Goal: Task Accomplishment & Management: Manage account settings

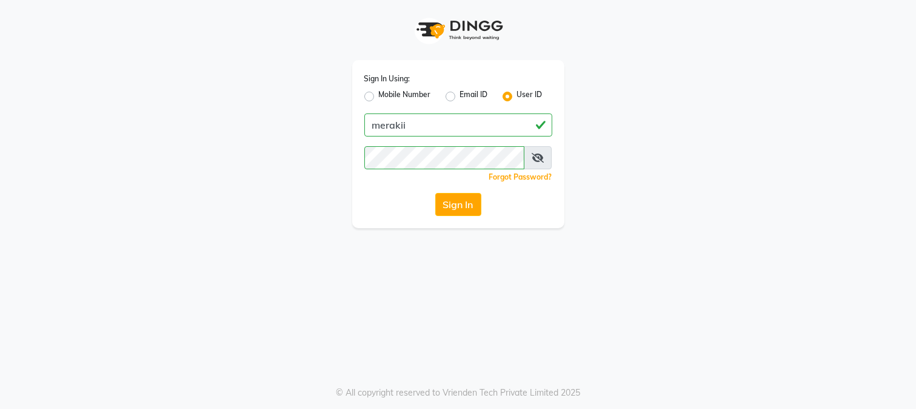
click at [454, 213] on button "Sign In" at bounding box center [458, 204] width 46 height 23
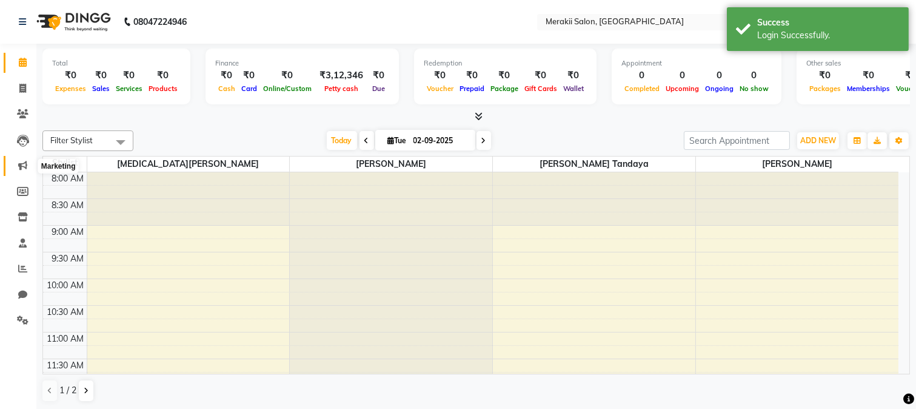
click at [22, 164] on icon at bounding box center [22, 165] width 9 height 9
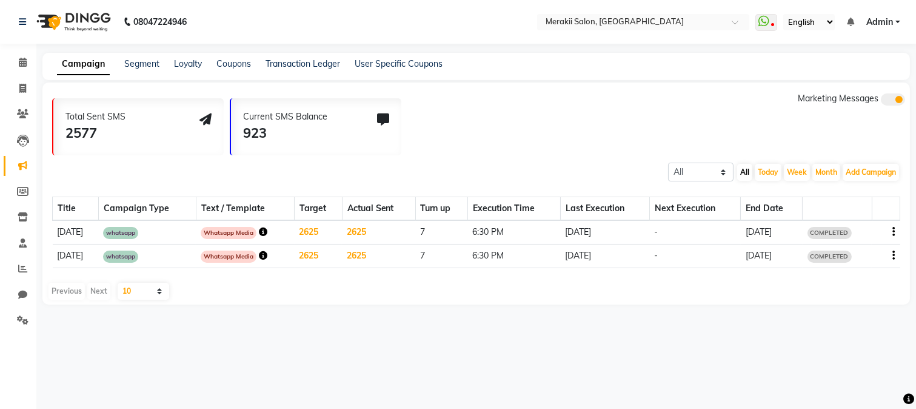
click at [159, 287] on select "10 20 50 100" at bounding box center [144, 291] width 52 height 17
drag, startPoint x: 249, startPoint y: 322, endPoint x: 69, endPoint y: 297, distance: 182.4
click at [69, 297] on div "08047224946 Select Location × Merakii Salon, Goregaon East WhatsApp Status ✕ St…" at bounding box center [458, 204] width 916 height 409
click at [69, 297] on div "Previous Next" at bounding box center [79, 291] width 64 height 17
click at [892, 104] on span at bounding box center [893, 99] width 24 height 12
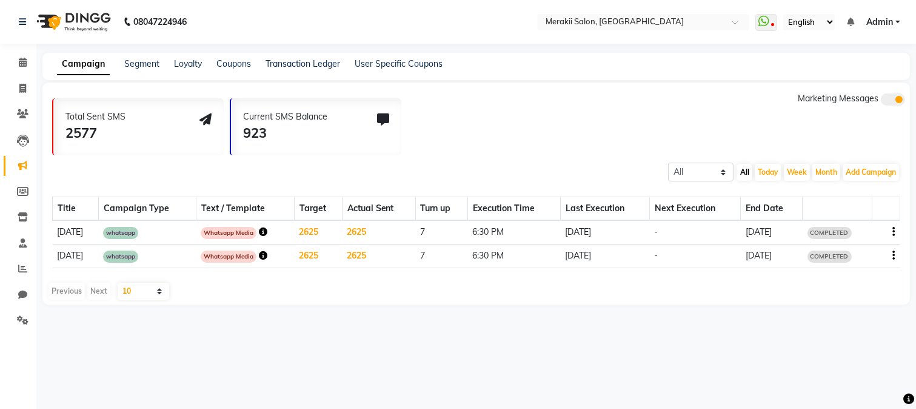
click at [881, 101] on input "checkbox" at bounding box center [881, 101] width 0 height 0
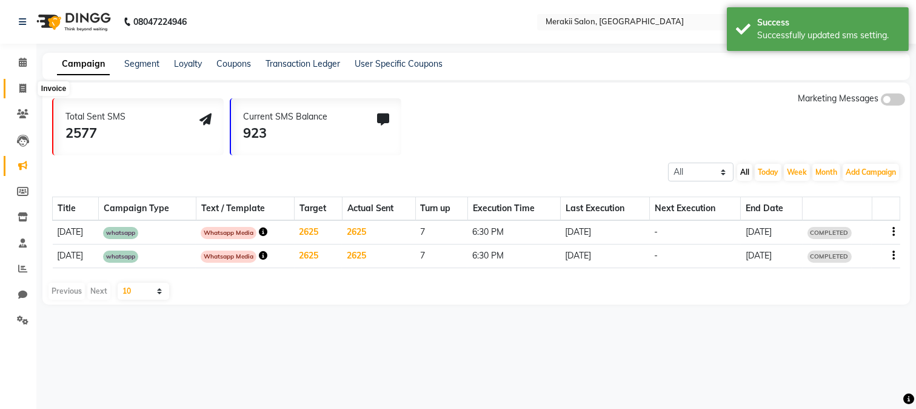
click at [21, 86] on icon at bounding box center [22, 88] width 7 height 9
select select "7791"
select select "service"
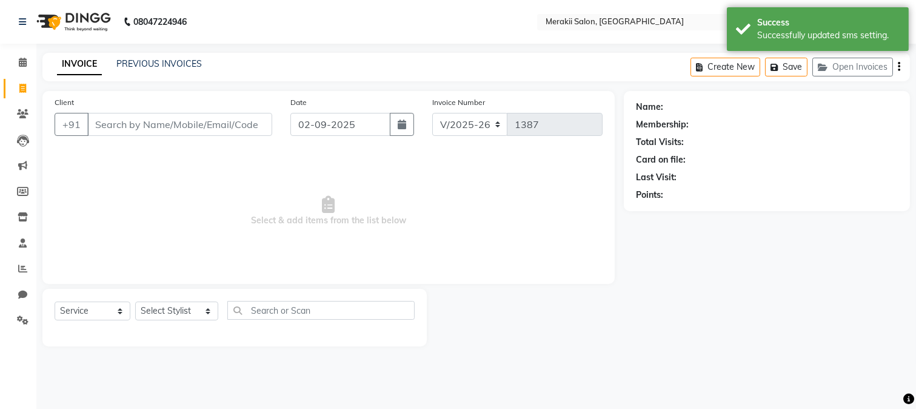
click at [155, 53] on div "INVOICE PREVIOUS INVOICES Create New Save Open Invoices" at bounding box center [476, 67] width 868 height 29
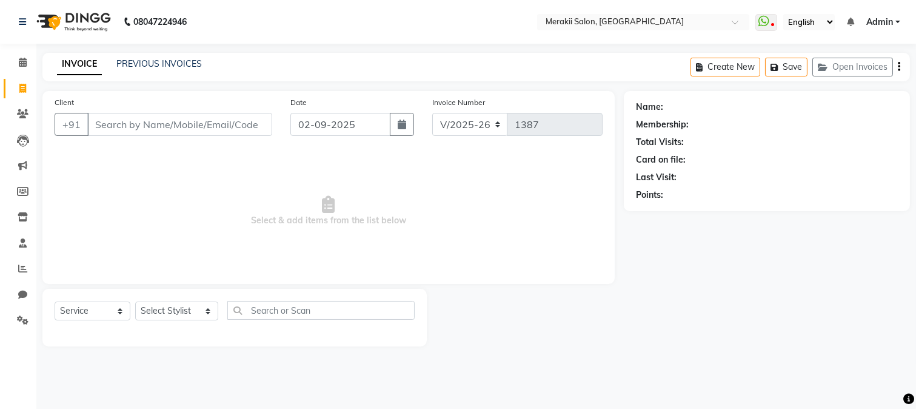
click at [156, 55] on div "INVOICE PREVIOUS INVOICES Create New Save Open Invoices" at bounding box center [476, 67] width 868 height 29
click at [156, 61] on link "PREVIOUS INVOICES" at bounding box center [159, 63] width 86 height 11
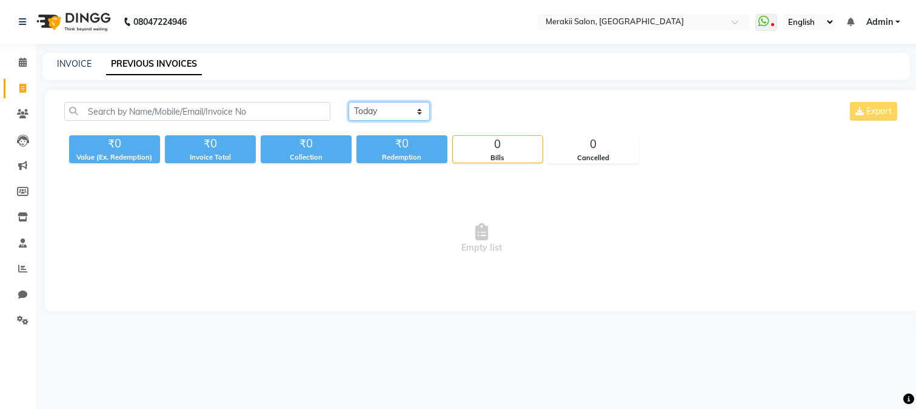
click at [372, 106] on select "Today Yesterday Custom Range" at bounding box center [389, 111] width 81 height 19
select select "yesterday"
click at [349, 102] on select "Today Yesterday Custom Range" at bounding box center [389, 111] width 81 height 19
click at [67, 64] on link "INVOICE" at bounding box center [74, 63] width 35 height 11
select select "7791"
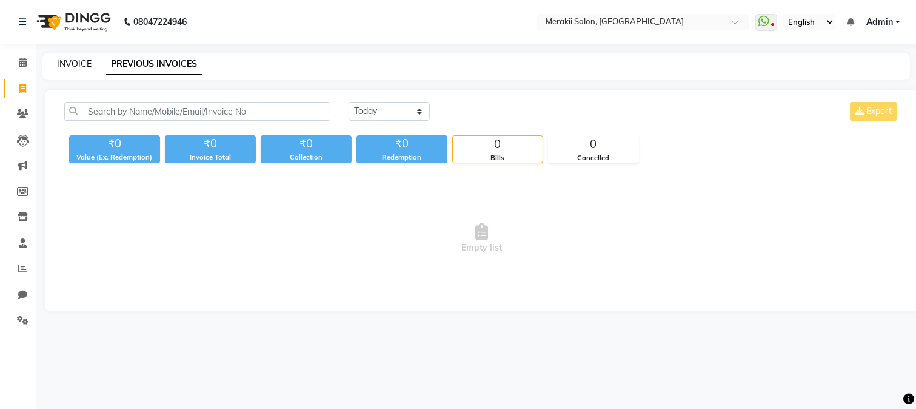
select select "service"
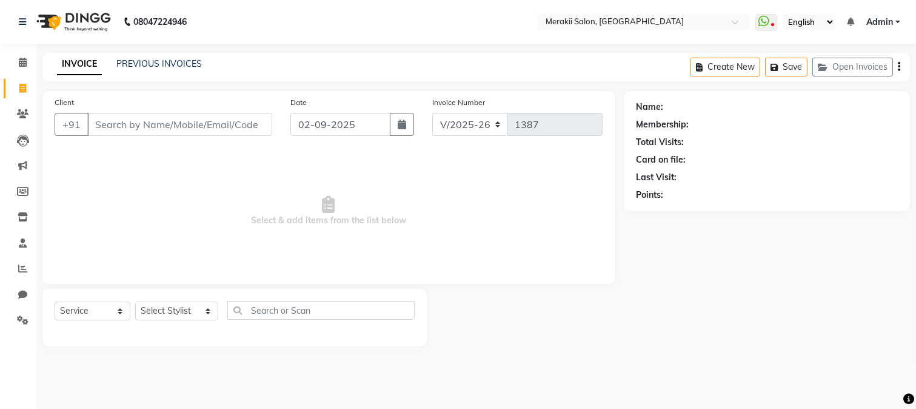
click at [172, 123] on input "Client" at bounding box center [179, 124] width 185 height 23
click at [360, 122] on input "02-09-2025" at bounding box center [340, 124] width 100 height 23
select select "9"
select select "2025"
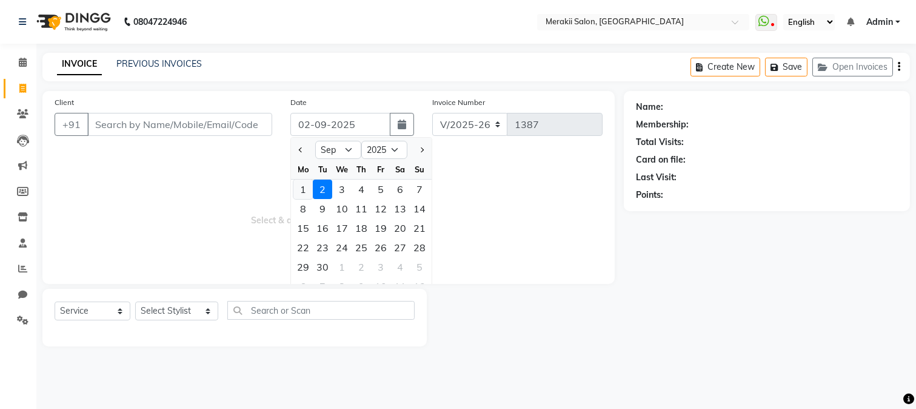
click at [300, 189] on div "1" at bounding box center [303, 189] width 19 height 19
type input "[DATE]"
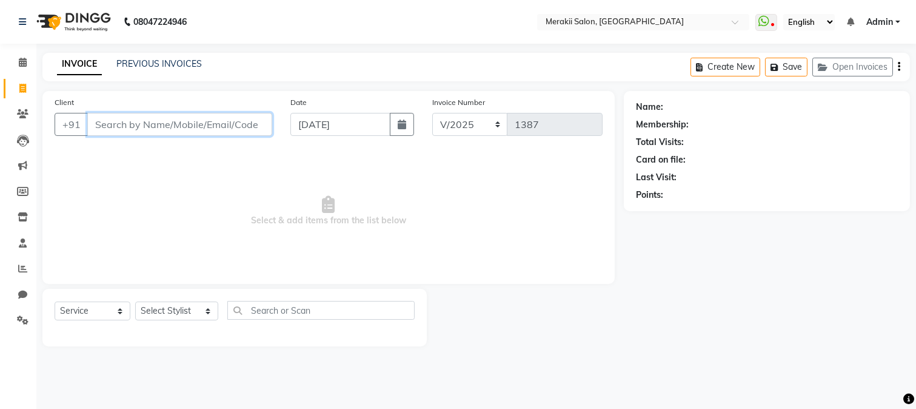
click at [235, 123] on input "Client" at bounding box center [179, 124] width 185 height 23
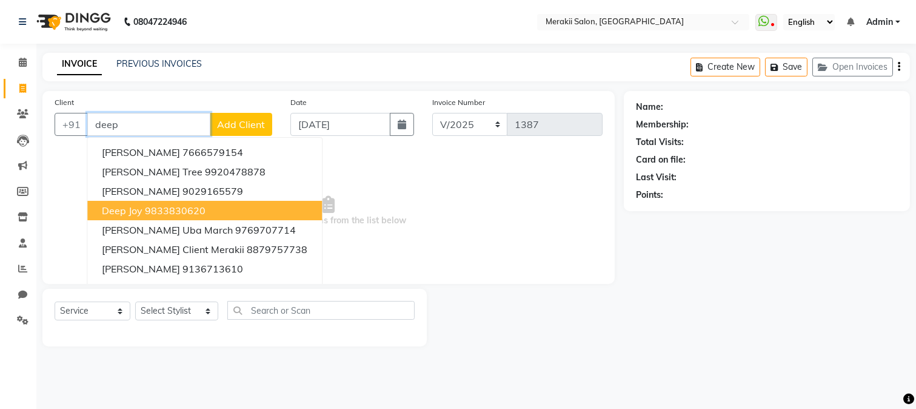
click at [143, 213] on button "Deep Joy 9833830620" at bounding box center [204, 210] width 235 height 19
type input "9833830620"
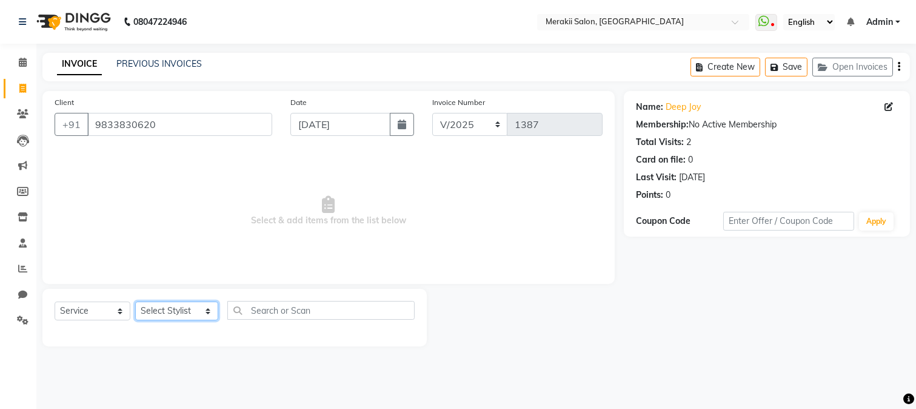
click at [173, 317] on select "Select Stylist Kashish Sathe Mahendra Bhul Nikita Pawar Rupesh Tandaya sahil an…" at bounding box center [176, 310] width 83 height 19
select select "74850"
click at [135, 302] on select "Select Stylist Kashish Sathe Mahendra Bhul Nikita Pawar Rupesh Tandaya sahil an…" at bounding box center [176, 310] width 83 height 19
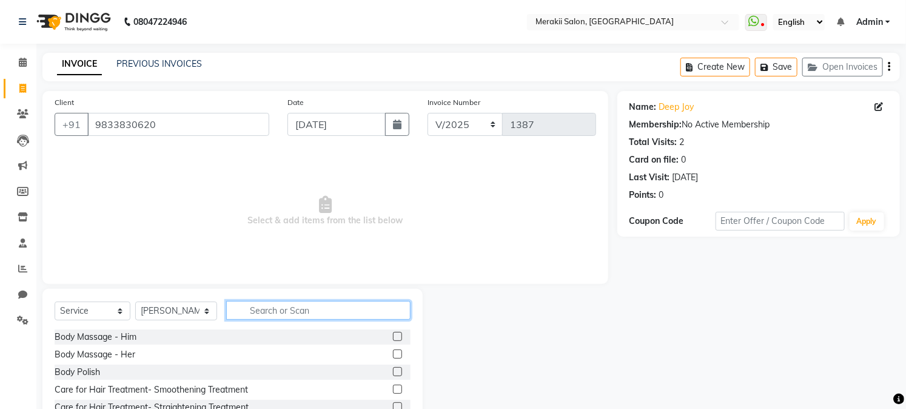
click at [264, 317] on input "text" at bounding box center [318, 310] width 184 height 19
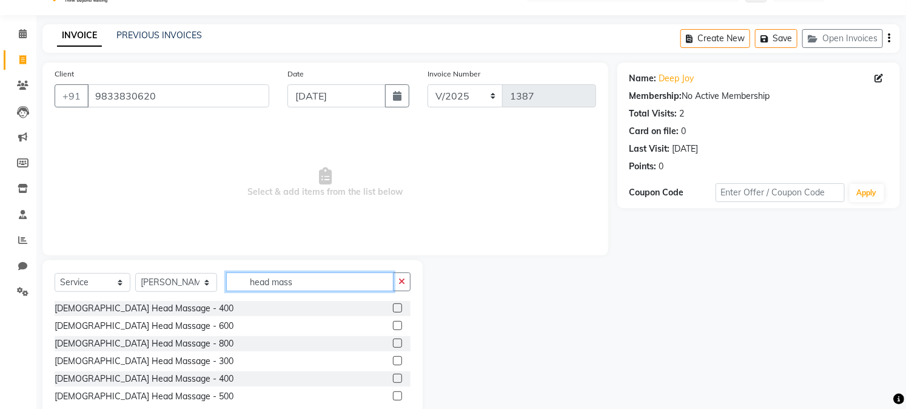
scroll to position [29, 0]
type input "head mass"
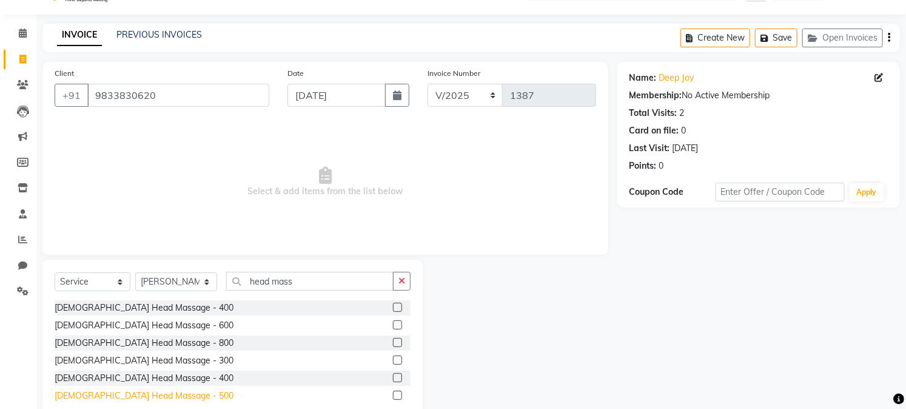
click at [141, 395] on div "[DEMOGRAPHIC_DATA] Head Massage - 500" at bounding box center [144, 395] width 179 height 13
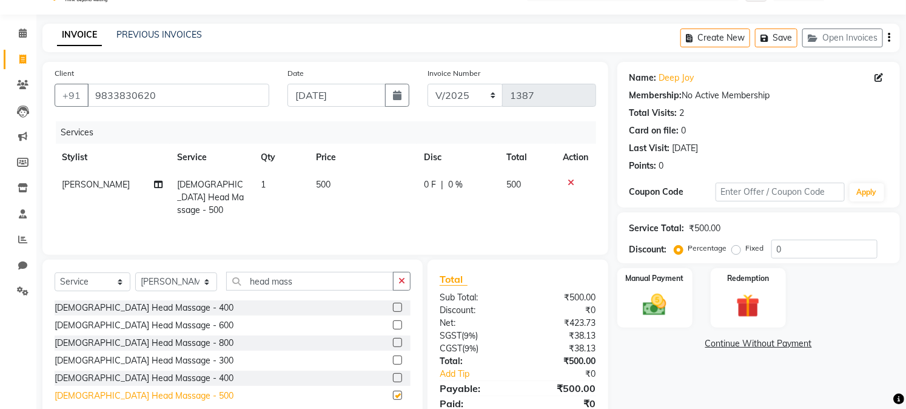
checkbox input "false"
click at [746, 249] on label "Fixed" at bounding box center [755, 248] width 18 height 11
click at [734, 249] on input "Fixed" at bounding box center [738, 248] width 8 height 8
radio input "true"
click at [663, 299] on img at bounding box center [655, 305] width 40 height 28
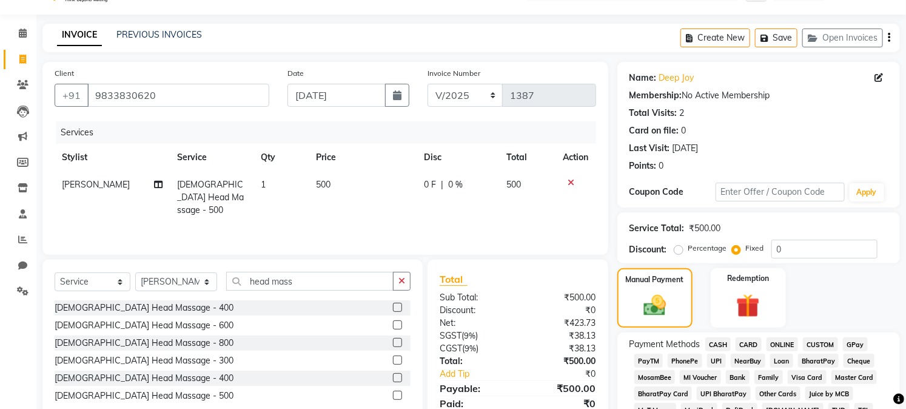
click at [714, 341] on span "CASH" at bounding box center [718, 344] width 26 height 14
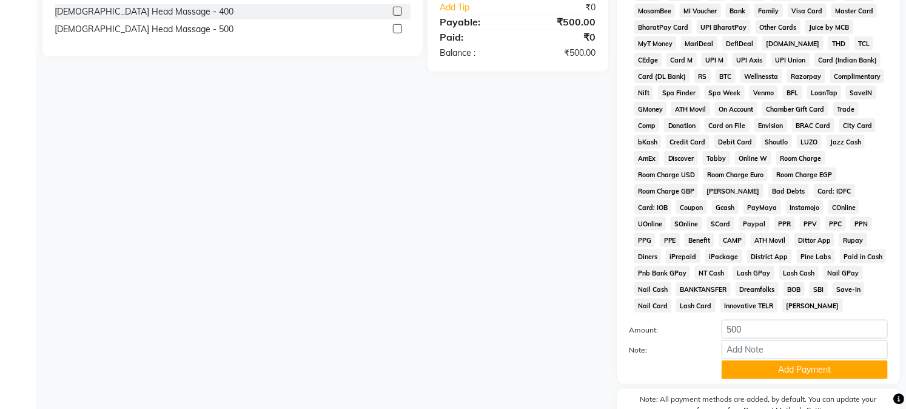
scroll to position [463, 0]
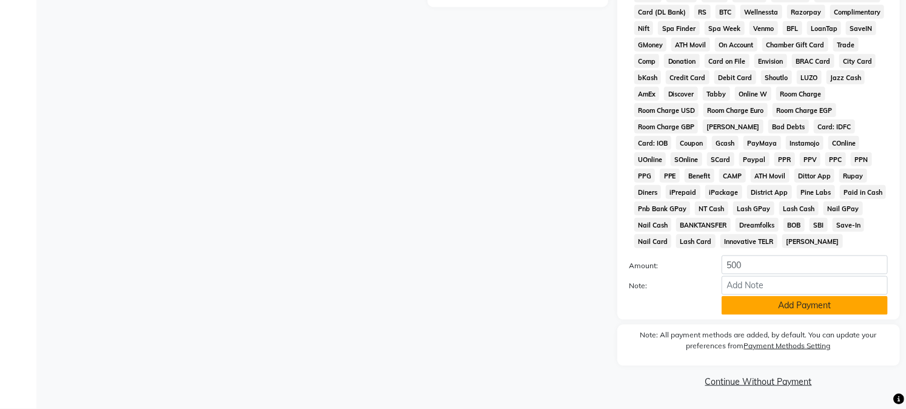
click at [779, 298] on button "Add Payment" at bounding box center [805, 305] width 166 height 19
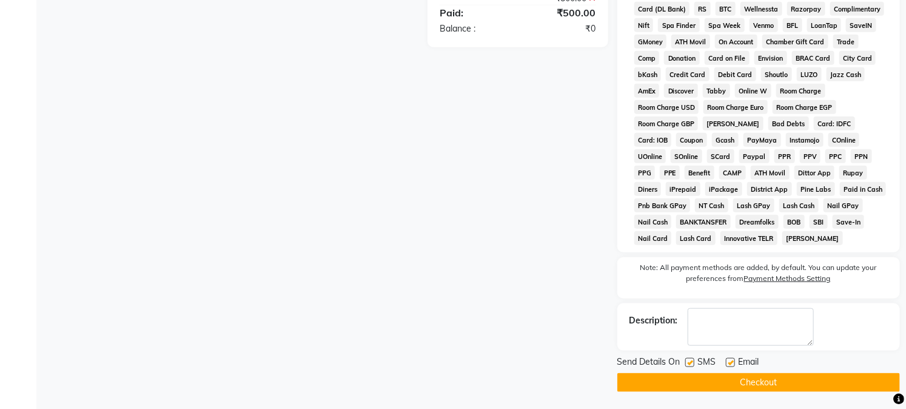
scroll to position [467, 0]
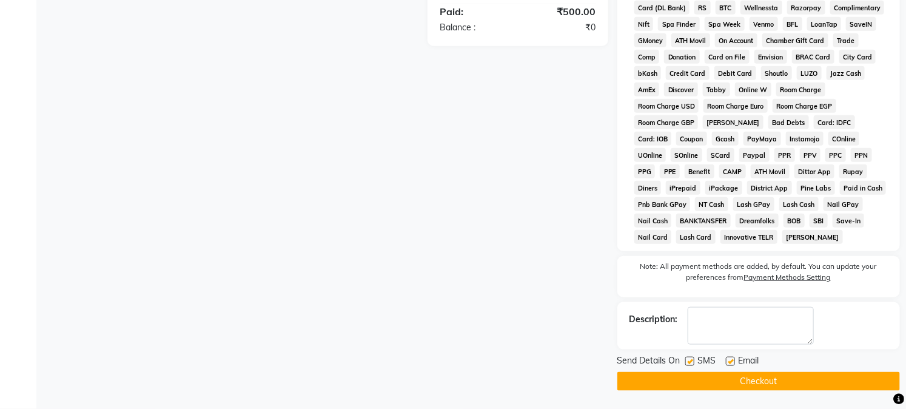
click at [741, 377] on button "Checkout" at bounding box center [758, 381] width 283 height 19
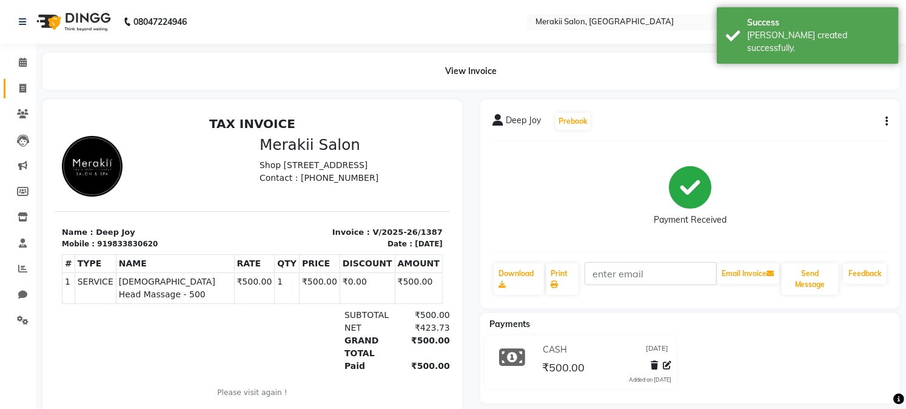
click at [19, 81] on link "Invoice" at bounding box center [18, 89] width 29 height 20
select select "7791"
select select "service"
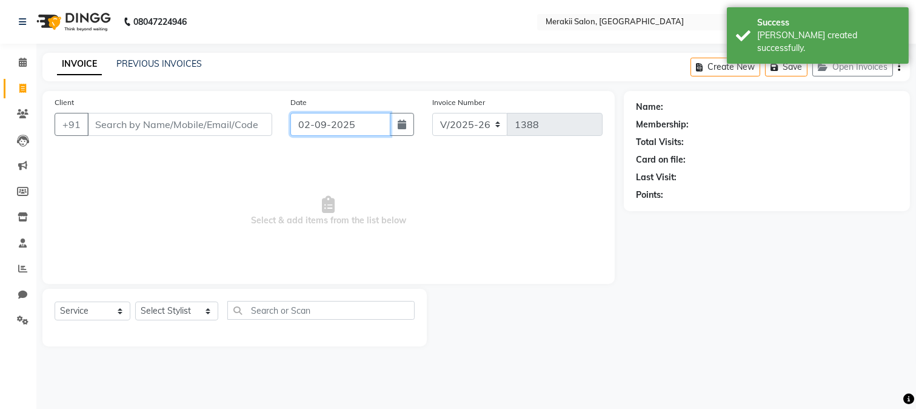
click at [348, 118] on input "02-09-2025" at bounding box center [340, 124] width 100 height 23
select select "9"
select select "2025"
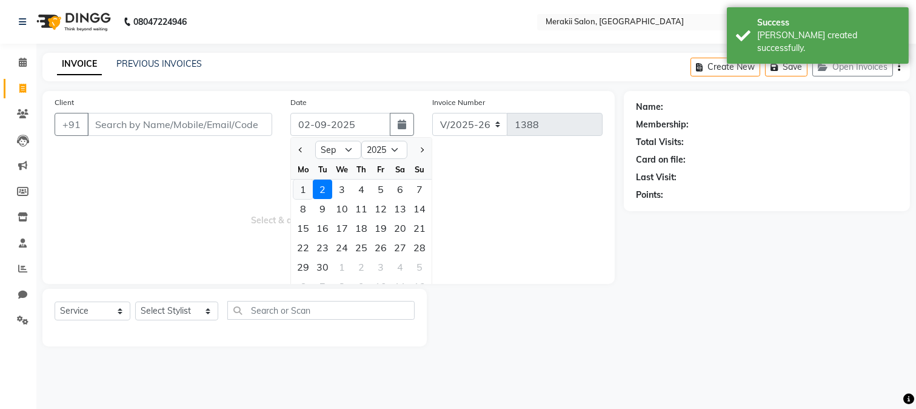
click at [301, 186] on div "1" at bounding box center [303, 189] width 19 height 19
type input "[DATE]"
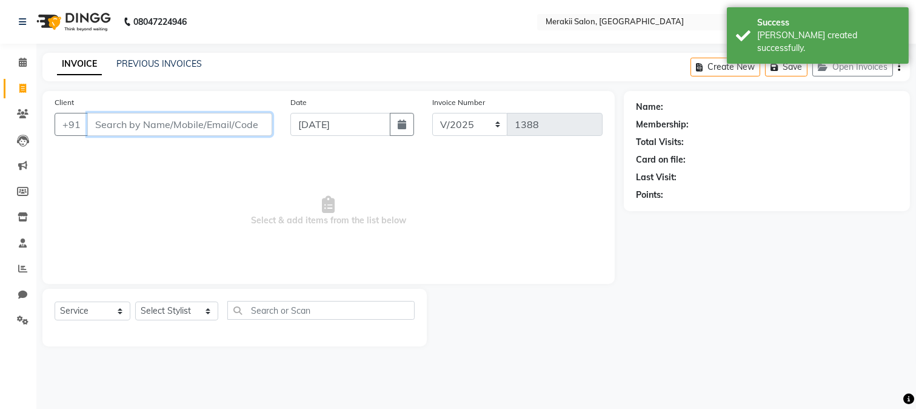
click at [186, 124] on input "Client" at bounding box center [179, 124] width 185 height 23
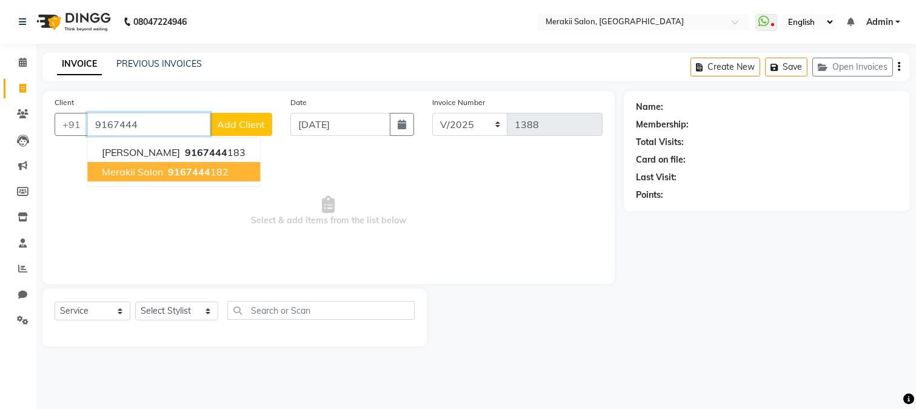
click at [159, 176] on span "Merakii Salon" at bounding box center [132, 172] width 61 height 12
type input "9167444182"
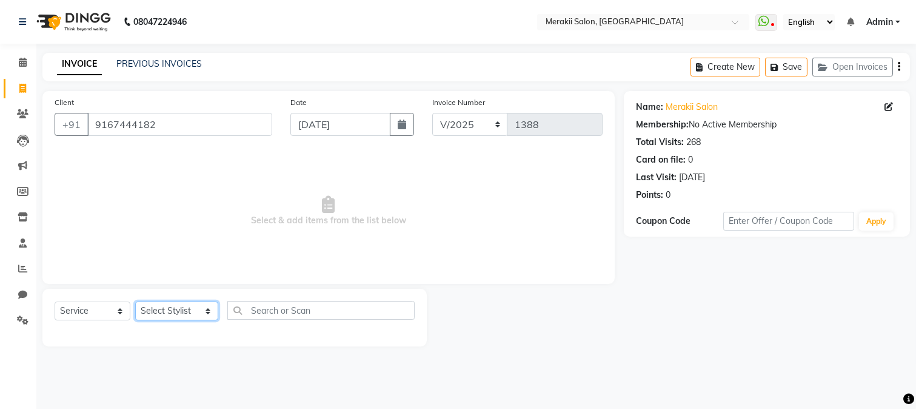
click at [170, 308] on select "Select Stylist Kashish Sathe Mahendra Bhul Nikita Pawar Rupesh Tandaya sahil an…" at bounding box center [176, 310] width 83 height 19
select select "74850"
click at [135, 302] on select "Select Stylist Kashish Sathe Mahendra Bhul Nikita Pawar Rupesh Tandaya sahil an…" at bounding box center [176, 310] width 83 height 19
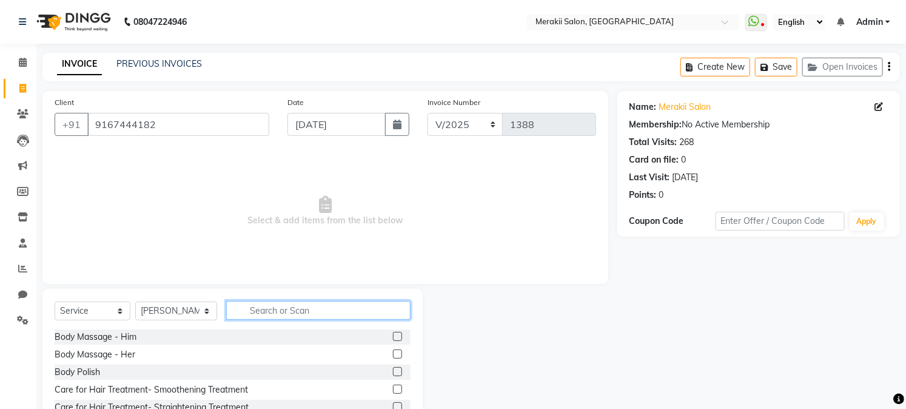
click at [254, 314] on input "text" at bounding box center [318, 310] width 184 height 19
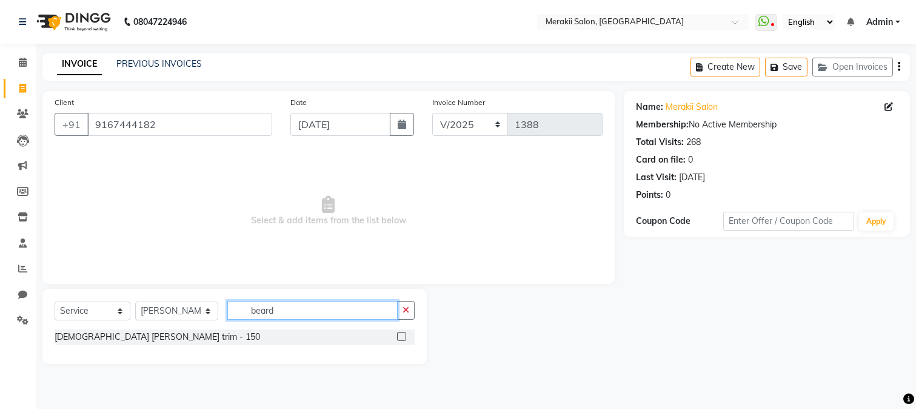
type input "beard"
click at [115, 343] on div "[DEMOGRAPHIC_DATA] [PERSON_NAME] trim - 150" at bounding box center [235, 336] width 360 height 15
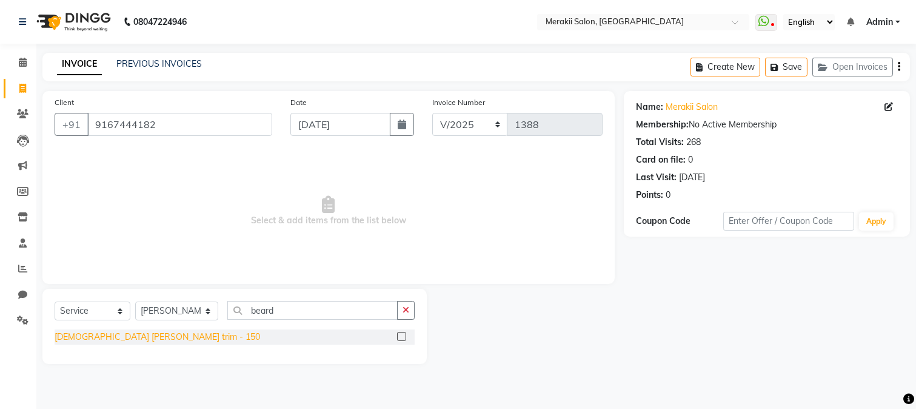
click at [115, 334] on div "[DEMOGRAPHIC_DATA] [PERSON_NAME] trim - 150" at bounding box center [158, 337] width 206 height 13
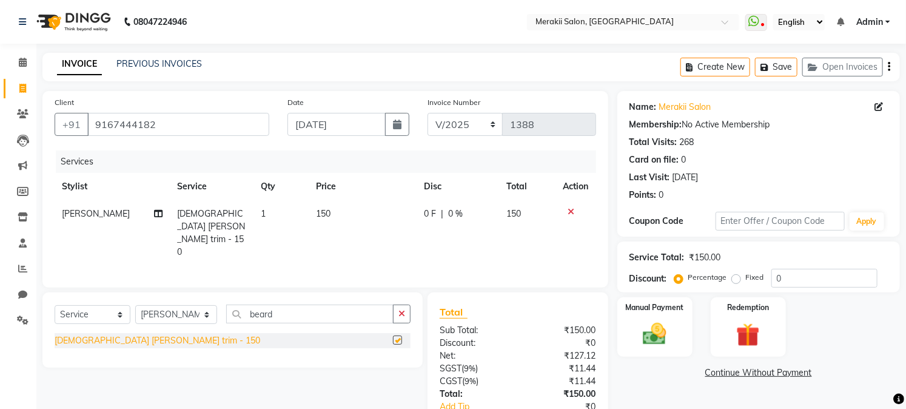
checkbox input "false"
click at [350, 206] on td "150" at bounding box center [362, 232] width 107 height 65
select select "74850"
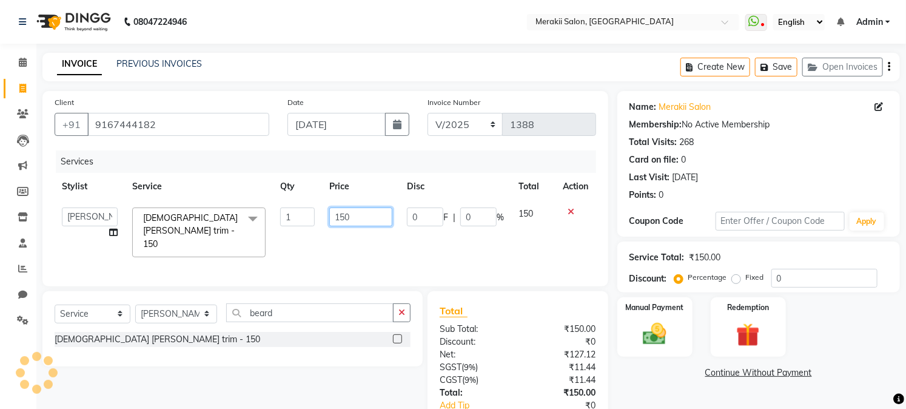
click at [362, 211] on input "150" at bounding box center [360, 216] width 63 height 19
type input "1"
type input "200"
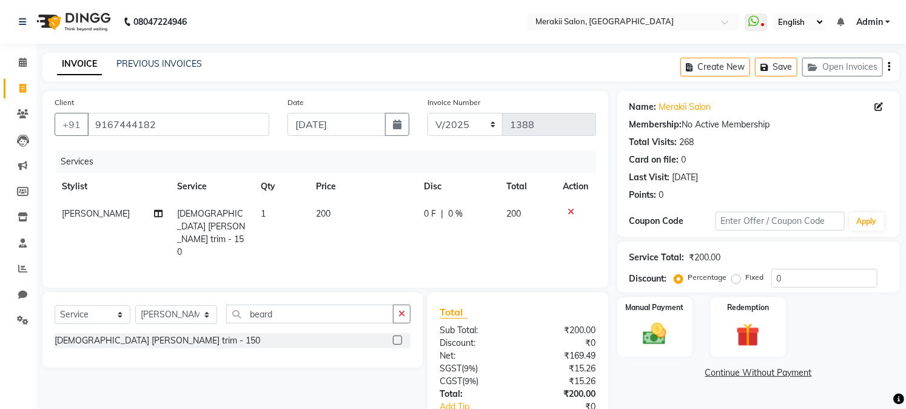
click at [746, 277] on label "Fixed" at bounding box center [755, 277] width 18 height 11
click at [734, 277] on input "Fixed" at bounding box center [738, 277] width 8 height 8
radio input "true"
click at [662, 317] on div "Manual Payment" at bounding box center [655, 327] width 78 height 62
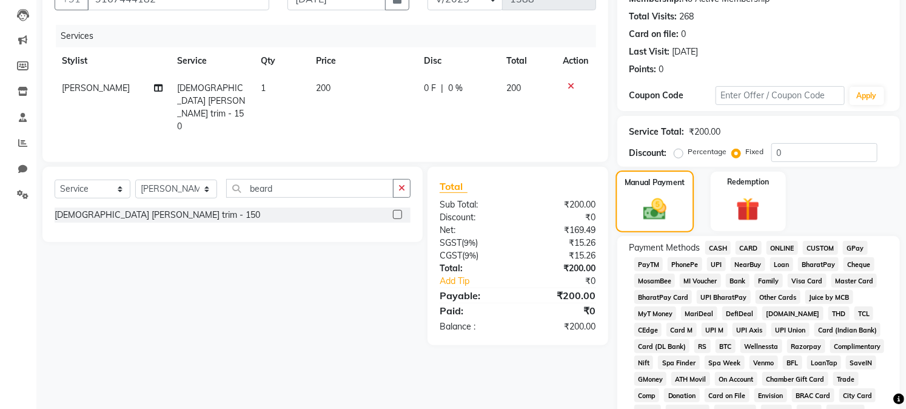
scroll to position [126, 0]
click at [858, 245] on span "GPay" at bounding box center [855, 247] width 25 height 14
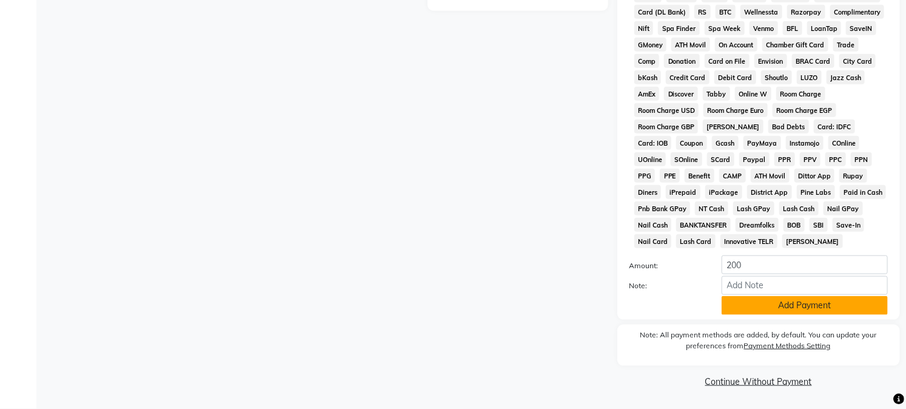
click at [796, 302] on button "Add Payment" at bounding box center [805, 305] width 166 height 19
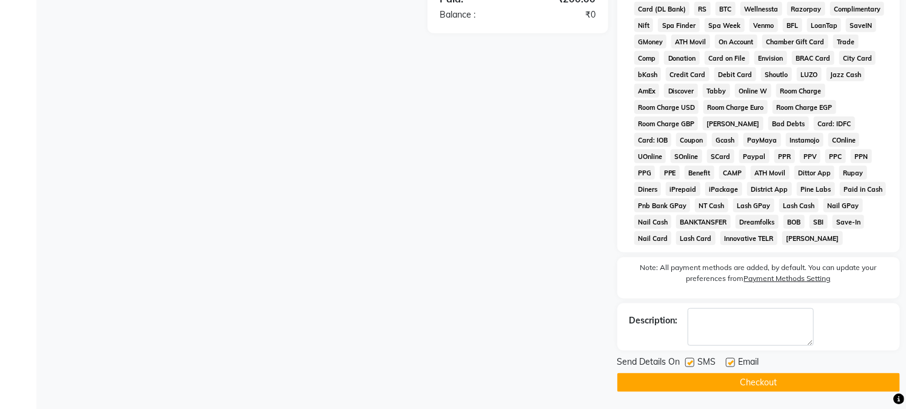
scroll to position [467, 0]
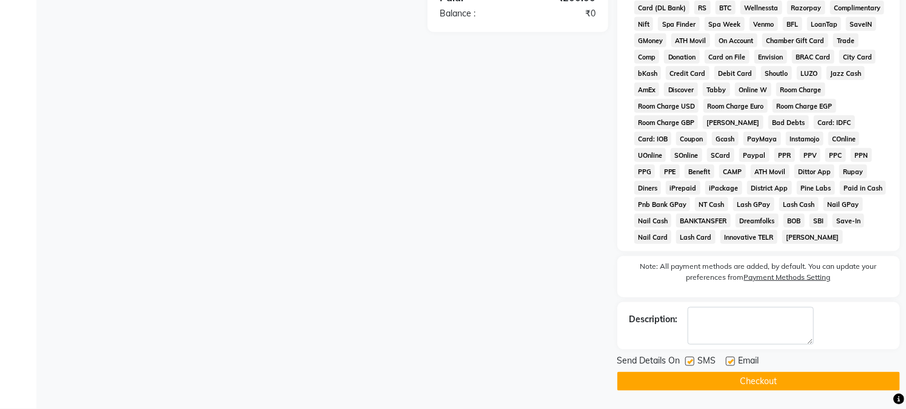
click at [754, 380] on button "Checkout" at bounding box center [758, 381] width 283 height 19
click at [754, 380] on div "Checkout" at bounding box center [758, 381] width 283 height 19
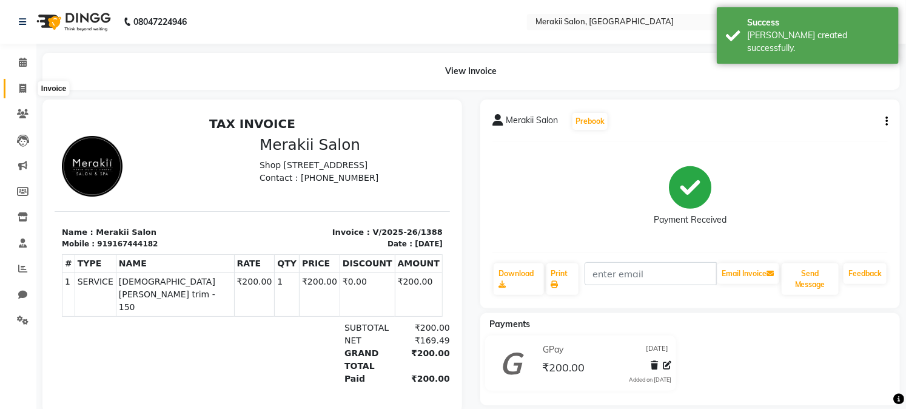
click at [22, 82] on span at bounding box center [22, 89] width 21 height 14
select select "7791"
select select "service"
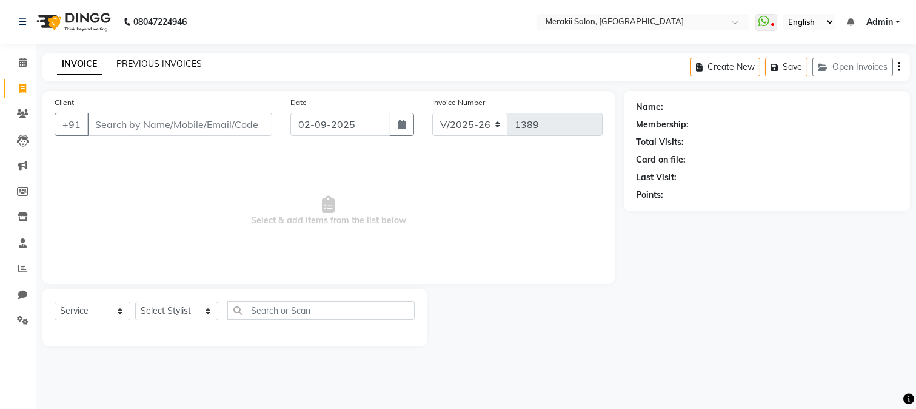
click at [153, 65] on link "PREVIOUS INVOICES" at bounding box center [159, 63] width 86 height 11
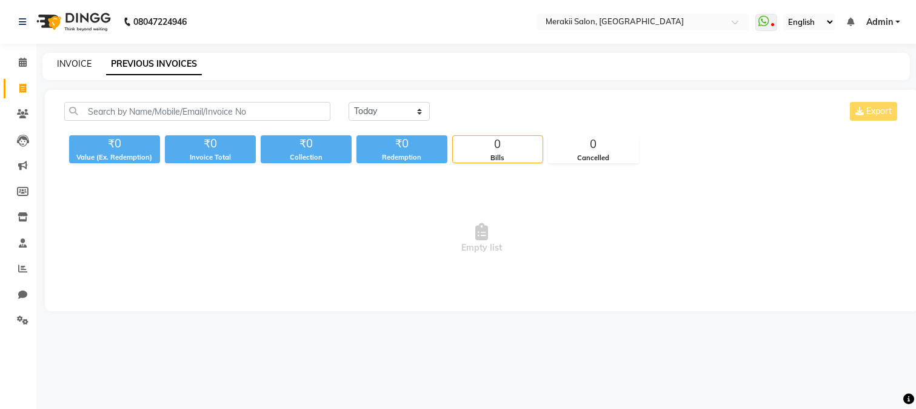
click at [70, 59] on link "INVOICE" at bounding box center [74, 63] width 35 height 11
select select "7791"
select select "service"
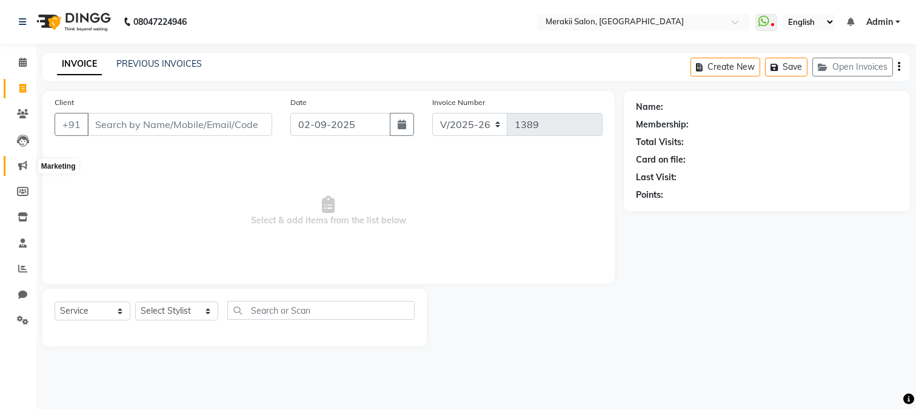
click at [18, 159] on span at bounding box center [22, 166] width 21 height 14
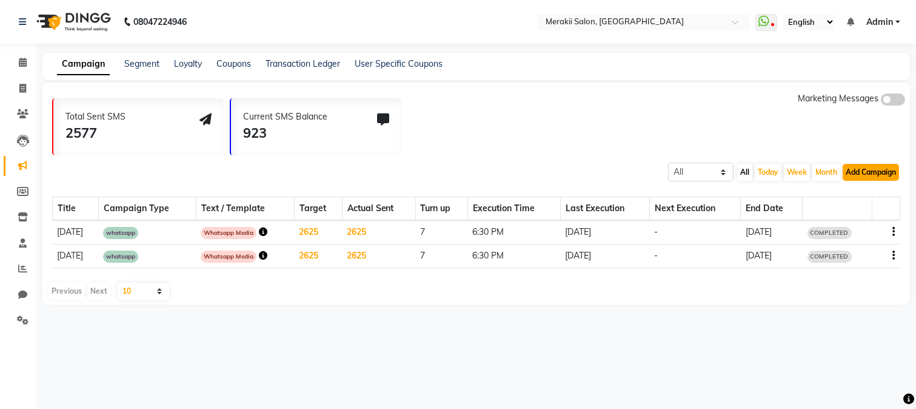
click at [878, 173] on button "Add Campaign" at bounding box center [871, 172] width 56 height 17
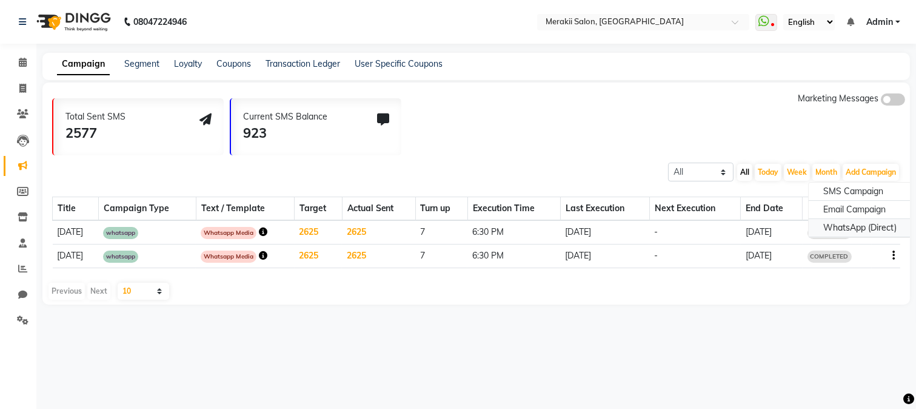
click at [844, 227] on div "WhatsApp (Direct)" at bounding box center [860, 228] width 102 height 18
select select "2"
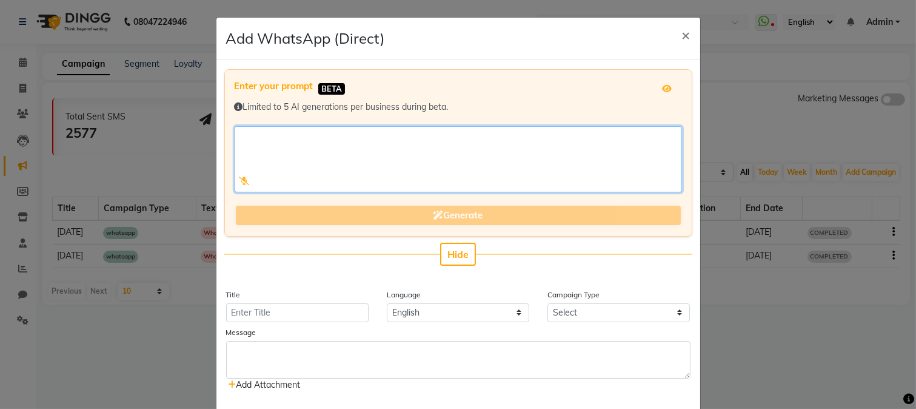
click at [447, 172] on textarea at bounding box center [459, 159] width 448 height 66
click at [438, 142] on textarea at bounding box center [459, 159] width 448 height 66
click at [377, 139] on textarea at bounding box center [459, 159] width 448 height 66
drag, startPoint x: 344, startPoint y: 133, endPoint x: 392, endPoint y: 135, distance: 48.6
click at [392, 135] on textarea at bounding box center [459, 159] width 448 height 66
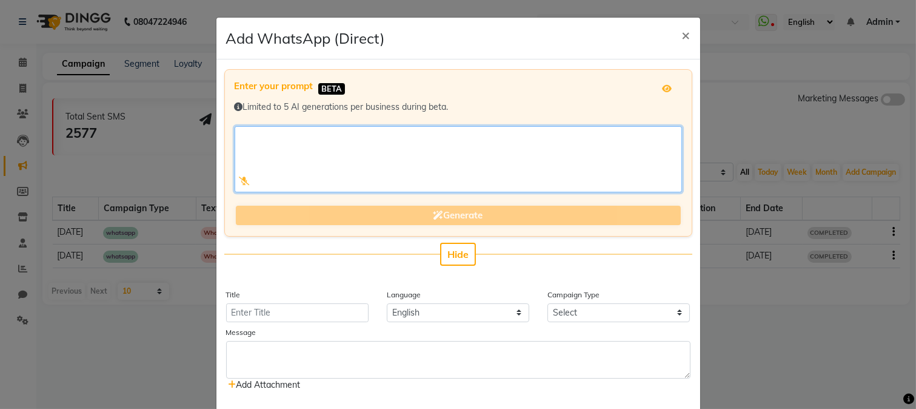
click at [392, 135] on textarea at bounding box center [459, 159] width 448 height 66
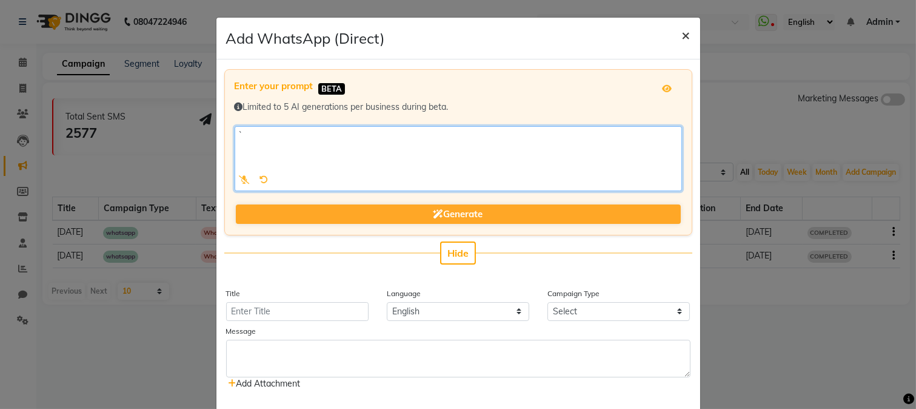
type textarea "`"
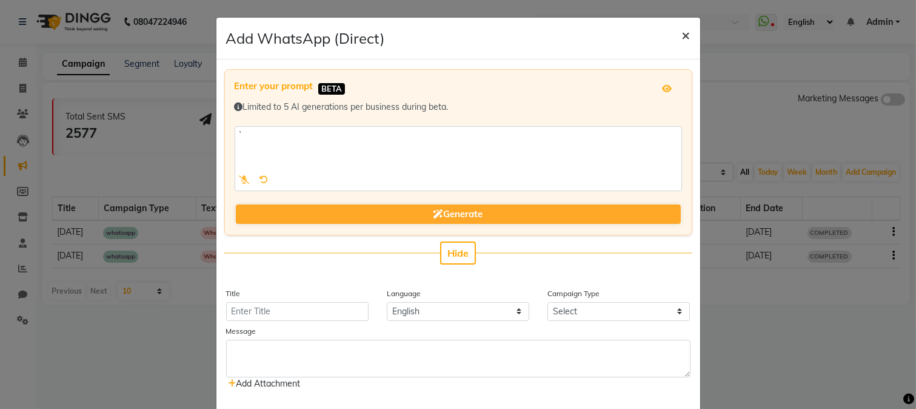
click at [682, 35] on span "×" at bounding box center [686, 34] width 8 height 18
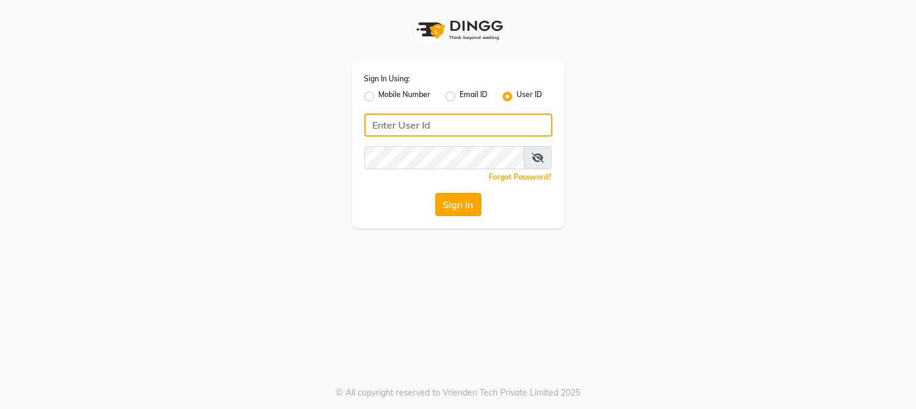
type input "merakii"
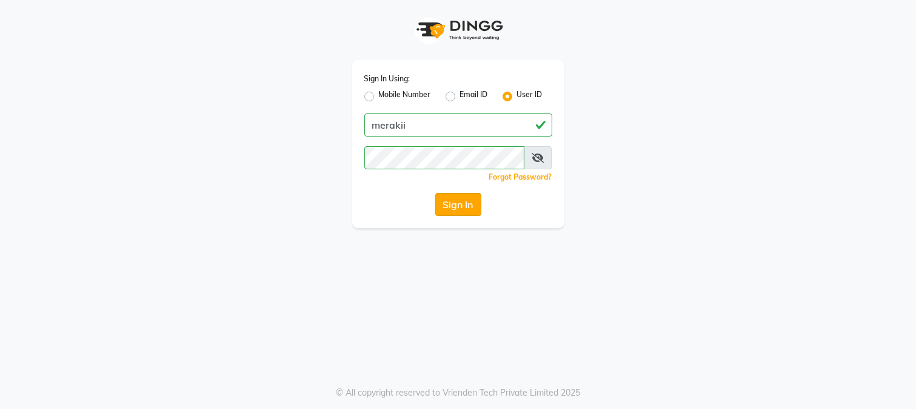
click at [466, 207] on button "Sign In" at bounding box center [458, 204] width 46 height 23
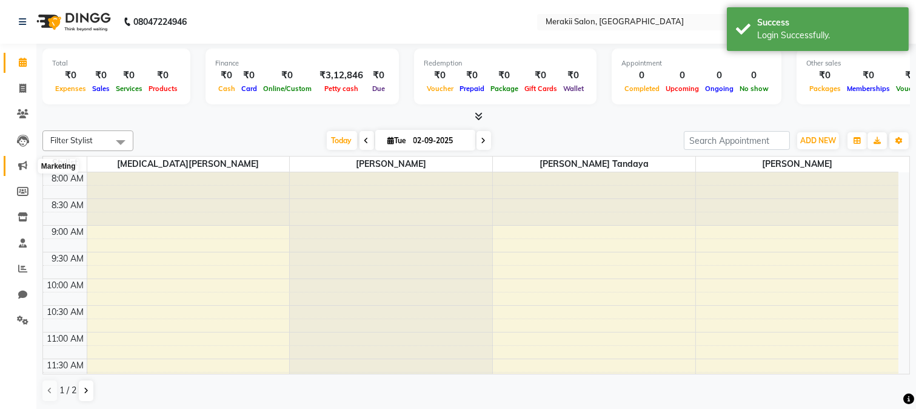
click at [22, 161] on icon at bounding box center [22, 165] width 9 height 9
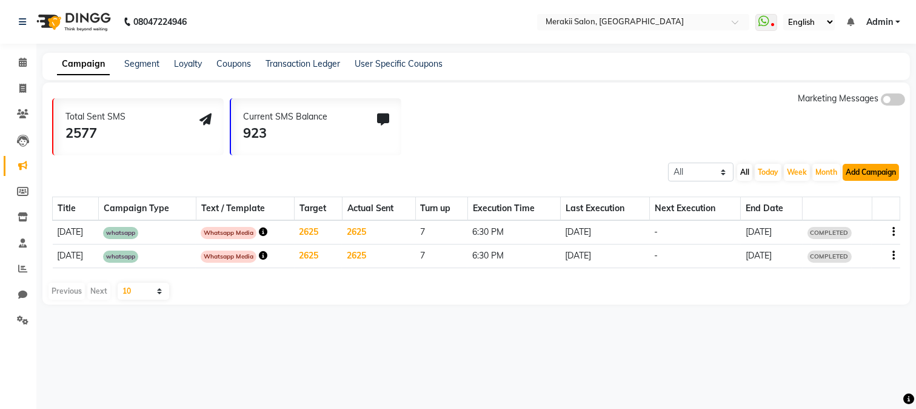
click at [893, 172] on button "Add Campaign" at bounding box center [871, 172] width 56 height 17
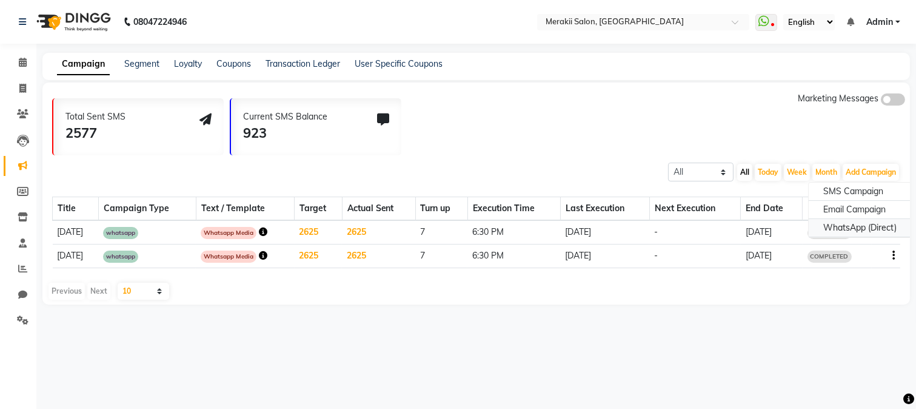
click at [844, 228] on div "WhatsApp (Direct)" at bounding box center [860, 228] width 102 height 18
select select "2"
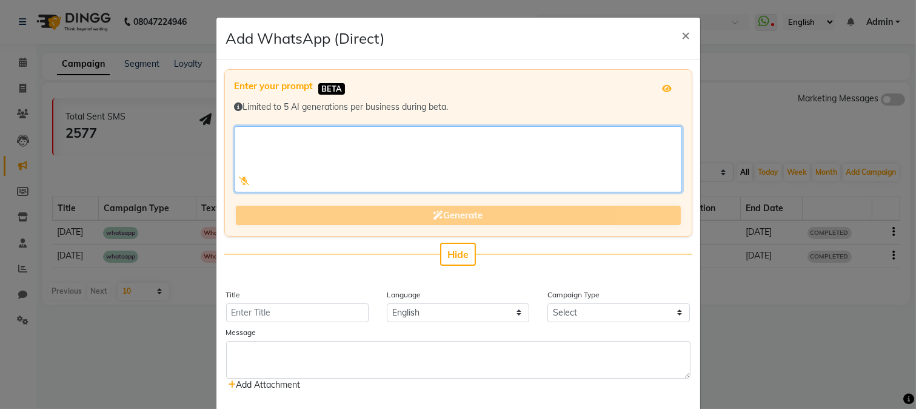
click at [578, 177] on textarea at bounding box center [459, 159] width 448 height 66
click at [537, 146] on textarea at bounding box center [459, 159] width 448 height 66
click at [370, 133] on textarea at bounding box center [459, 159] width 448 height 66
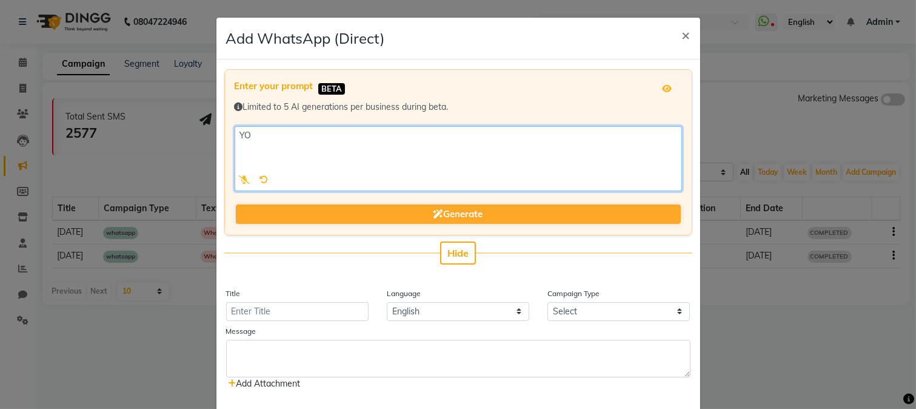
type textarea "Y"
click at [235, 133] on textarea at bounding box center [459, 158] width 448 height 65
drag, startPoint x: 234, startPoint y: 133, endPoint x: 255, endPoint y: 172, distance: 44.0
click at [255, 172] on div at bounding box center [459, 158] width 448 height 65
type textarea "Your perfect [DATE] look is just an appointment away. From classic elegance to …"
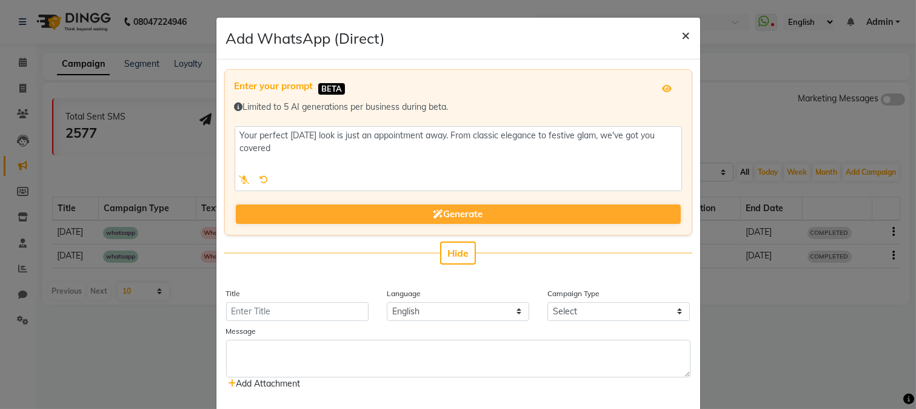
click at [675, 39] on button "×" at bounding box center [687, 35] width 28 height 34
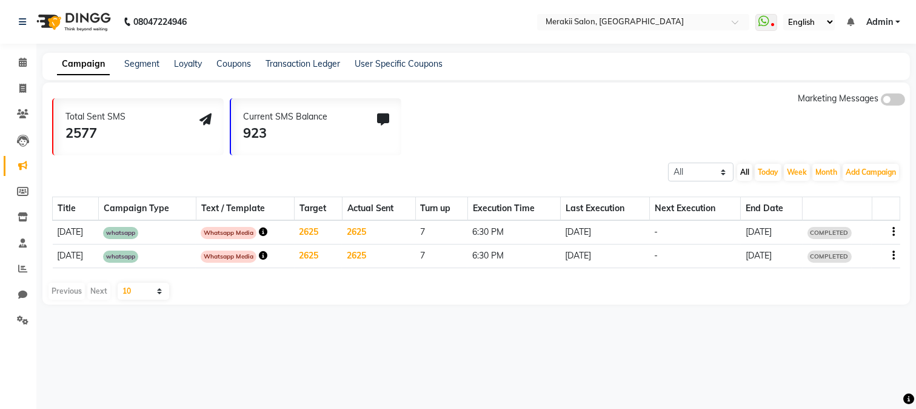
click at [896, 226] on td at bounding box center [886, 232] width 28 height 24
click at [895, 229] on td at bounding box center [886, 232] width 28 height 24
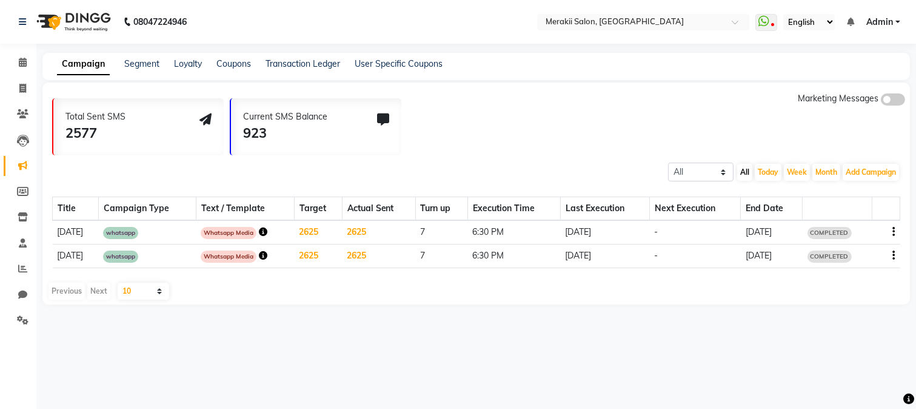
click at [894, 232] on icon "button" at bounding box center [894, 232] width 2 height 1
click at [860, 224] on div "Delete" at bounding box center [862, 230] width 38 height 15
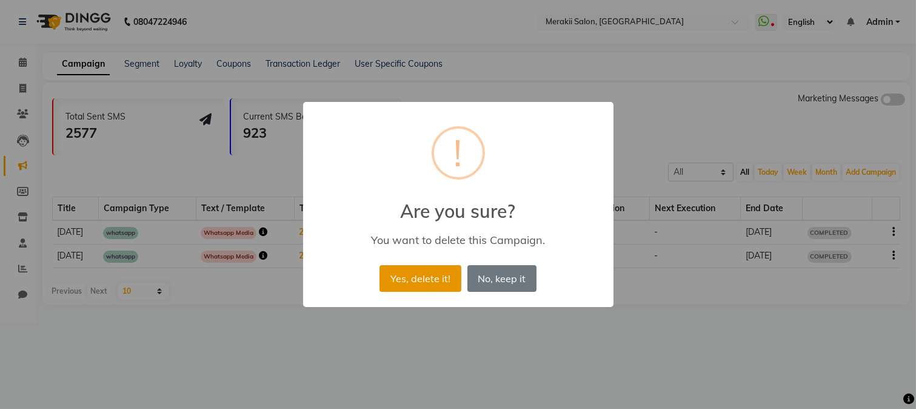
click at [428, 275] on button "Yes, delete it!" at bounding box center [420, 278] width 81 height 27
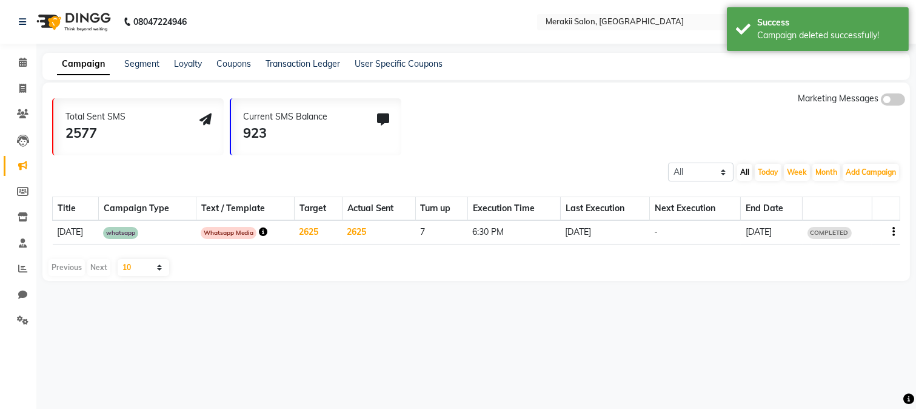
click at [894, 232] on icon "button" at bounding box center [894, 232] width 2 height 1
click at [861, 225] on div "Delete" at bounding box center [862, 230] width 38 height 15
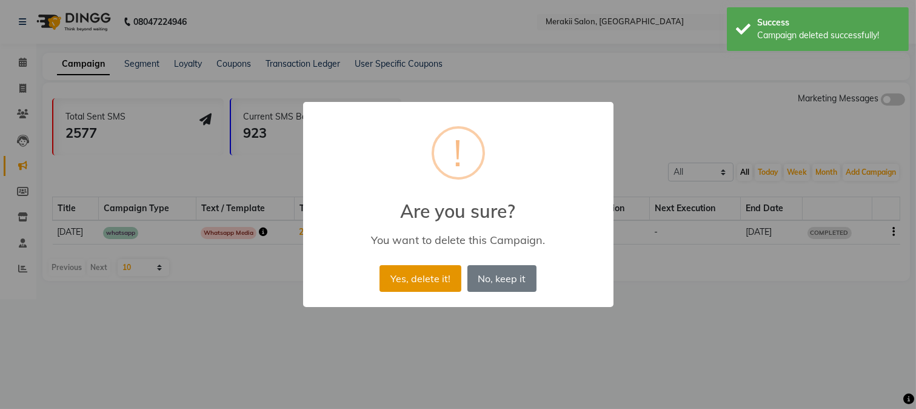
click at [404, 276] on button "Yes, delete it!" at bounding box center [420, 278] width 81 height 27
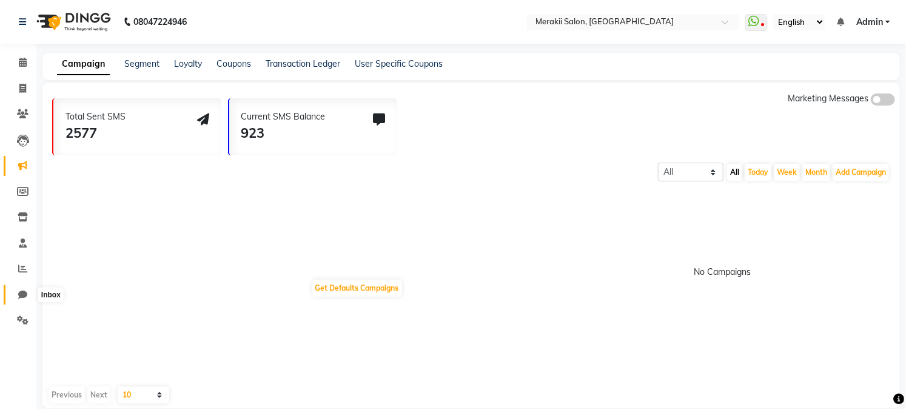
click at [18, 295] on icon at bounding box center [22, 294] width 9 height 9
select select "100"
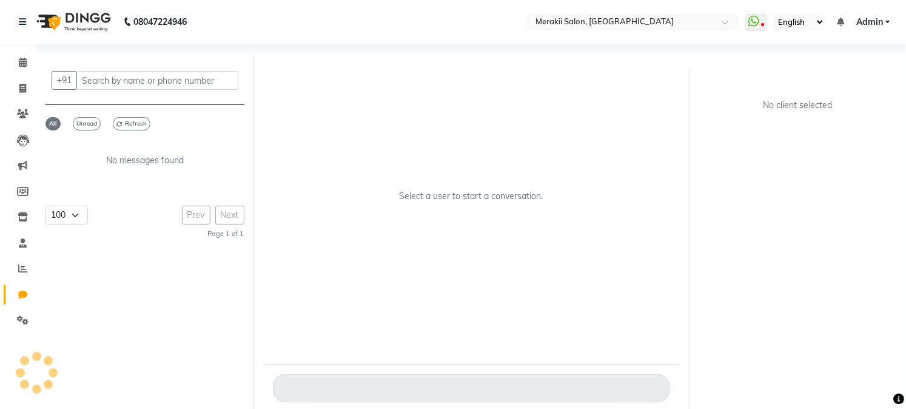
click at [18, 295] on icon at bounding box center [22, 294] width 9 height 9
click at [69, 213] on select "50 100 150 200" at bounding box center [66, 215] width 42 height 19
click at [116, 219] on div "50 100 150 200 Prev Next Page 1 of 1" at bounding box center [144, 223] width 199 height 34
click at [21, 317] on icon at bounding box center [23, 319] width 12 height 9
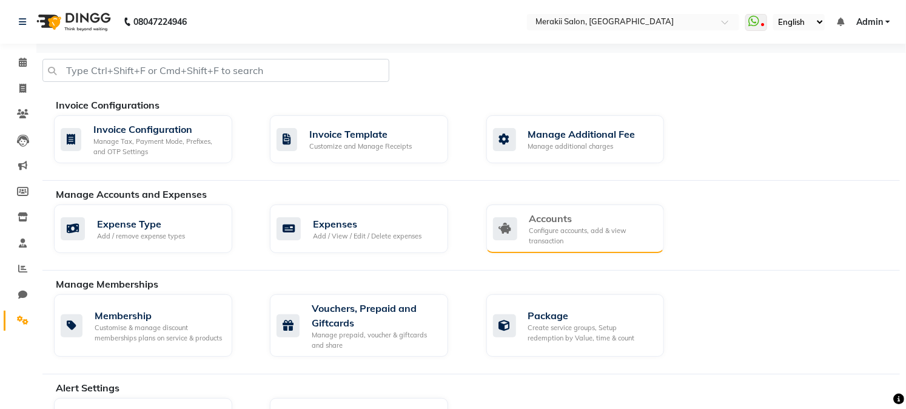
click at [543, 226] on div "Configure accounts, add & view transaction" at bounding box center [592, 236] width 126 height 20
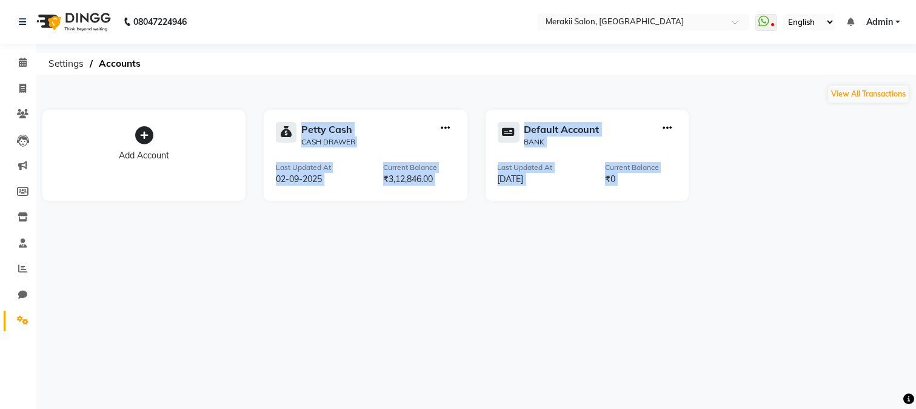
click at [330, 272] on div "08047224946 Select Location × Merakii Salon, [GEOGRAPHIC_DATA] WhatsApp Status …" at bounding box center [458, 204] width 916 height 409
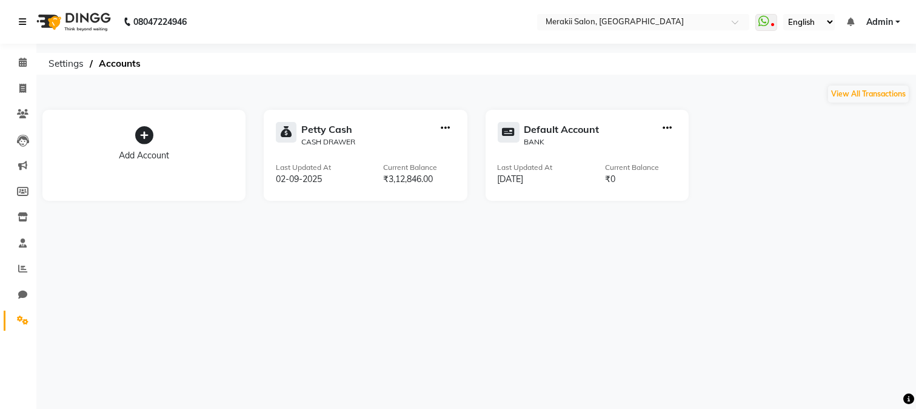
click at [25, 15] on link at bounding box center [25, 22] width 12 height 34
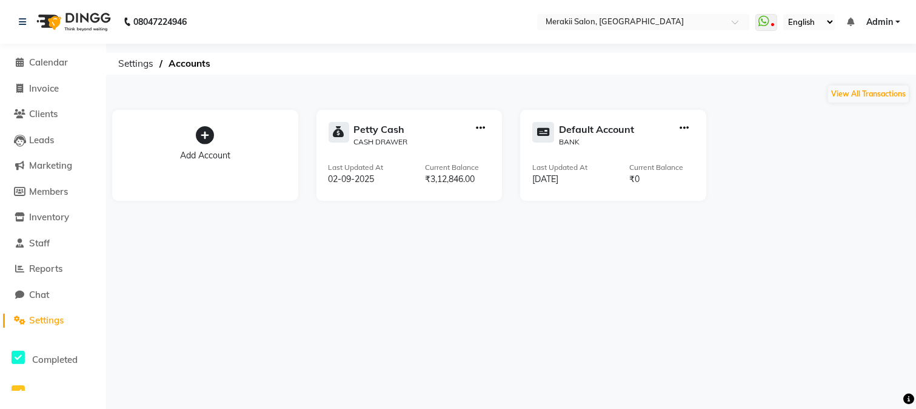
click at [58, 316] on span "Settings" at bounding box center [46, 320] width 35 height 12
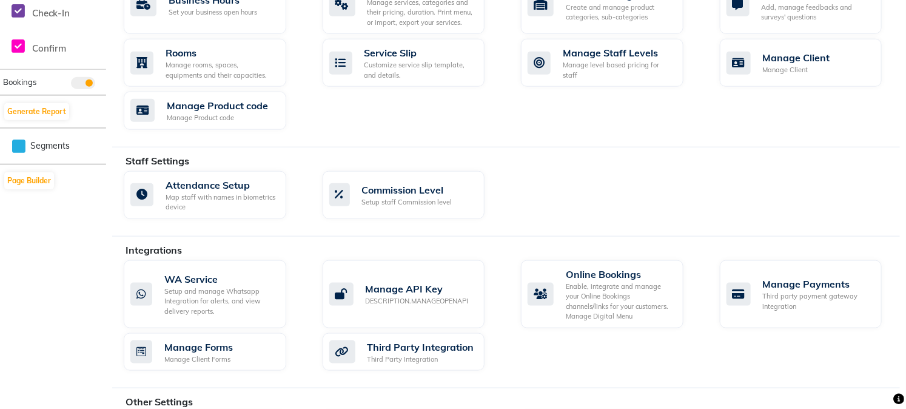
scroll to position [494, 0]
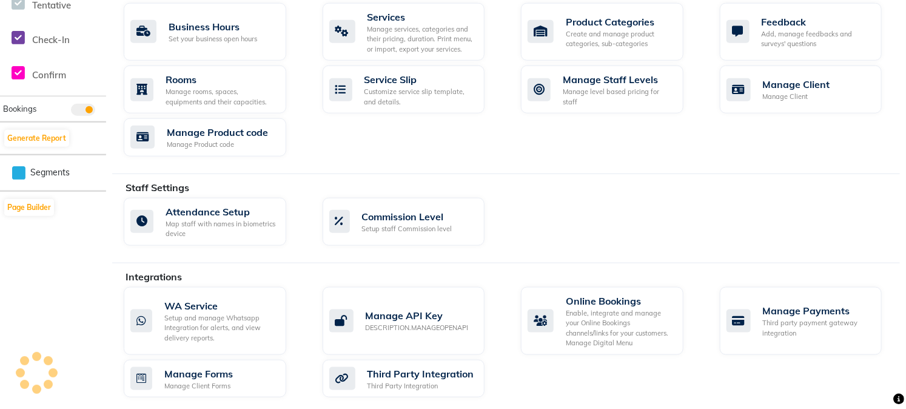
click at [730, 217] on div "Attendance Setup Map staff with names in biometrics device Commission Level Set…" at bounding box center [512, 224] width 794 height 53
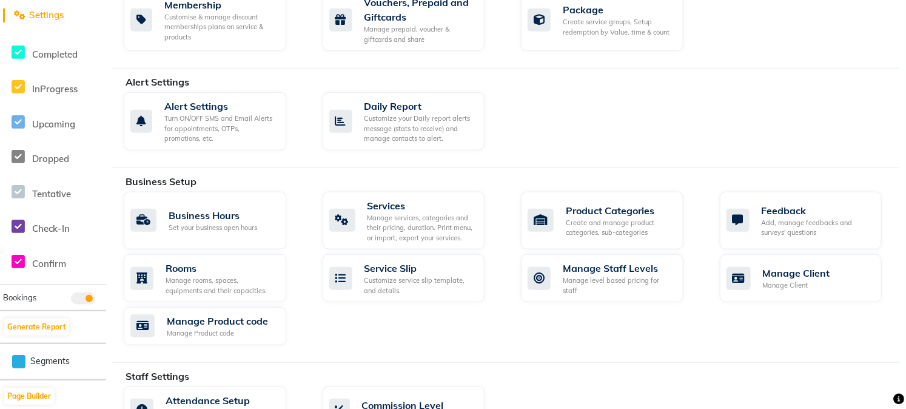
scroll to position [332, 0]
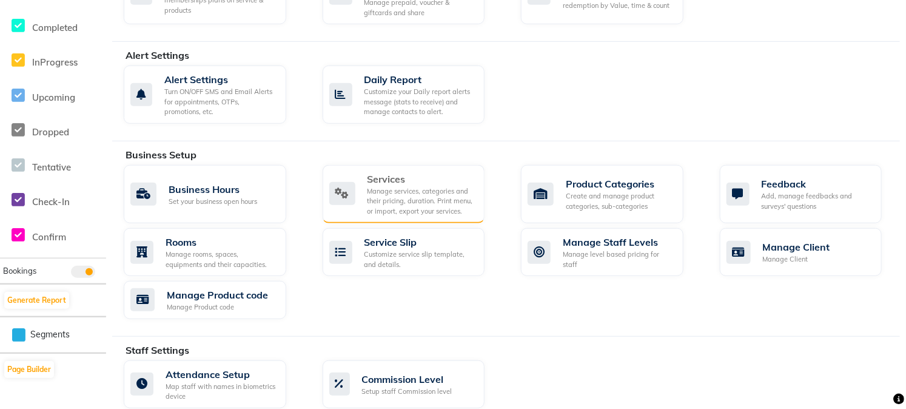
click at [405, 194] on div "Manage services, categories and their pricing, duration. Print menu, or import,…" at bounding box center [422, 201] width 108 height 30
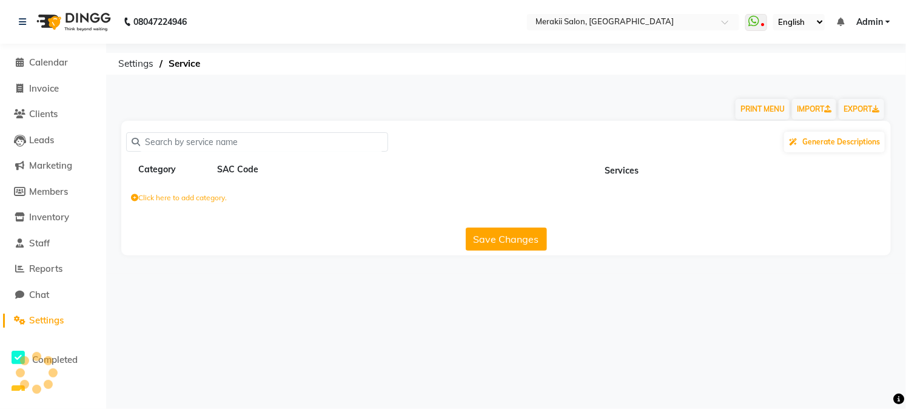
click at [405, 194] on div "Generate Descriptions Category SAC Code Services Click here to add category. Sa…" at bounding box center [506, 188] width 770 height 135
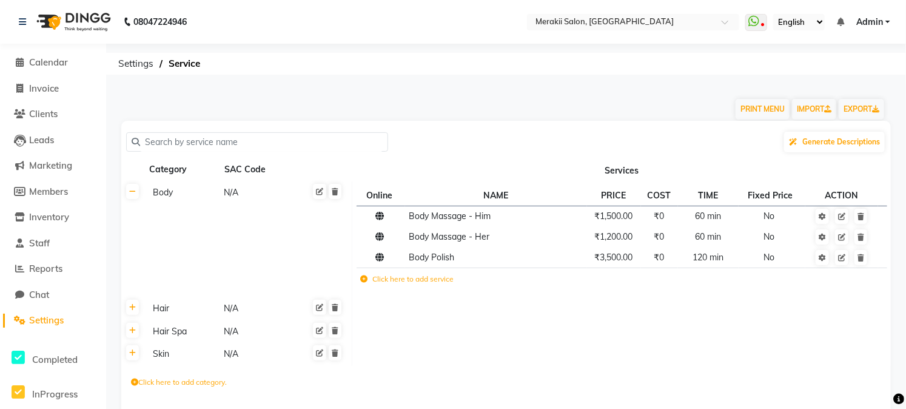
click at [165, 383] on label "Click here to add category." at bounding box center [179, 382] width 96 height 11
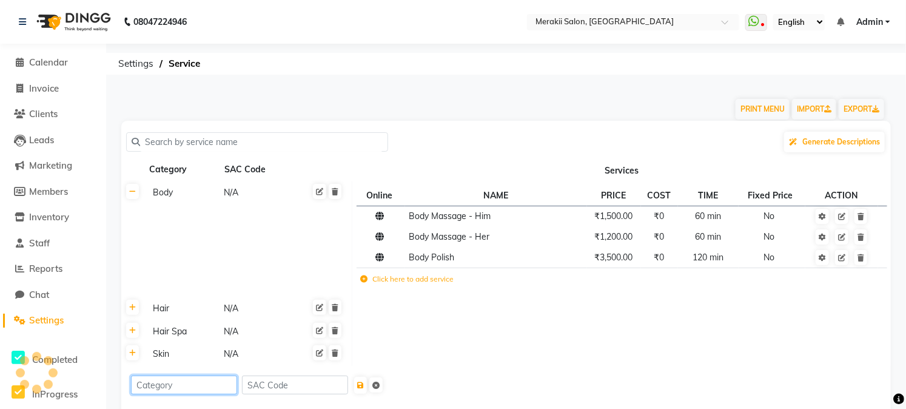
click at [175, 391] on input at bounding box center [184, 384] width 106 height 19
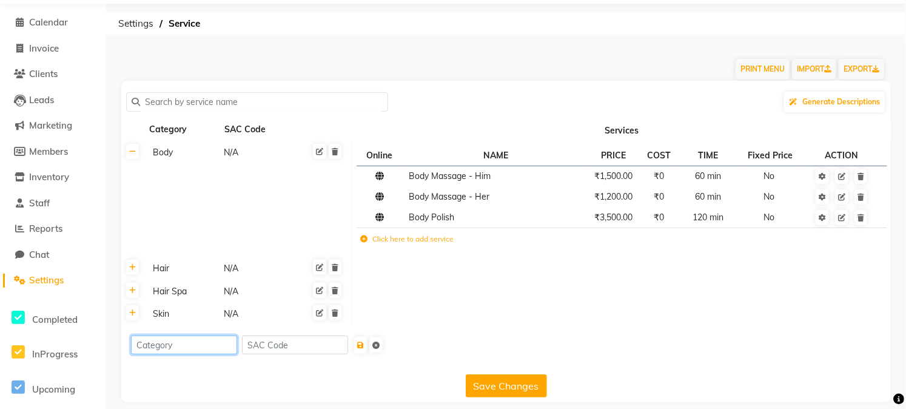
scroll to position [51, 0]
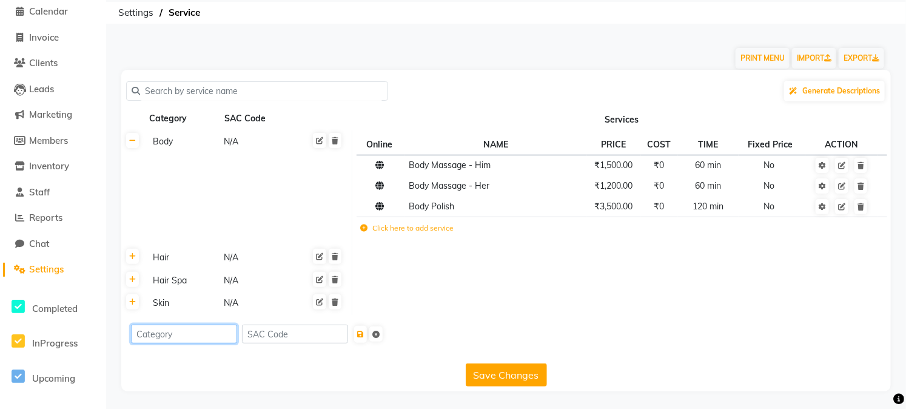
click at [184, 331] on input at bounding box center [184, 333] width 106 height 19
click at [306, 331] on input at bounding box center [295, 333] width 106 height 19
click at [505, 370] on button "Save Changes" at bounding box center [506, 374] width 81 height 23
click at [134, 258] on icon at bounding box center [132, 256] width 7 height 7
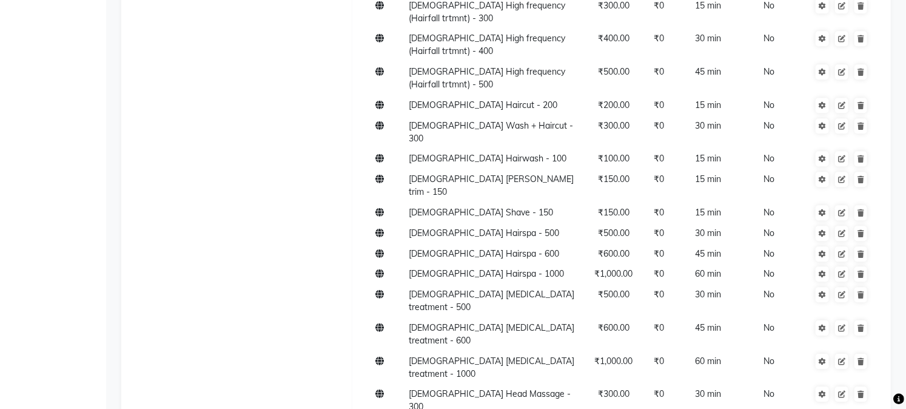
scroll to position [1543, 0]
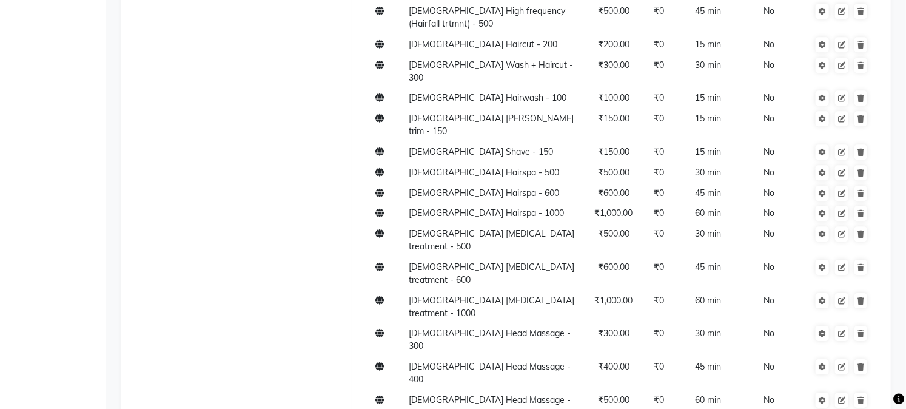
drag, startPoint x: 167, startPoint y: 318, endPoint x: 167, endPoint y: 335, distance: 17.0
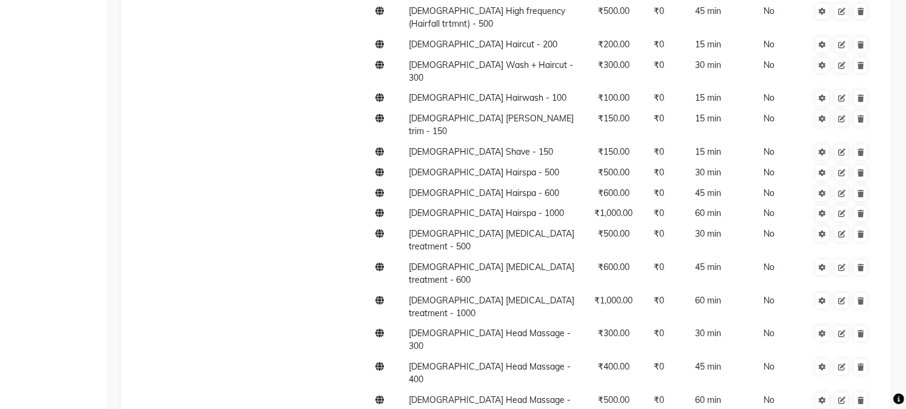
type input "n"
type input "NAILS"
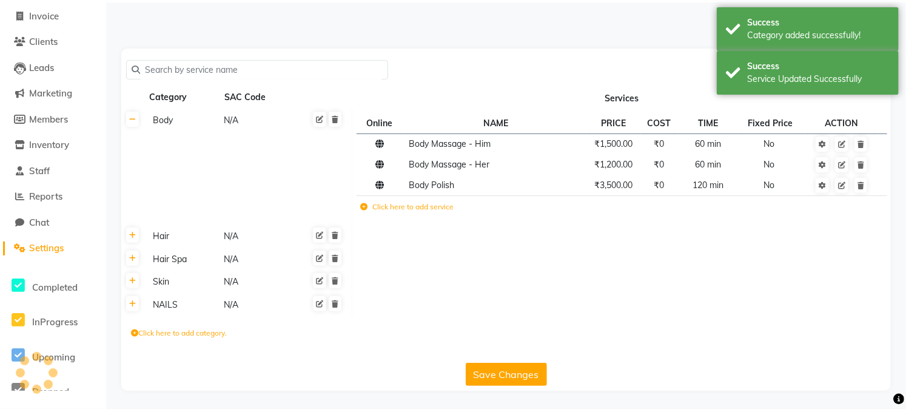
scroll to position [72, 0]
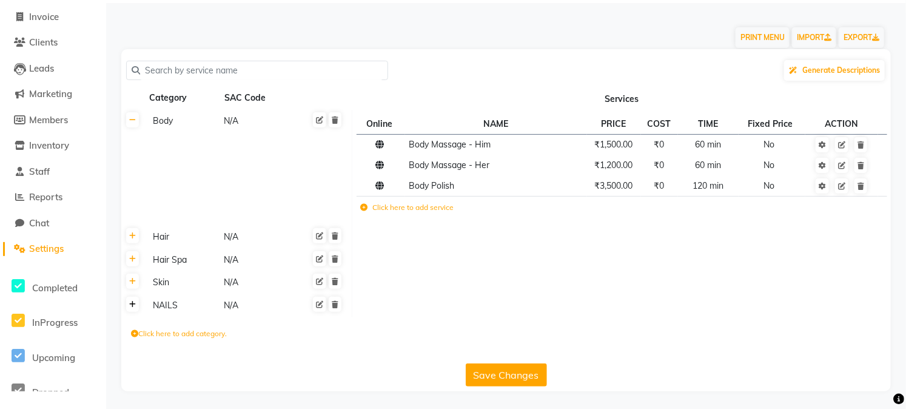
click at [134, 306] on icon at bounding box center [132, 304] width 7 height 7
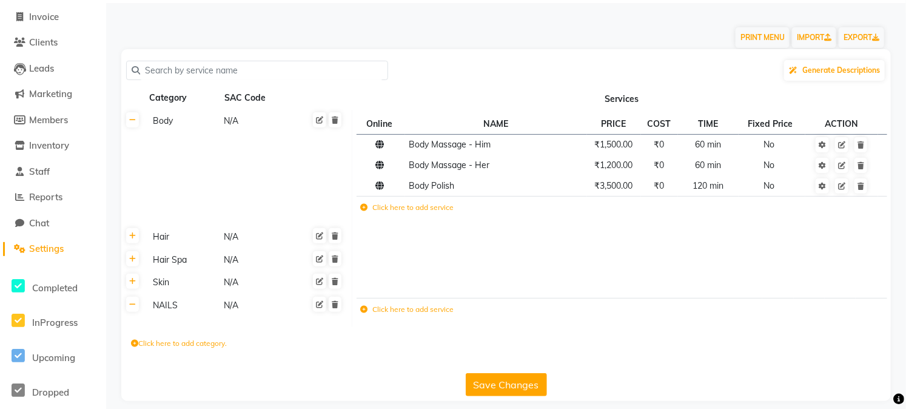
click at [398, 310] on label "Click here to add service" at bounding box center [406, 309] width 93 height 11
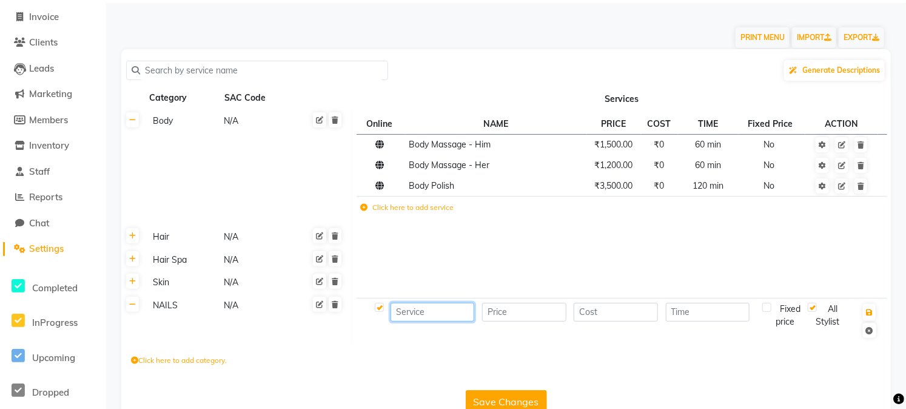
click at [398, 310] on input at bounding box center [433, 312] width 84 height 19
click at [420, 311] on input at bounding box center [433, 312] width 84 height 19
type input "B"
click at [426, 317] on input at bounding box center [434, 312] width 87 height 19
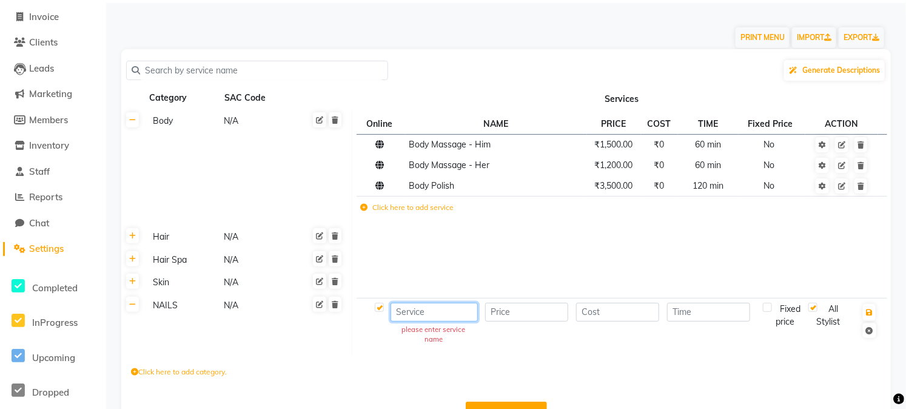
click at [415, 309] on input at bounding box center [434, 312] width 87 height 19
paste input "BOMB ice cream"
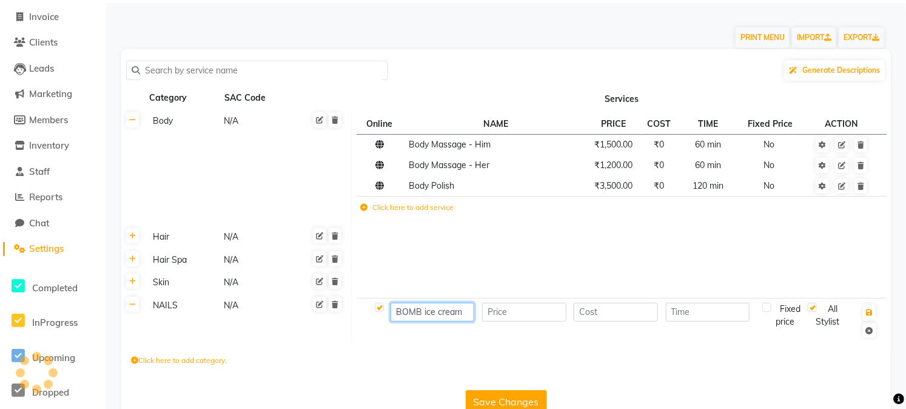
type input "BOMB ice cream"
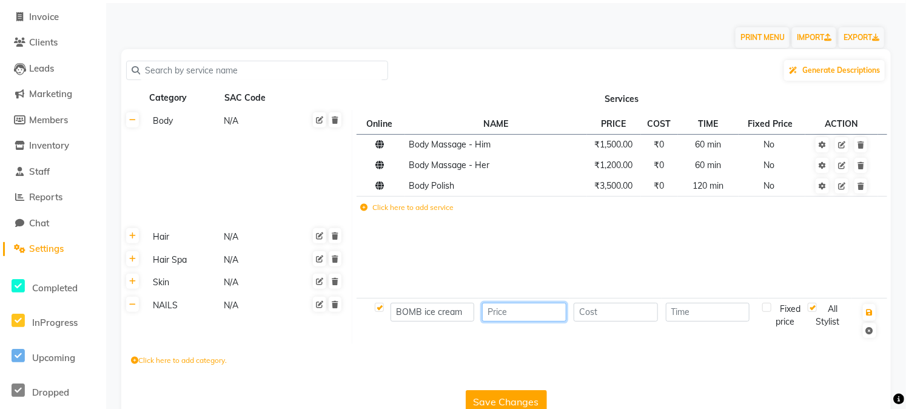
click at [537, 311] on input "number" at bounding box center [524, 312] width 84 height 19
click at [511, 311] on input "number" at bounding box center [525, 312] width 87 height 19
paste input "1800"
type input "1800"
click at [613, 309] on input "number" at bounding box center [616, 312] width 84 height 19
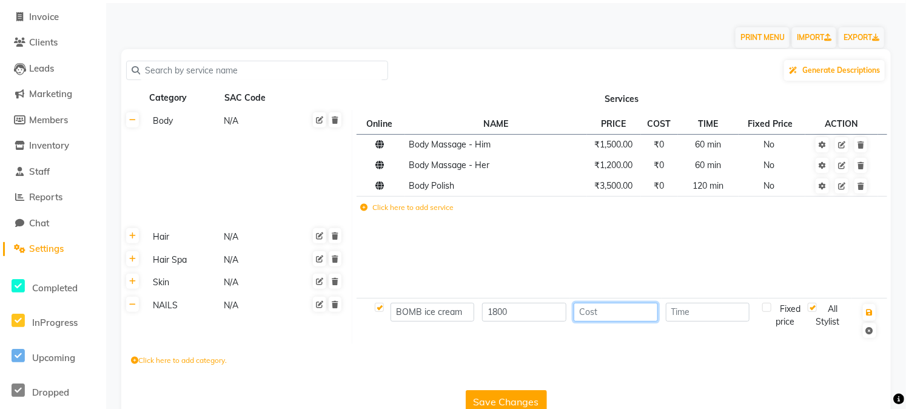
paste input "1800"
type input "1800"
click at [720, 311] on input "number" at bounding box center [708, 312] width 84 height 19
click at [720, 311] on input "45" at bounding box center [708, 312] width 84 height 19
click at [813, 313] on div "All Stylist" at bounding box center [828, 315] width 40 height 25
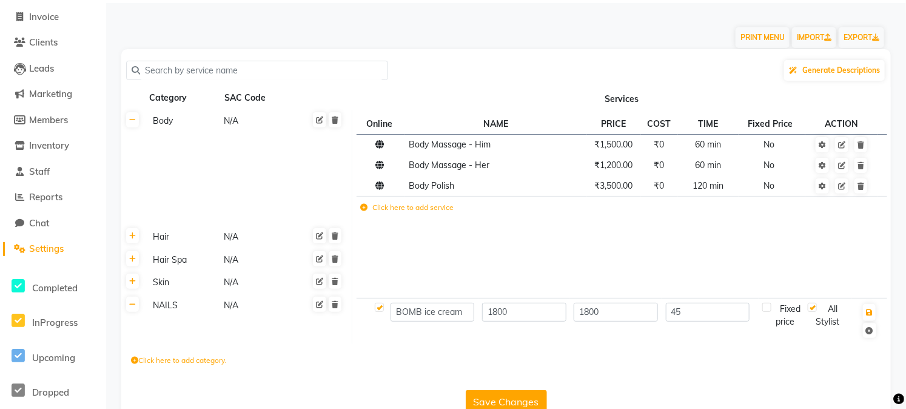
click at [810, 311] on div "All Stylist" at bounding box center [828, 315] width 40 height 25
click at [837, 311] on div "All Stylist" at bounding box center [828, 315] width 40 height 25
click at [828, 326] on div "All Stylist" at bounding box center [828, 315] width 40 height 25
click at [813, 311] on div "All Stylist" at bounding box center [828, 315] width 40 height 25
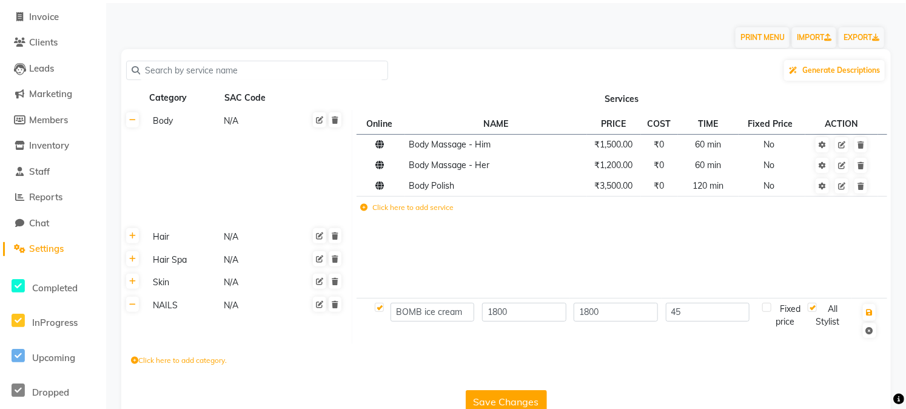
click at [818, 312] on div "All Stylist" at bounding box center [828, 315] width 40 height 25
click at [813, 329] on td "Fixed price All Stylist" at bounding box center [805, 319] width 93 height 42
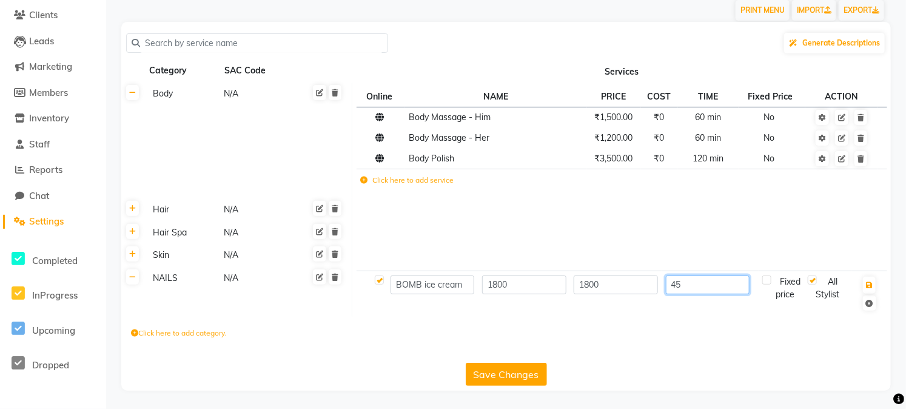
click at [700, 279] on input "45" at bounding box center [708, 284] width 84 height 19
type input "4"
type input "60"
click at [489, 372] on button "Save Changes" at bounding box center [506, 374] width 81 height 23
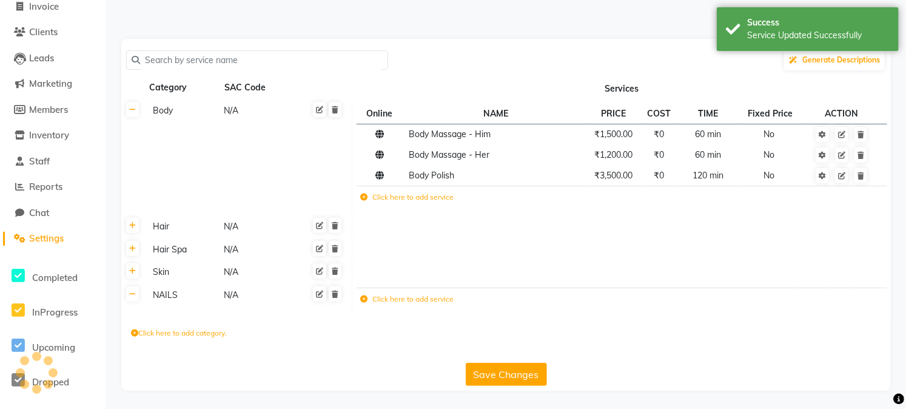
scroll to position [82, 0]
click at [133, 294] on icon at bounding box center [132, 293] width 7 height 7
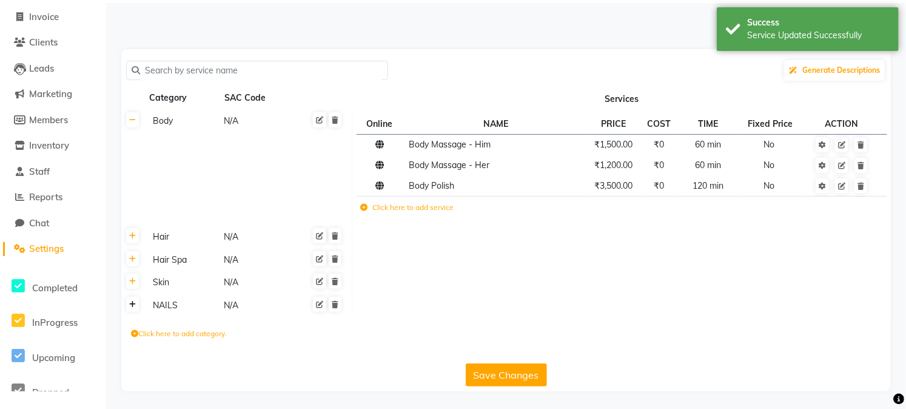
click at [130, 306] on icon at bounding box center [132, 304] width 7 height 7
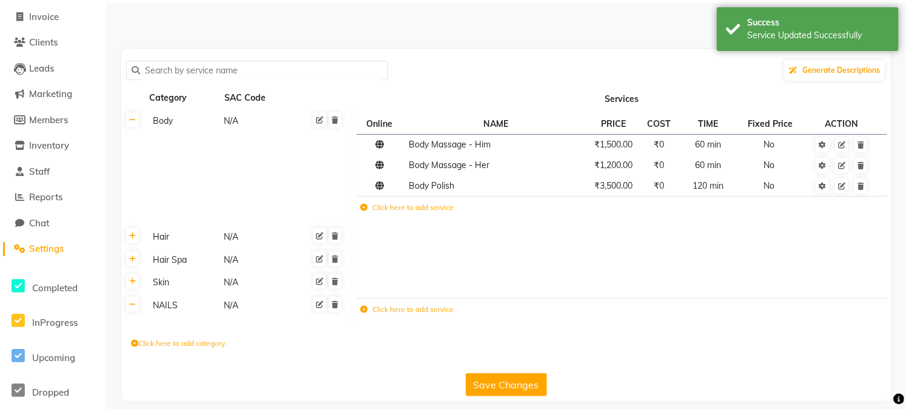
click at [367, 315] on td "Click here to add service" at bounding box center [560, 310] width 406 height 25
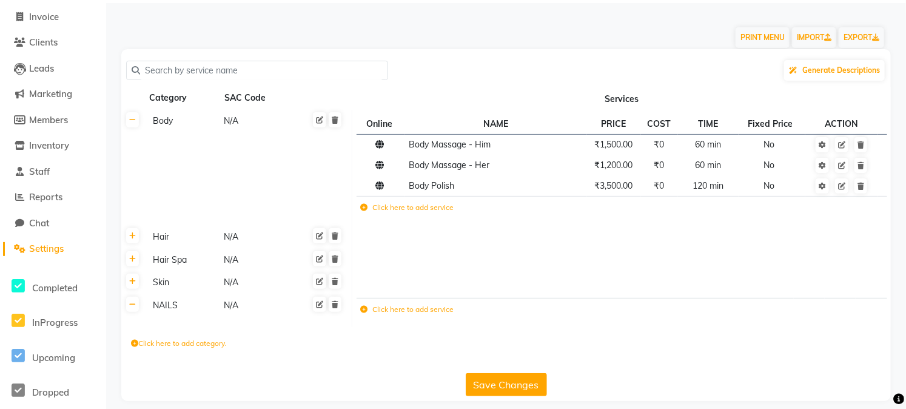
click at [360, 311] on icon at bounding box center [363, 309] width 7 height 7
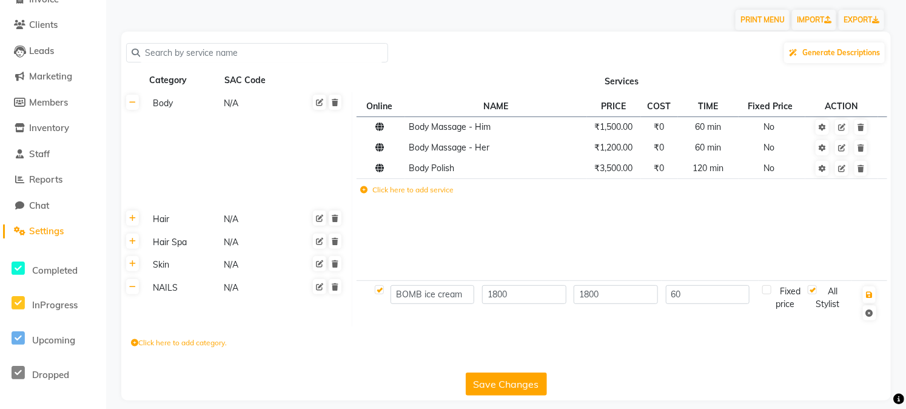
scroll to position [99, 0]
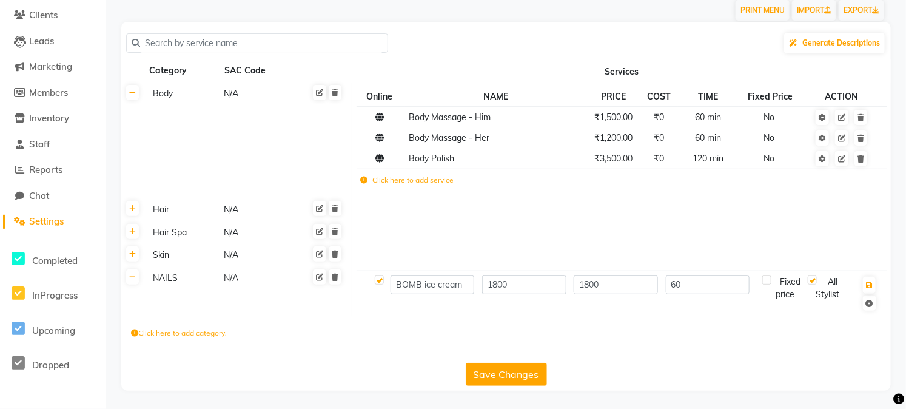
click at [507, 372] on button "Save Changes" at bounding box center [506, 374] width 81 height 23
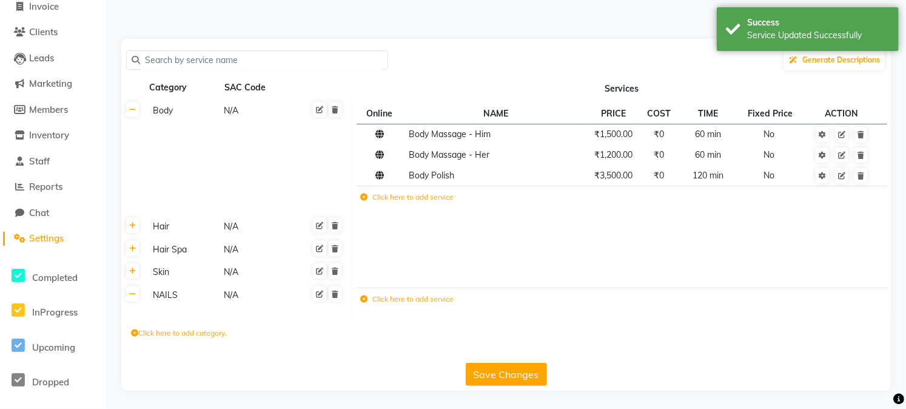
click at [370, 305] on td "Click here to add service" at bounding box center [560, 300] width 406 height 25
click at [364, 305] on td "Click here to add service" at bounding box center [560, 300] width 406 height 25
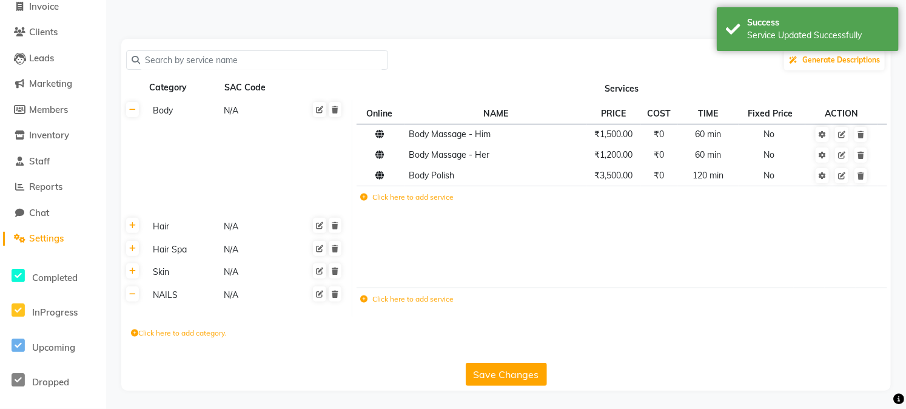
click at [361, 298] on icon at bounding box center [363, 298] width 7 height 7
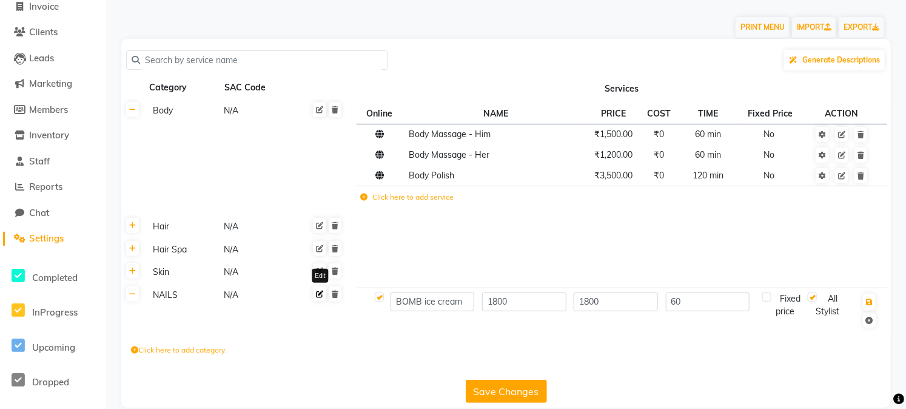
click at [320, 295] on icon at bounding box center [319, 293] width 7 height 7
click at [320, 272] on icon at bounding box center [319, 270] width 7 height 7
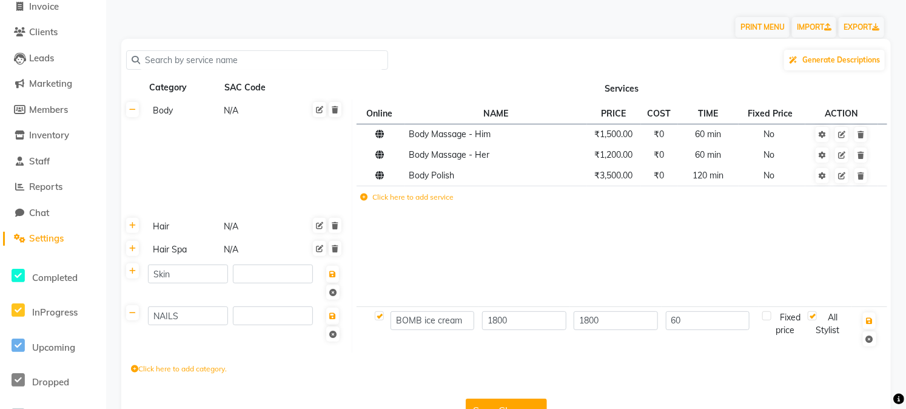
click at [386, 268] on td at bounding box center [621, 282] width 539 height 42
click at [364, 198] on icon at bounding box center [363, 196] width 7 height 7
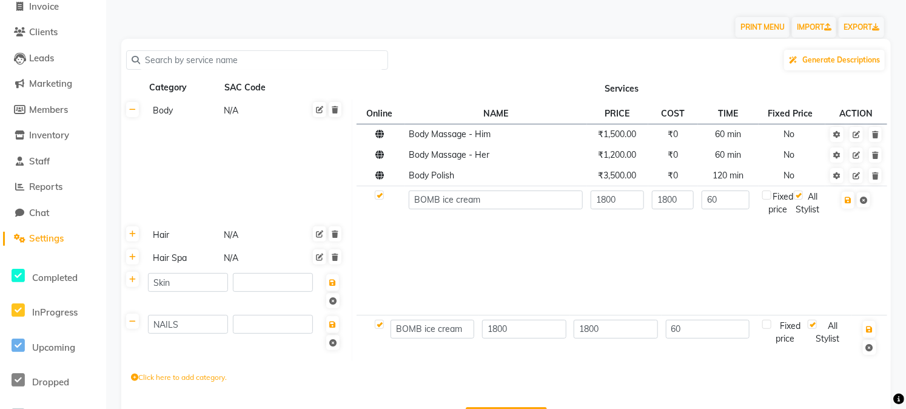
drag, startPoint x: 364, startPoint y: 198, endPoint x: 692, endPoint y: 269, distance: 335.6
click at [692, 269] on tbody "Body N/A Online NAME PRICE COST TIME Fixed Price ACTION Body Massage - Him ₹1,5…" at bounding box center [506, 230] width 770 height 262
click at [454, 335] on input "BOMB ice cream" at bounding box center [433, 329] width 84 height 19
click at [465, 338] on input "BOMB ice cream" at bounding box center [433, 329] width 84 height 19
type input "B"
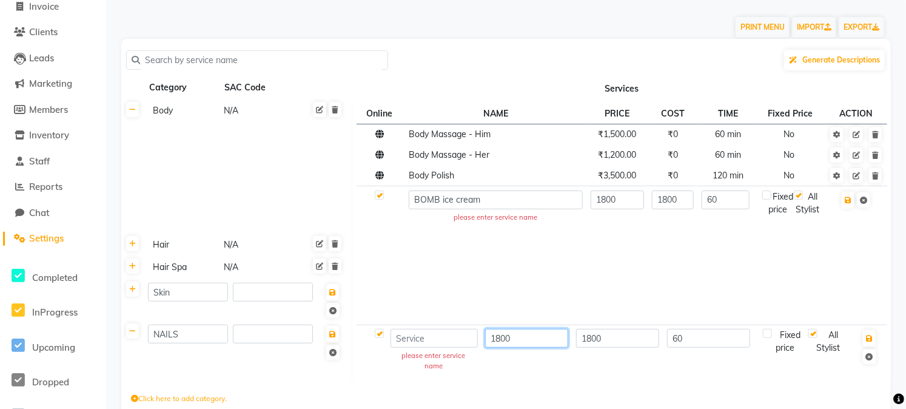
click at [524, 338] on input "1800" at bounding box center [526, 338] width 83 height 19
type input "1"
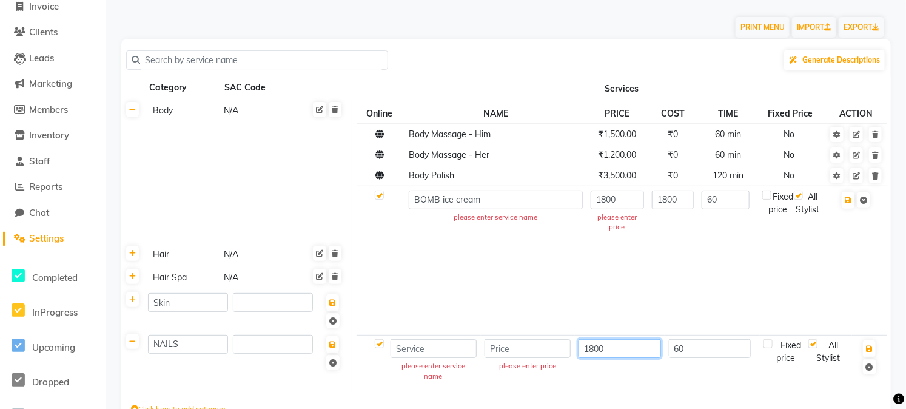
click at [614, 349] on input "1800" at bounding box center [620, 348] width 82 height 19
type input "1"
click at [697, 349] on input "60" at bounding box center [710, 348] width 81 height 19
type input "6"
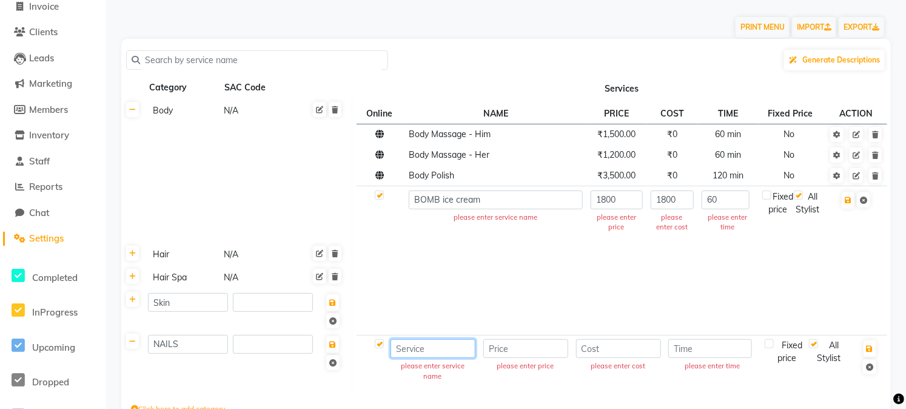
click at [429, 347] on input at bounding box center [433, 348] width 85 height 19
type input "p"
click at [415, 349] on input at bounding box center [433, 348] width 85 height 19
paste input "hydra boost"
type input "hydra boost"
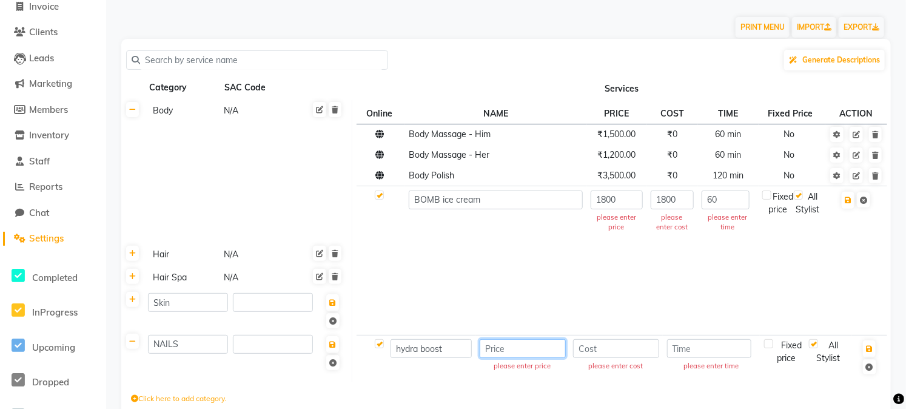
click at [512, 351] on input "number" at bounding box center [523, 348] width 86 height 19
click at [619, 198] on input "1800" at bounding box center [617, 199] width 52 height 19
type input "1"
type input "2500"
click at [682, 198] on input "1800" at bounding box center [672, 199] width 43 height 19
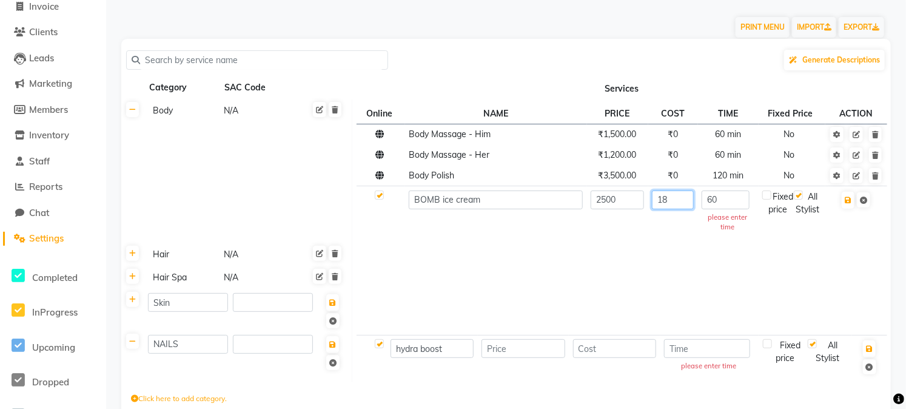
type input "1"
type input "2500"
click at [767, 199] on div "Fixed price" at bounding box center [778, 202] width 32 height 25
click at [769, 198] on label at bounding box center [766, 194] width 9 height 9
click at [769, 198] on input "checkbox" at bounding box center [767, 196] width 8 height 8
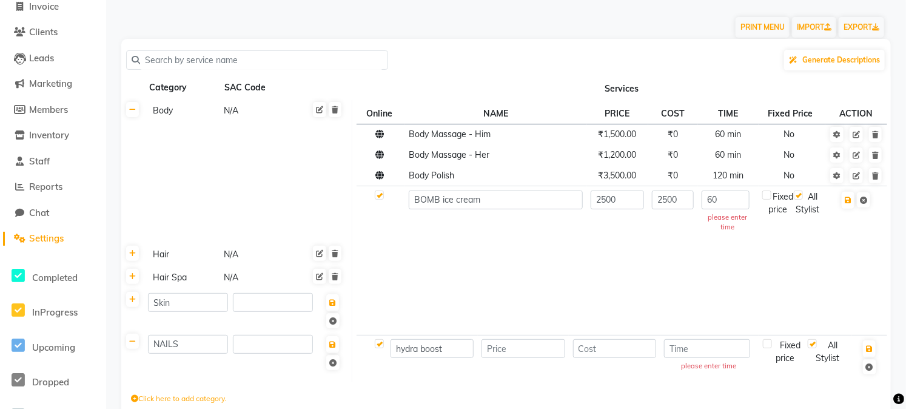
checkbox input "true"
click at [518, 351] on input "number" at bounding box center [524, 348] width 84 height 19
type input "1800"
click at [602, 351] on input "number" at bounding box center [615, 348] width 84 height 19
type input "1800"
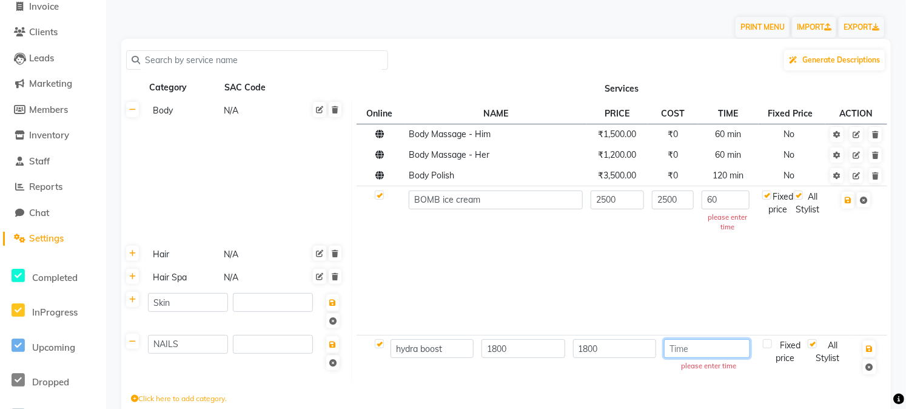
click at [695, 351] on input "number" at bounding box center [707, 348] width 86 height 19
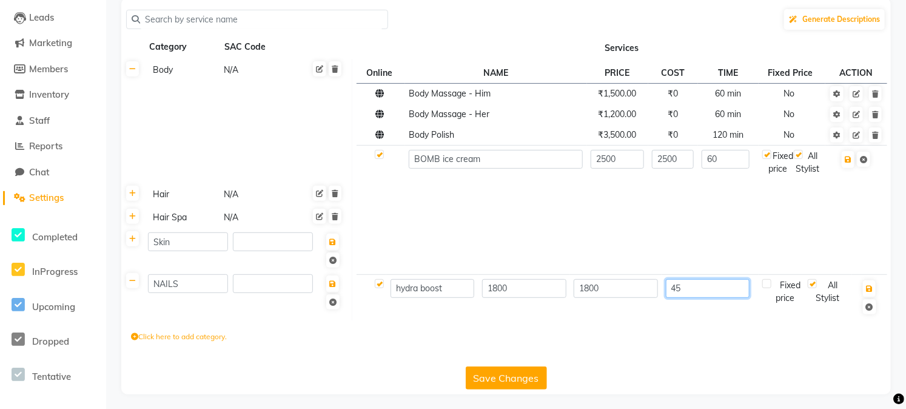
scroll to position [123, 0]
type input "45"
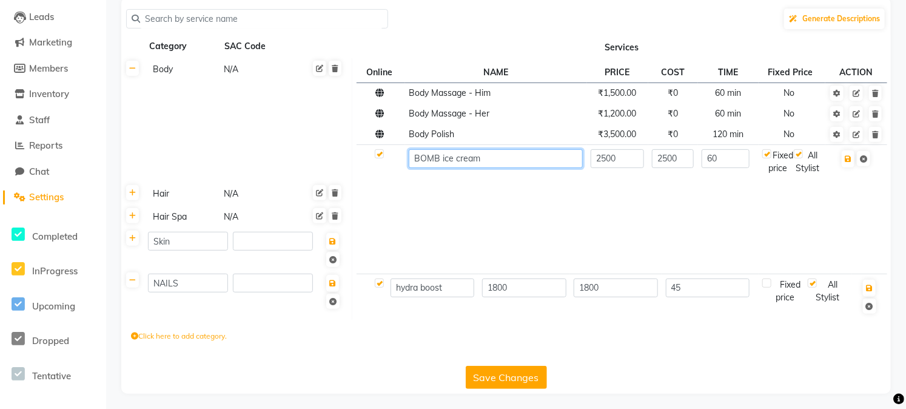
click at [513, 156] on input "BOMB ice cream" at bounding box center [496, 158] width 174 height 19
type input "BOMB ice cream PADICURE"
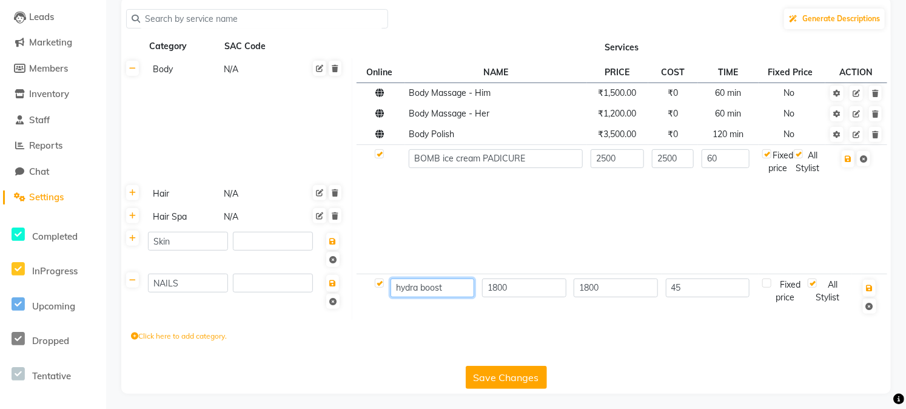
click at [452, 297] on input "hydra boost" at bounding box center [433, 287] width 84 height 19
type input "hydra boost PEDICURE"
click at [717, 297] on input "45" at bounding box center [708, 287] width 84 height 19
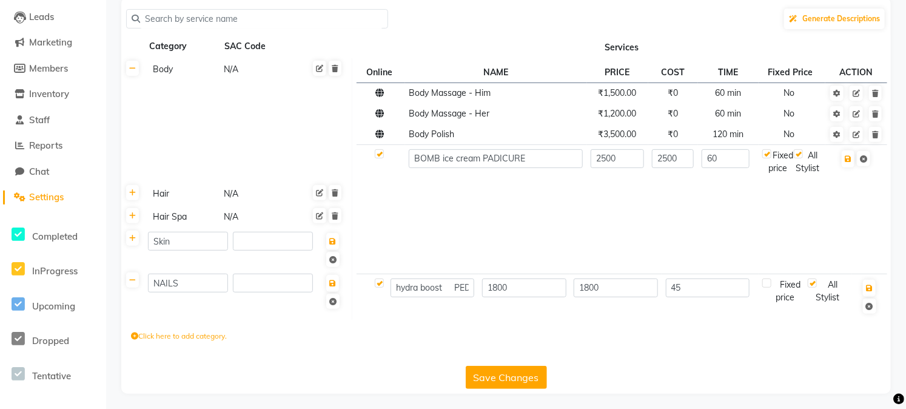
click at [514, 386] on button "Save Changes" at bounding box center [506, 377] width 81 height 23
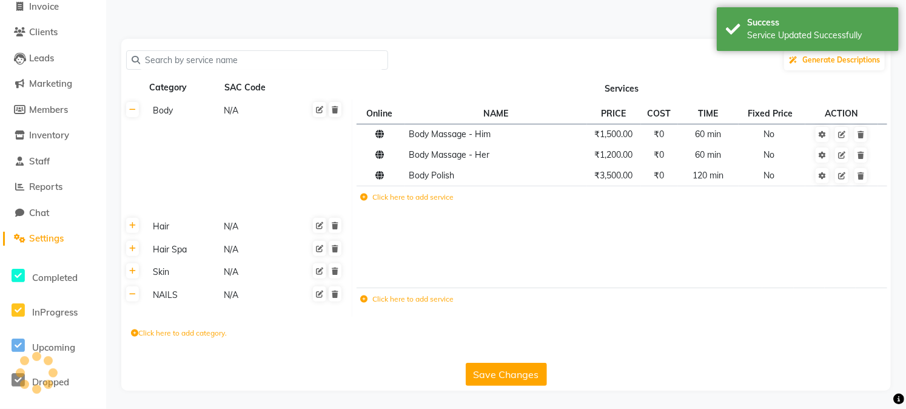
scroll to position [82, 0]
click at [364, 196] on icon at bounding box center [363, 196] width 7 height 7
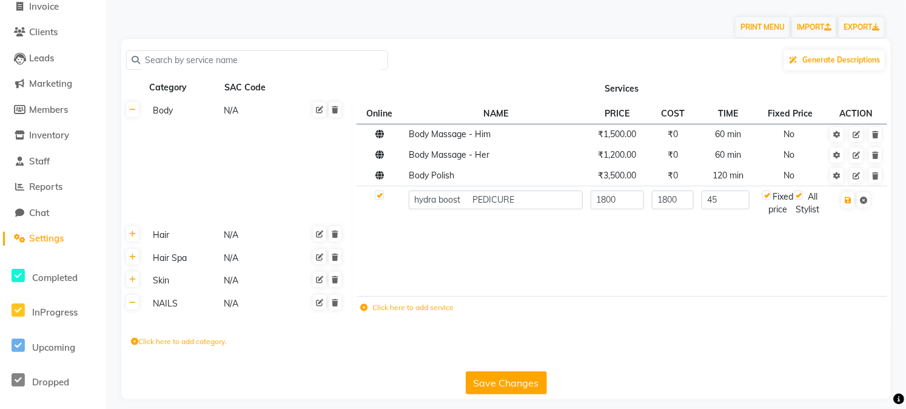
click at [367, 311] on icon at bounding box center [363, 307] width 7 height 7
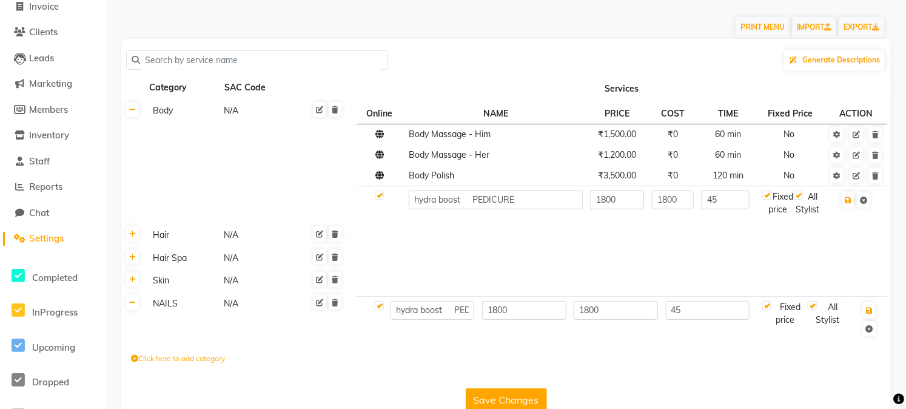
click at [431, 220] on td "hydra boost PEDICURE" at bounding box center [496, 202] width 182 height 33
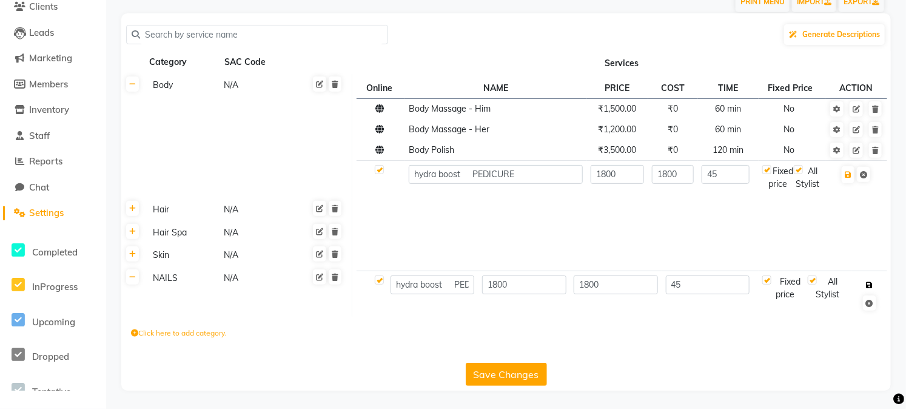
click at [866, 281] on icon "button" at bounding box center [869, 284] width 7 height 7
checkbox input "true"
type input "0"
checkbox input "false"
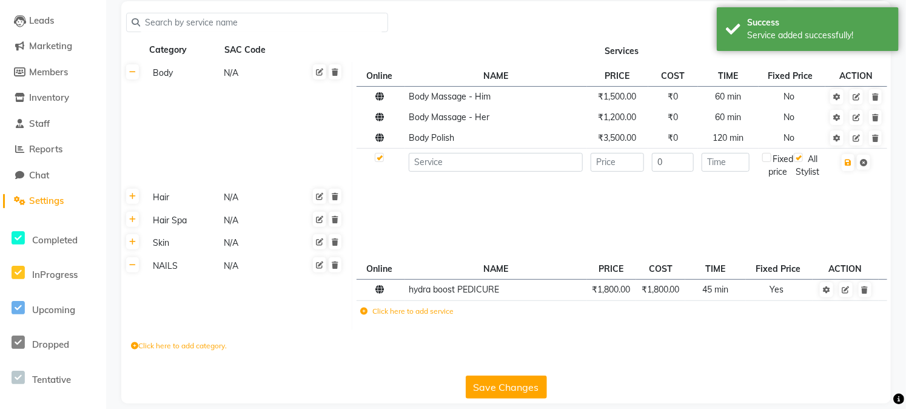
click at [439, 317] on label "Click here to add service" at bounding box center [406, 311] width 93 height 11
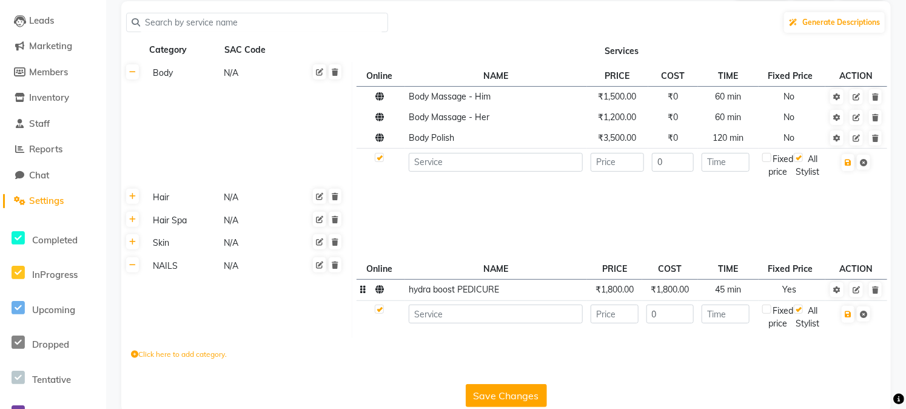
click at [422, 295] on span "hydra boost PEDICURE" at bounding box center [454, 289] width 90 height 11
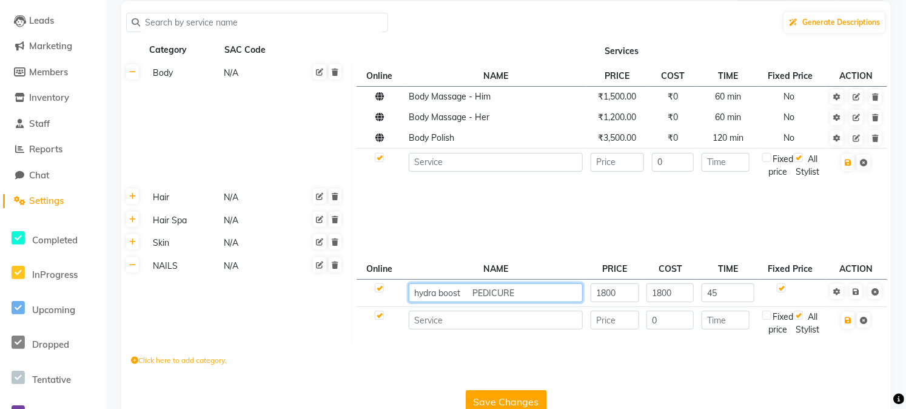
click at [422, 302] on input "hydra boost PEDICURE" at bounding box center [496, 292] width 174 height 19
type input "Hydra boost PEDICURE"
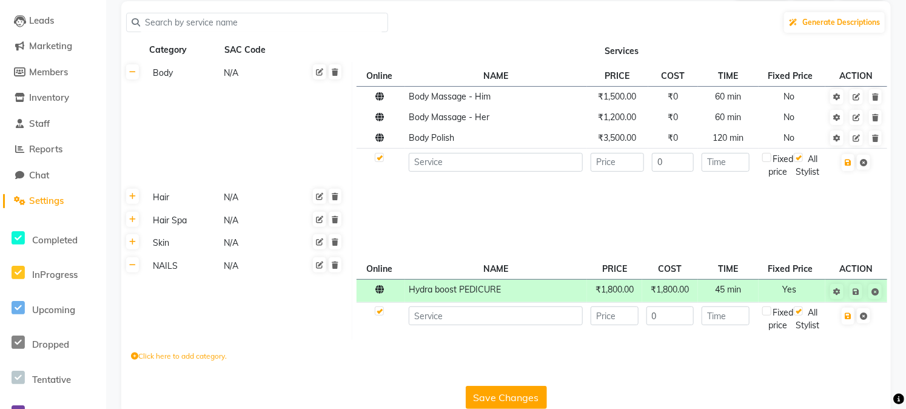
click at [375, 335] on td at bounding box center [381, 318] width 49 height 33
click at [433, 325] on input at bounding box center [496, 315] width 174 height 19
type input "h"
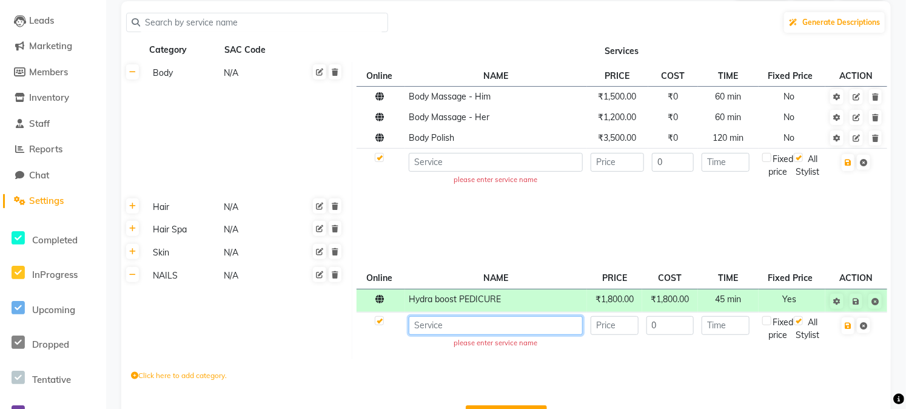
type input "e"
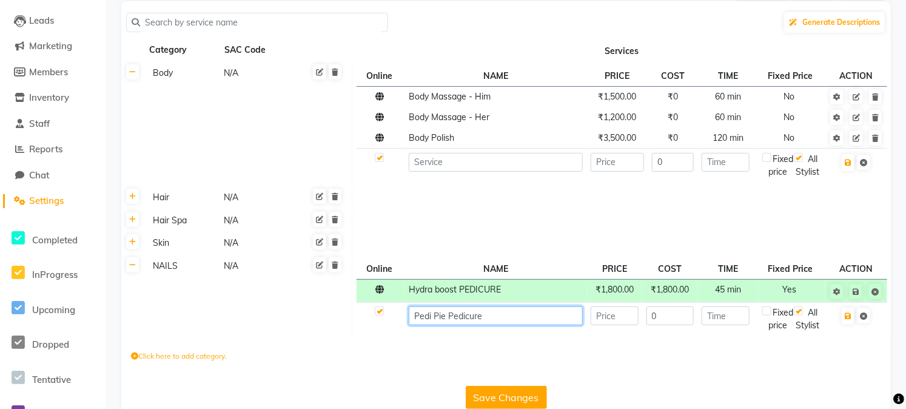
type input "Pedi Pie Pedicure"
click at [601, 325] on input "number" at bounding box center [615, 315] width 48 height 19
type input "1"
click at [616, 295] on span "₹1,800.00" at bounding box center [615, 289] width 38 height 11
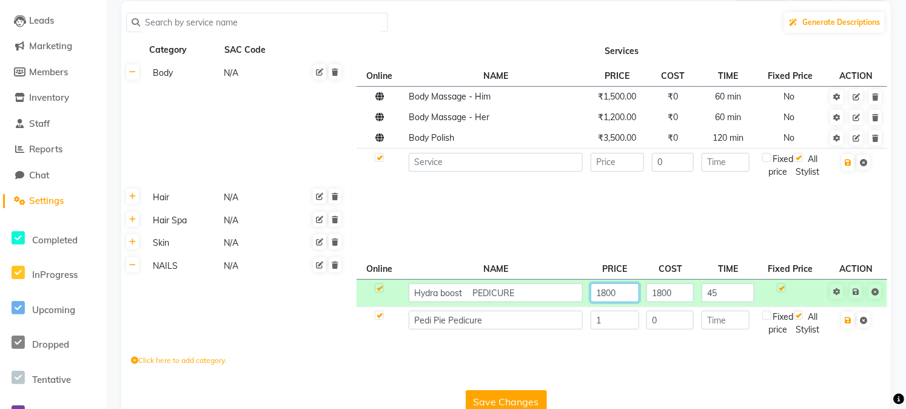
click at [616, 302] on input "1800" at bounding box center [615, 292] width 49 height 19
type input "1"
type input "1800"
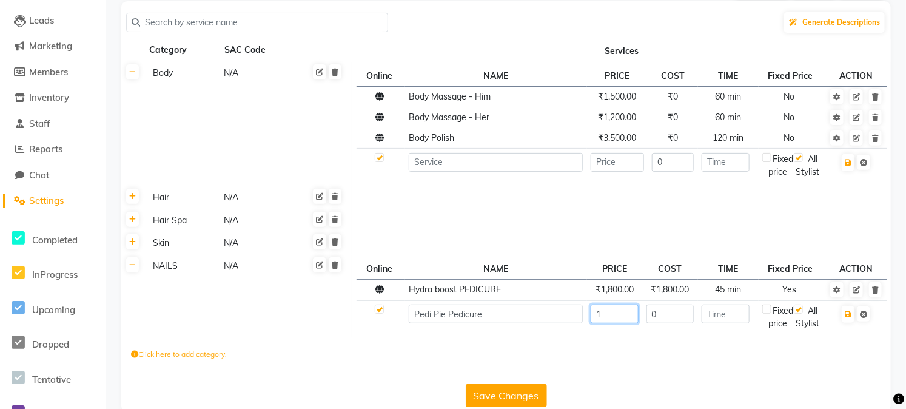
click at [610, 334] on td "1" at bounding box center [615, 316] width 56 height 33
type input "1400"
click at [674, 323] on input "0" at bounding box center [670, 313] width 48 height 19
type input "0"
type input "1400"
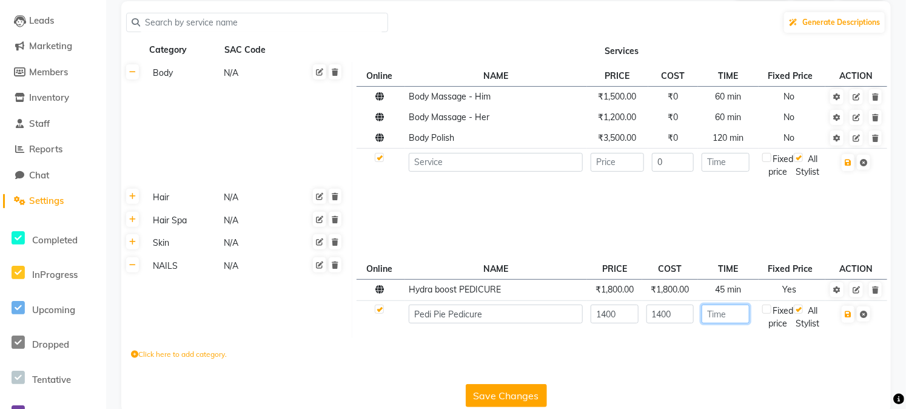
click at [733, 323] on input "number" at bounding box center [726, 313] width 48 height 19
type input "45"
click at [772, 325] on div "Fixed price" at bounding box center [778, 316] width 32 height 25
click at [769, 330] on div "Fixed price" at bounding box center [778, 316] width 32 height 25
click at [769, 327] on div "Fixed price" at bounding box center [778, 316] width 32 height 25
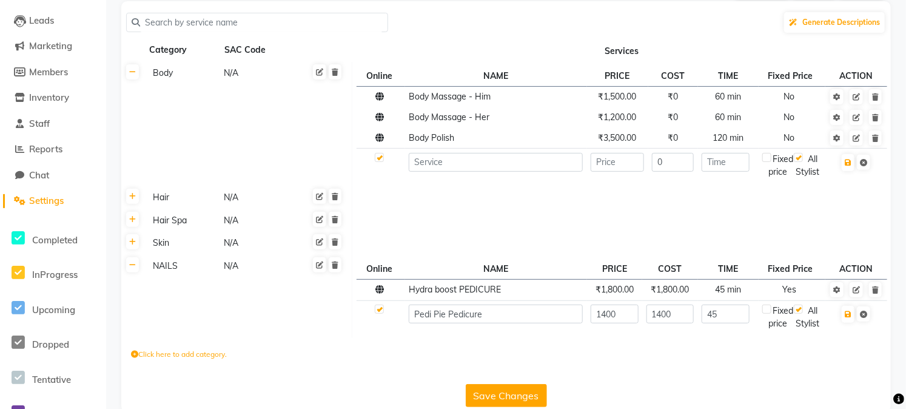
click at [769, 327] on div "Fixed price" at bounding box center [778, 316] width 32 height 25
click at [820, 374] on div "Click here to add category." at bounding box center [506, 356] width 770 height 36
click at [848, 319] on button "button" at bounding box center [848, 314] width 13 height 17
checkbox input "true"
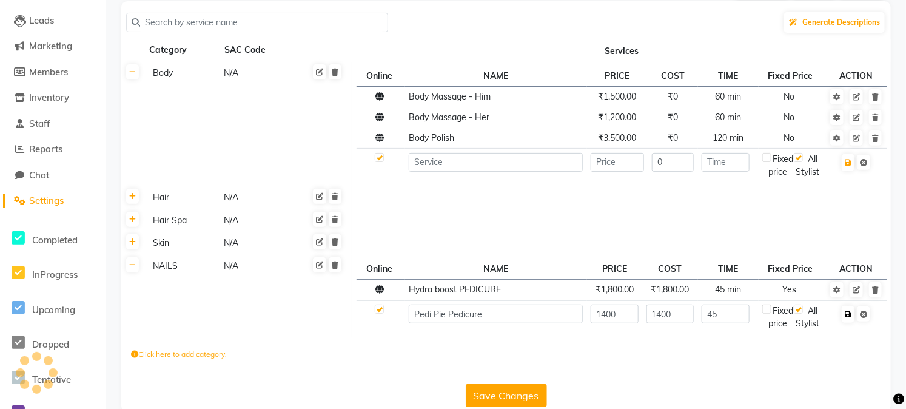
type input "0"
checkbox input "false"
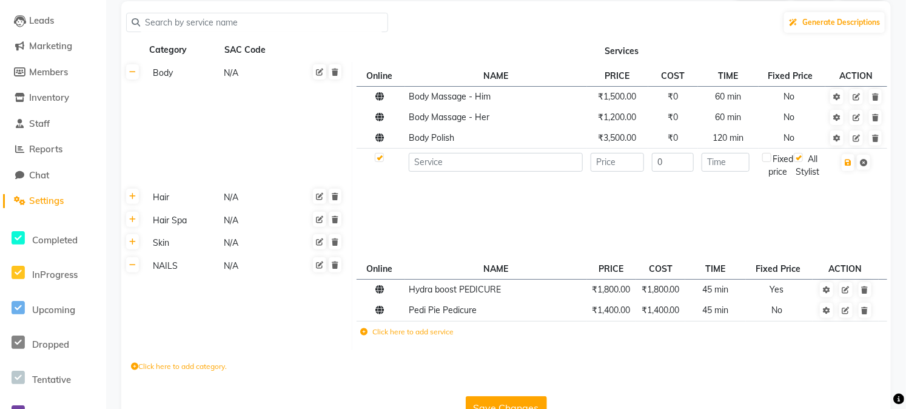
click at [391, 337] on label "Click here to add service" at bounding box center [406, 331] width 93 height 11
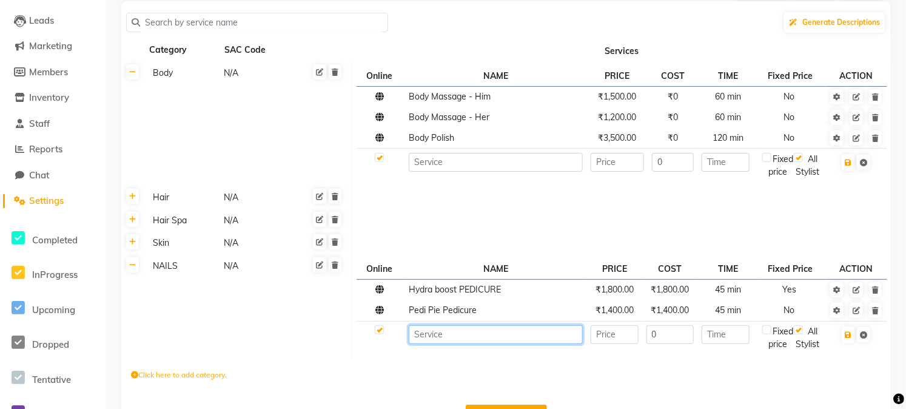
click at [419, 344] on input at bounding box center [496, 334] width 174 height 19
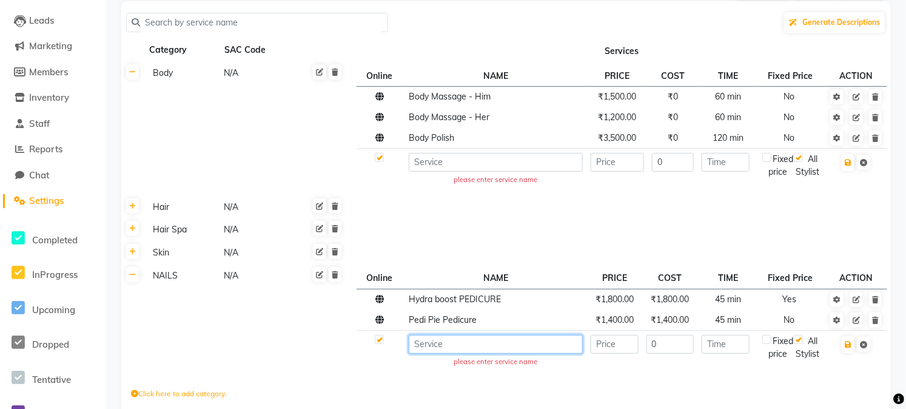
click at [440, 344] on input at bounding box center [496, 344] width 174 height 19
paste input "BOMB ice cream 2500"
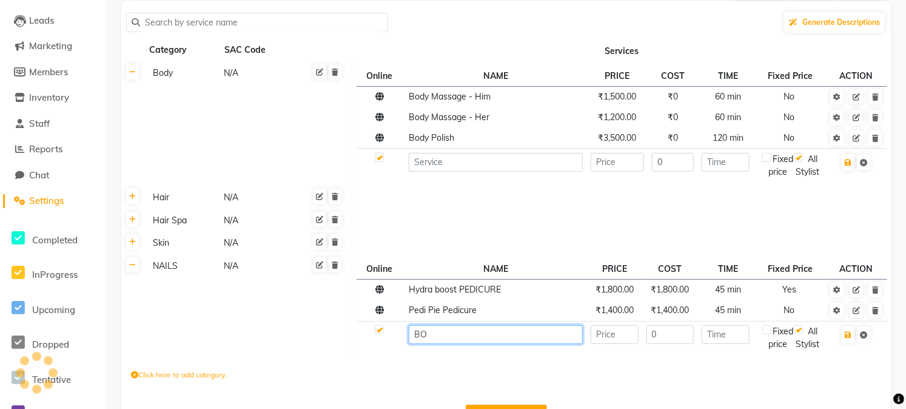
type input "B"
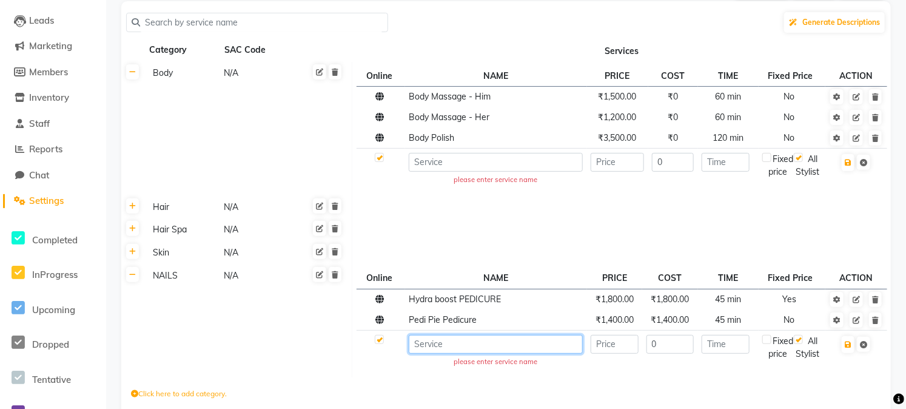
paste input "BOMB ice cream 2500"
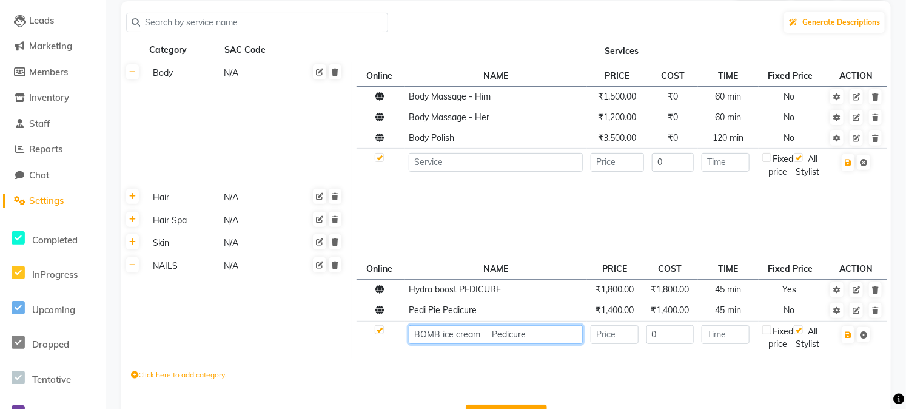
type input "BOMB ice cream Pedicure"
click at [620, 343] on input "number" at bounding box center [615, 334] width 48 height 19
type input "2500"
click at [666, 344] on input "0" at bounding box center [670, 334] width 48 height 19
type input "2500"
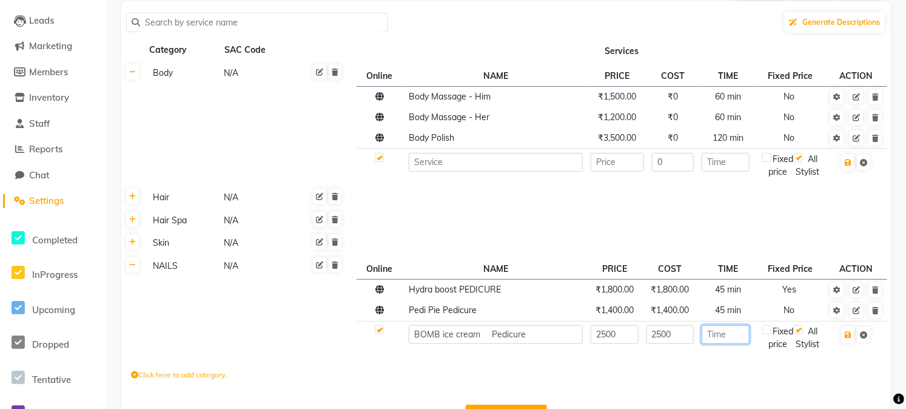
click at [725, 344] on input "number" at bounding box center [726, 334] width 48 height 19
type input "60"
click at [767, 334] on label at bounding box center [766, 329] width 9 height 9
click at [767, 162] on input "checkbox" at bounding box center [767, 158] width 8 height 8
click at [770, 334] on label at bounding box center [766, 329] width 9 height 9
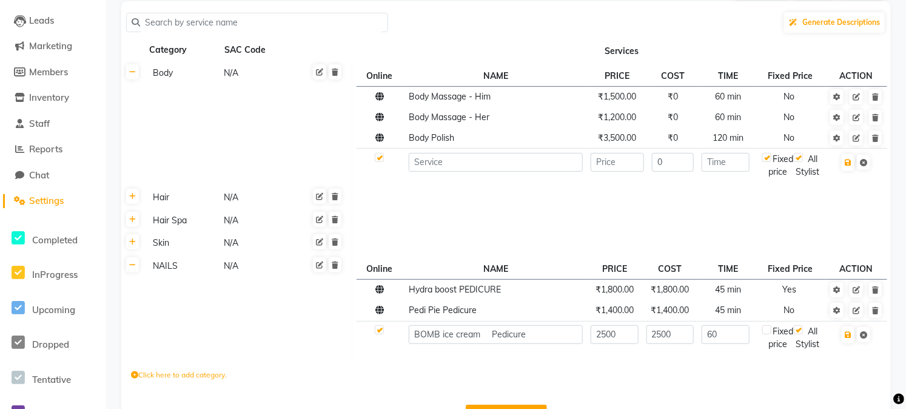
click at [770, 162] on input "checkbox" at bounding box center [767, 158] width 8 height 8
click at [770, 334] on label at bounding box center [766, 329] width 9 height 9
click at [770, 162] on input "checkbox" at bounding box center [767, 158] width 8 height 8
checkbox input "true"
click at [847, 338] on icon "button" at bounding box center [848, 334] width 7 height 7
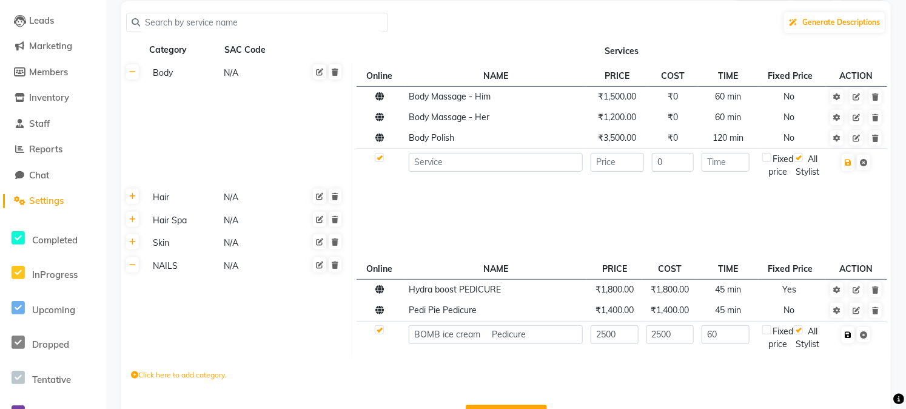
checkbox input "true"
type input "0"
checkbox input "false"
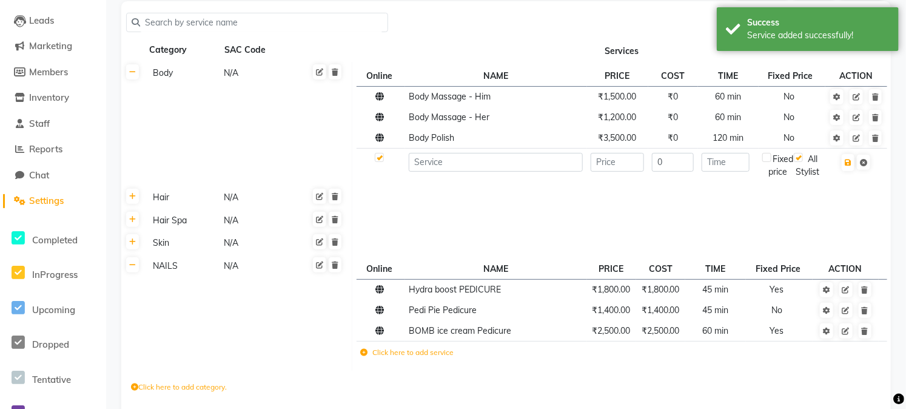
click at [366, 366] on td "Click here to add service" at bounding box center [521, 353] width 329 height 25
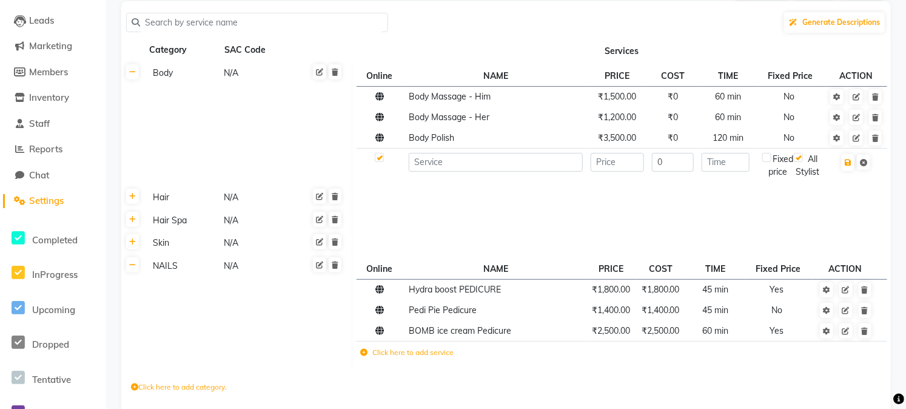
click at [366, 356] on icon at bounding box center [363, 352] width 7 height 7
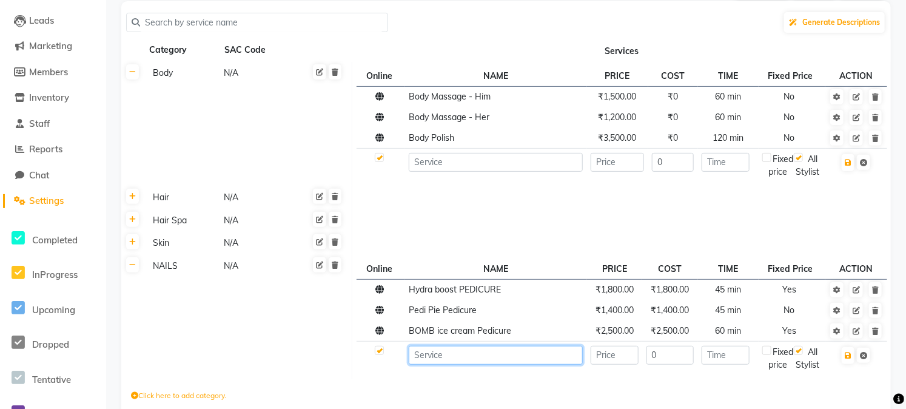
click at [448, 364] on input at bounding box center [496, 355] width 174 height 19
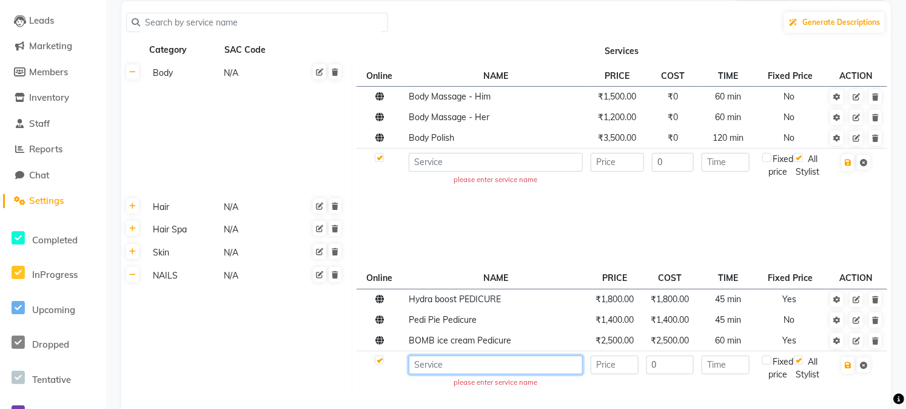
click at [429, 366] on input at bounding box center [496, 364] width 174 height 19
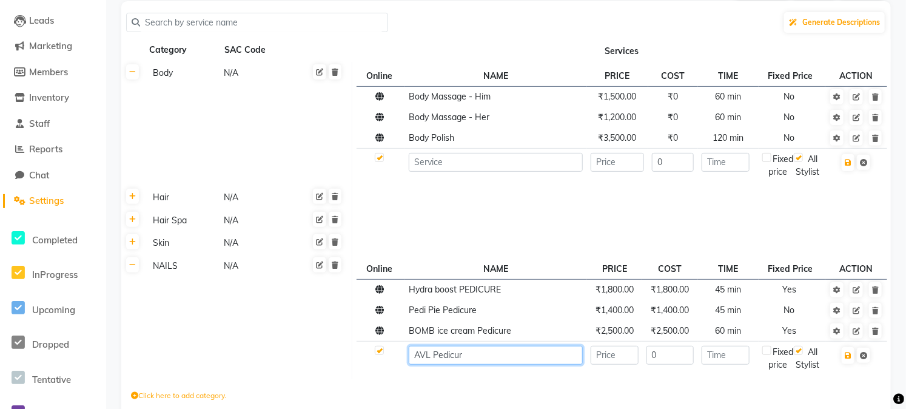
type input "AVL Pedicur"
click at [607, 362] on input "number" at bounding box center [615, 355] width 48 height 19
type input "1200"
click at [665, 364] on input "0" at bounding box center [670, 355] width 48 height 19
type input "1200"
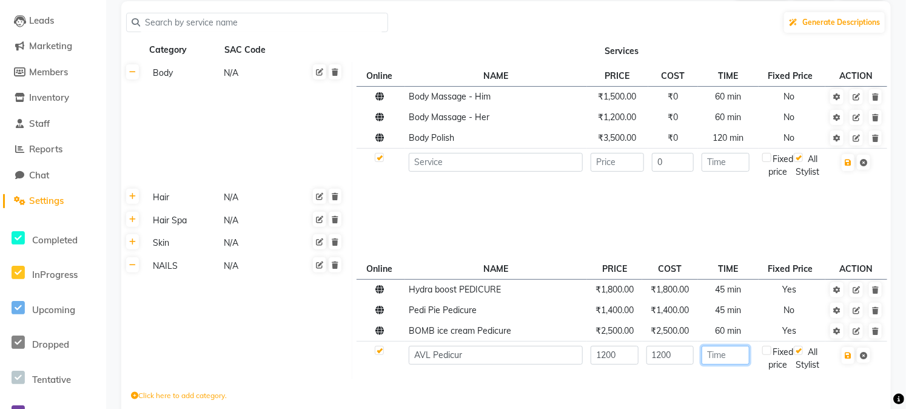
click at [717, 364] on input "number" at bounding box center [726, 355] width 48 height 19
type input "45"
click at [850, 359] on icon "button" at bounding box center [848, 355] width 7 height 7
checkbox input "true"
type input "0"
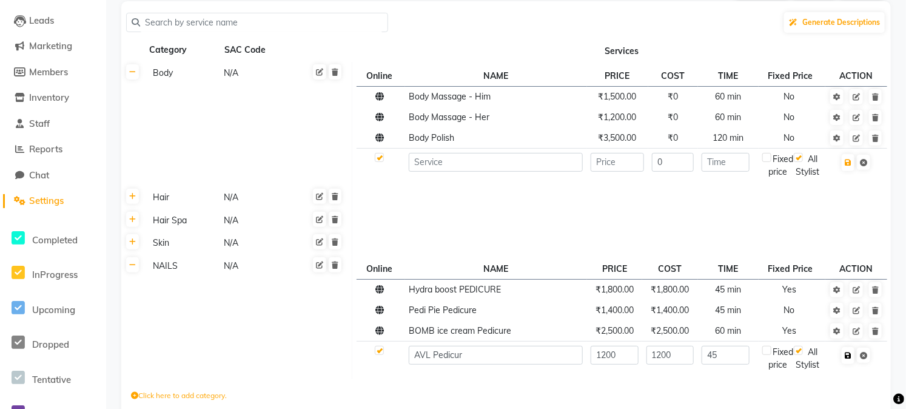
checkbox input "false"
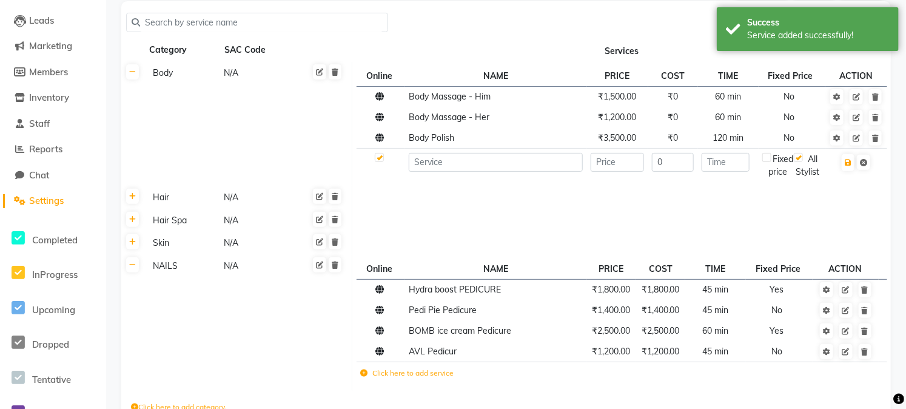
click at [364, 377] on icon at bounding box center [363, 372] width 7 height 7
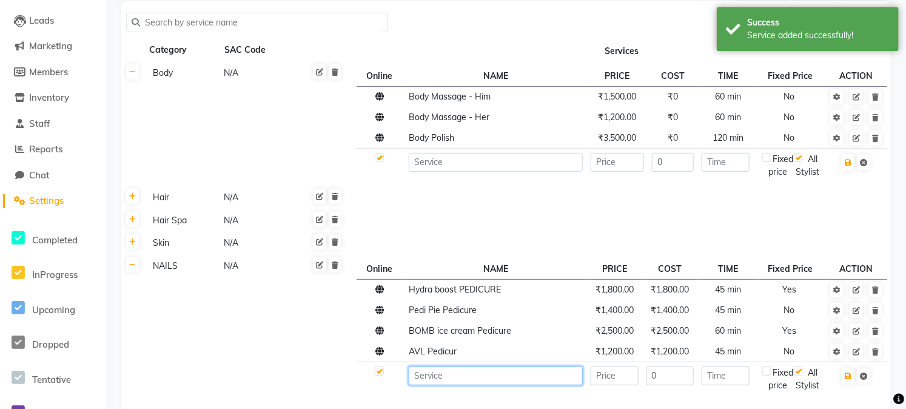
click at [442, 385] on input at bounding box center [496, 375] width 174 height 19
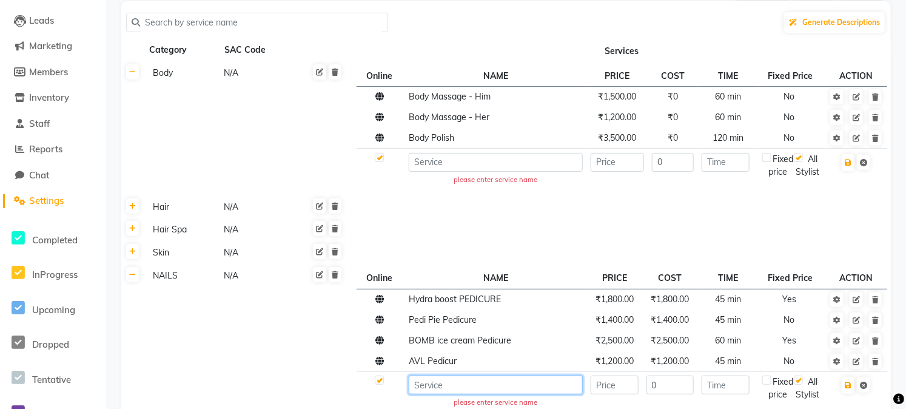
click at [458, 391] on input at bounding box center [496, 384] width 174 height 19
paste input "D-TAN kit"
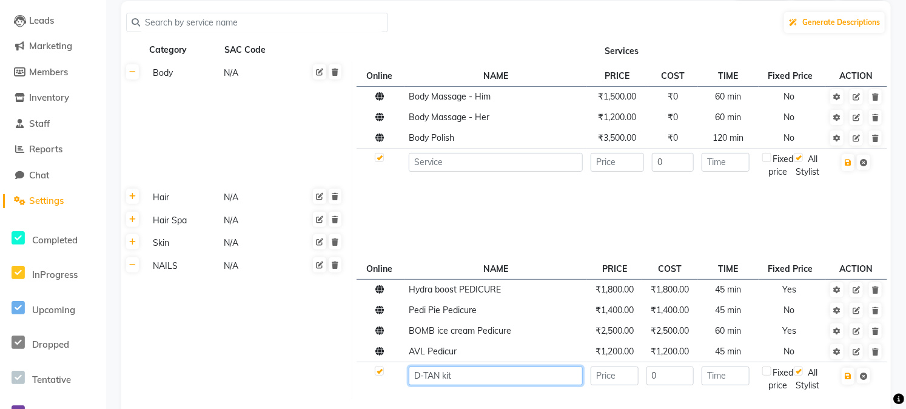
type input "D-TAN kit"
click at [613, 385] on input "number" at bounding box center [615, 375] width 48 height 19
type input "1100"
click at [671, 385] on input "0" at bounding box center [670, 375] width 48 height 19
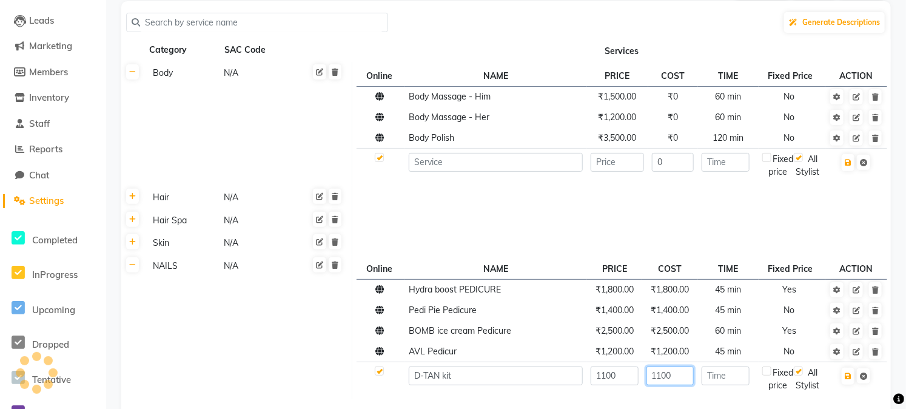
type input "1100"
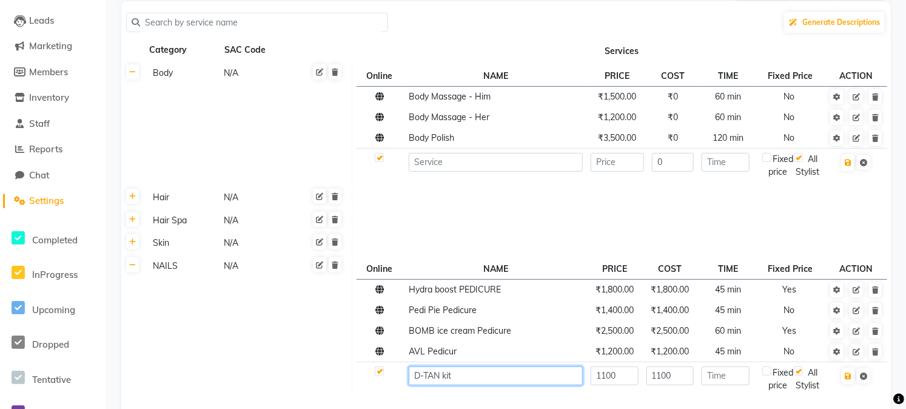
click at [483, 382] on input "D-TAN kit" at bounding box center [496, 375] width 174 height 19
type input "D-TAN kit Pedicure"
click at [465, 361] on td "AVL Pedicur" at bounding box center [496, 351] width 182 height 21
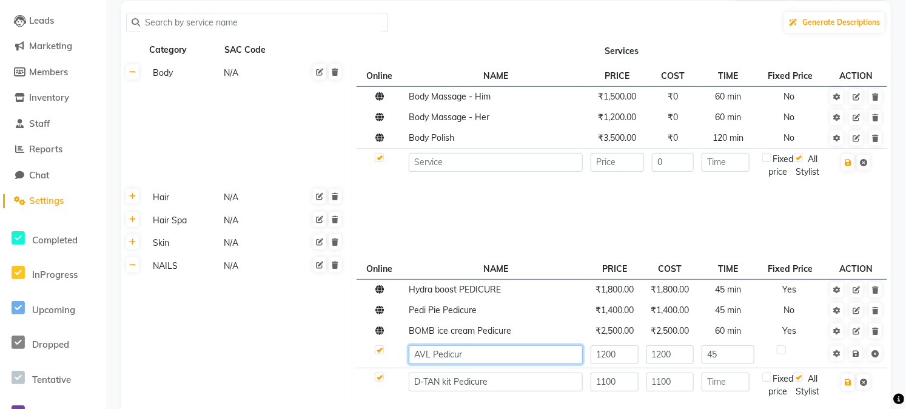
click at [468, 364] on input "AVL Pedicur" at bounding box center [496, 354] width 174 height 19
type input "AVL Pedicure"
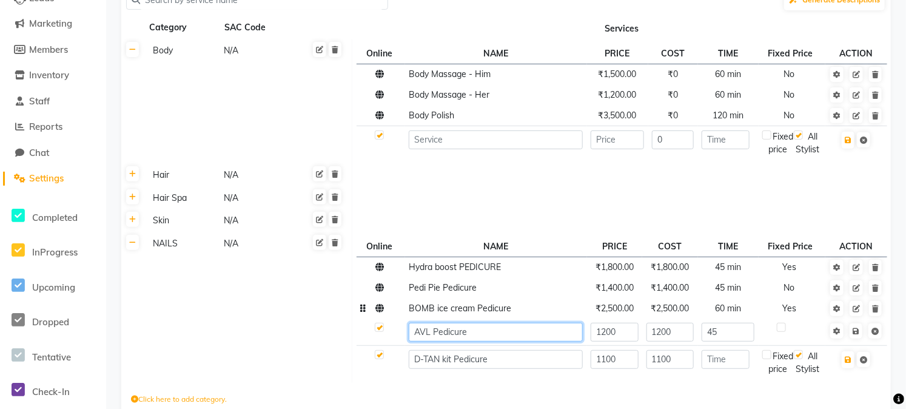
scroll to position [146, 0]
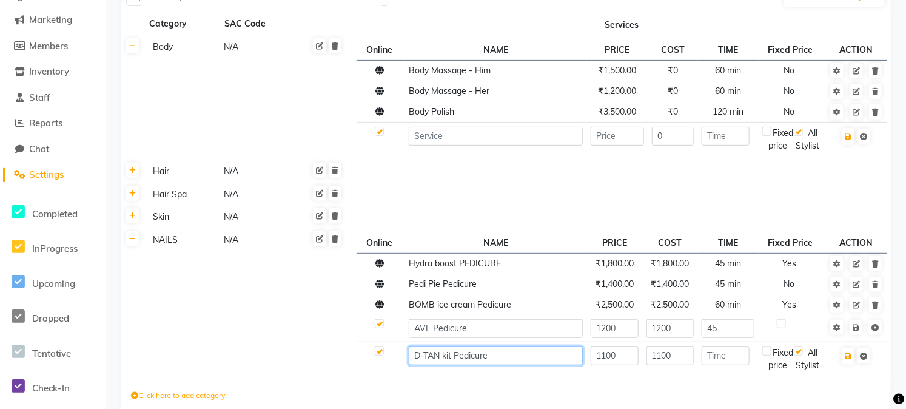
click at [541, 364] on input "D-TAN kit Pedicure" at bounding box center [496, 355] width 174 height 19
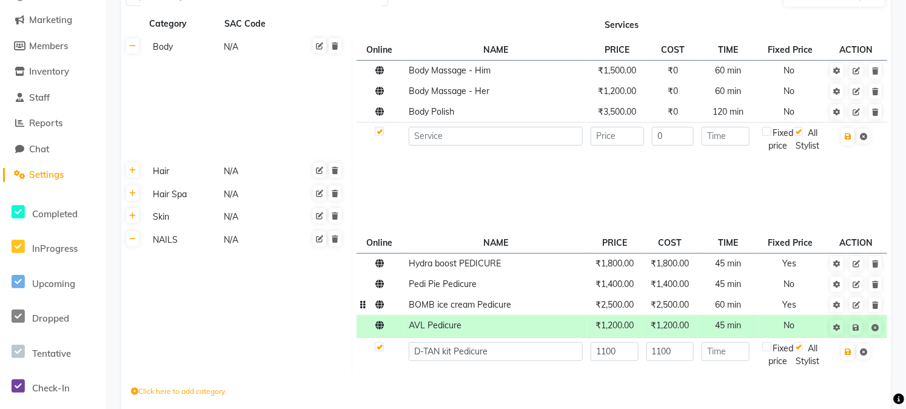
click at [517, 315] on td "BOMB ice cream Pedicure" at bounding box center [496, 305] width 182 height 21
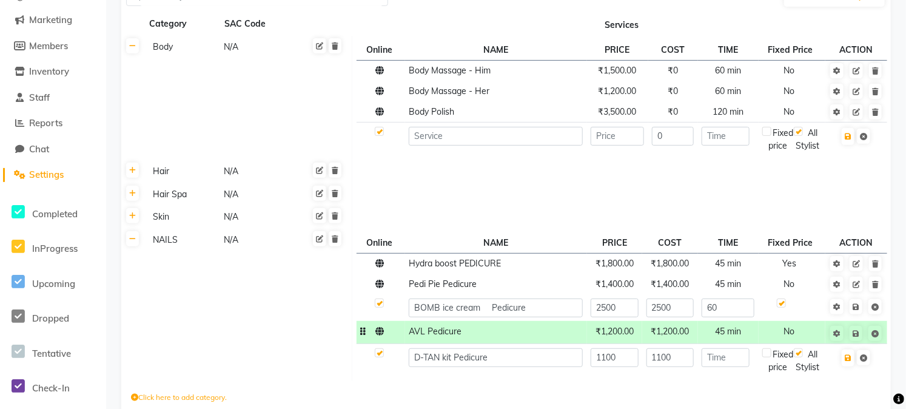
click at [501, 343] on td "AVL Pedicure" at bounding box center [496, 332] width 182 height 22
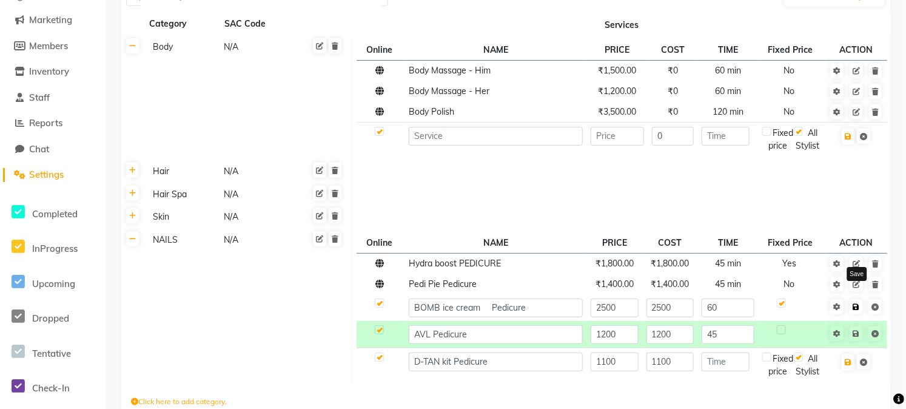
click at [856, 311] on icon at bounding box center [856, 306] width 7 height 7
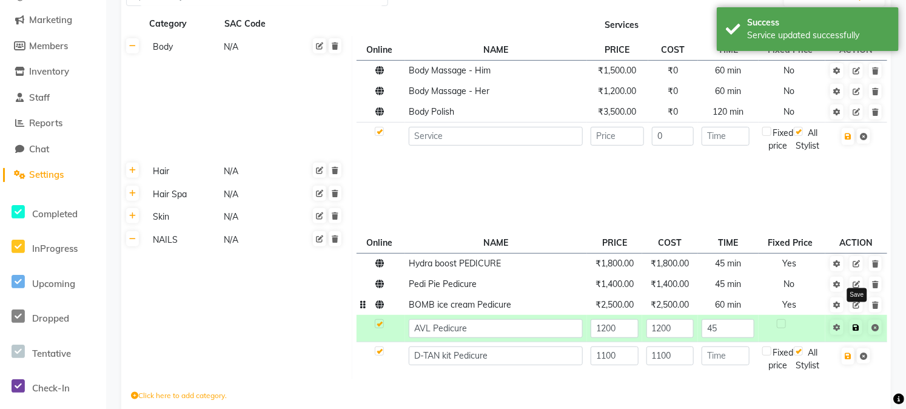
click at [858, 331] on icon at bounding box center [856, 327] width 7 height 7
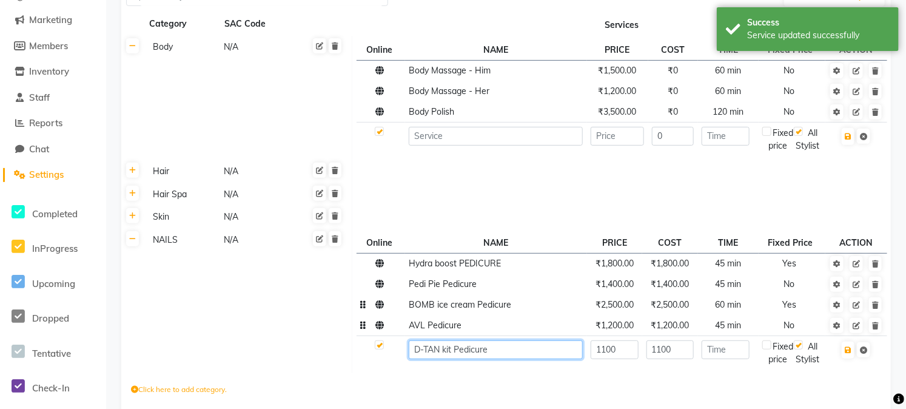
click at [552, 359] on input "D-TAN kit Pedicure" at bounding box center [496, 349] width 174 height 19
click at [719, 359] on input "number" at bounding box center [726, 349] width 48 height 19
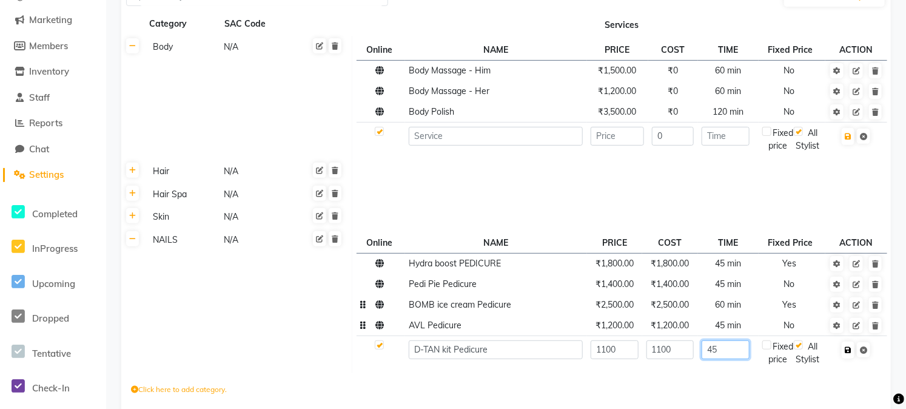
type input "45"
click at [845, 358] on button "button" at bounding box center [848, 349] width 13 height 17
checkbox input "true"
type input "0"
checkbox input "false"
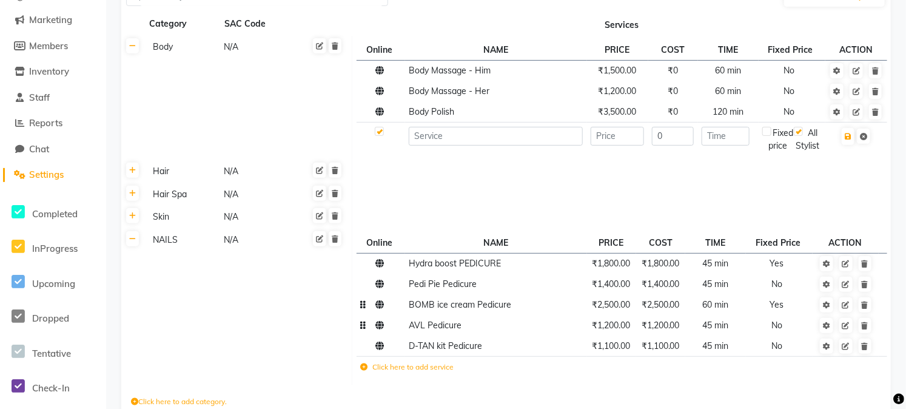
click at [366, 381] on td "Click here to add service" at bounding box center [521, 368] width 329 height 25
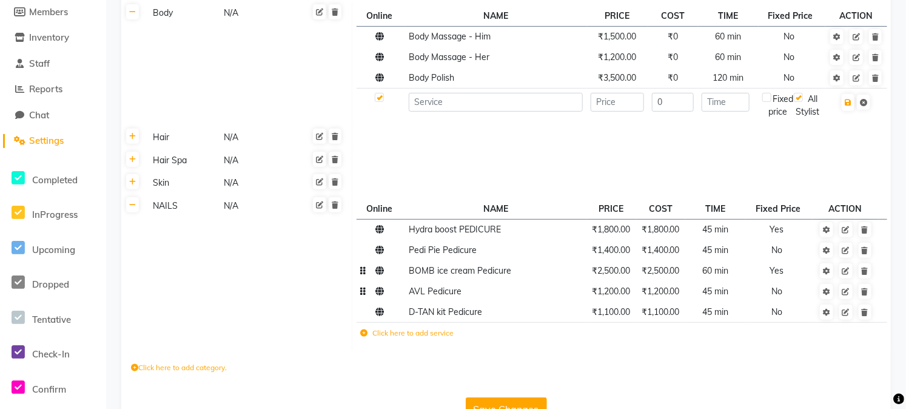
scroll to position [183, 0]
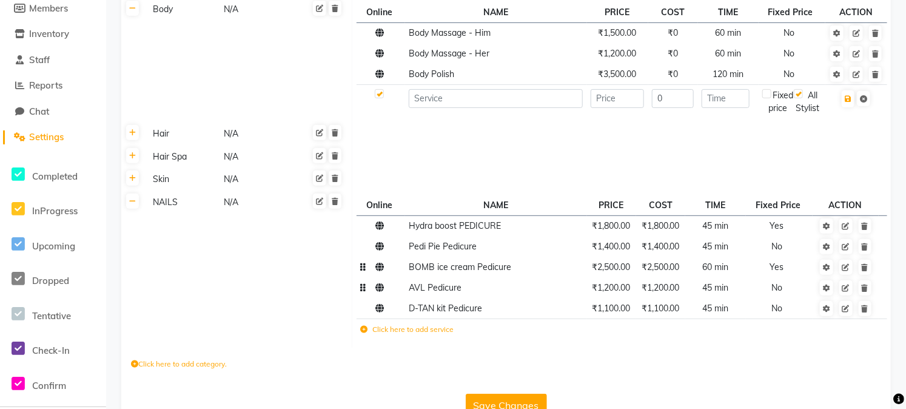
click at [364, 333] on icon at bounding box center [363, 329] width 7 height 7
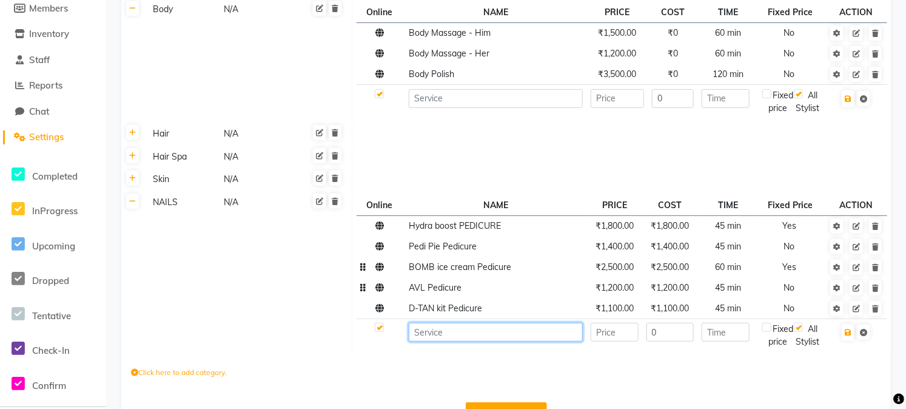
click at [452, 341] on input at bounding box center [496, 332] width 174 height 19
paste input "strawberry"
type input "strawberry Pedicure"
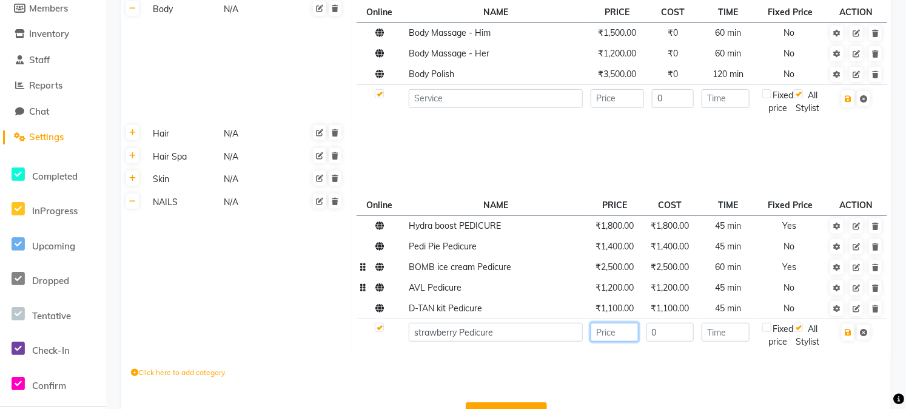
click at [616, 341] on input "number" at bounding box center [615, 332] width 48 height 19
type input "900"
click at [670, 341] on input "0" at bounding box center [670, 332] width 48 height 19
type input "900"
click at [720, 338] on input "number" at bounding box center [726, 332] width 48 height 19
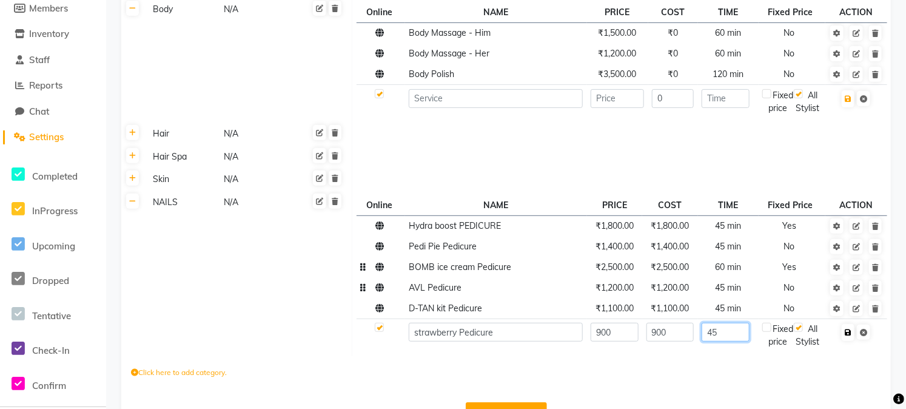
type input "45"
click at [846, 338] on button "button" at bounding box center [848, 332] width 13 height 17
checkbox input "true"
type input "0"
checkbox input "false"
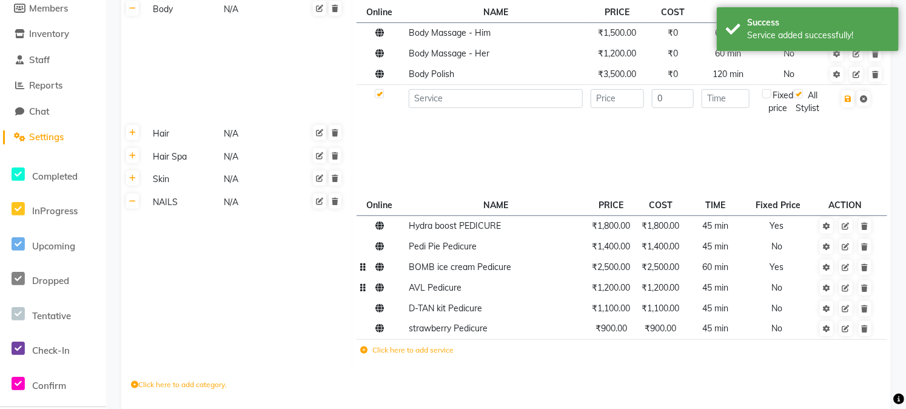
click at [366, 354] on icon at bounding box center [363, 349] width 7 height 7
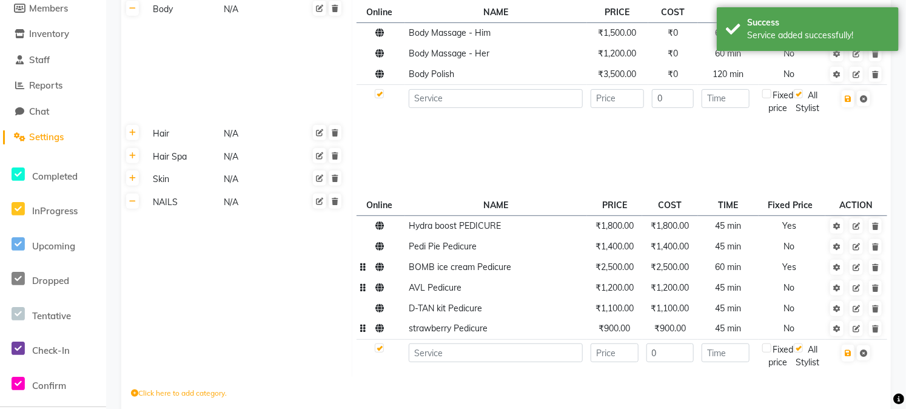
click at [428, 334] on span "strawberry Pedicure" at bounding box center [448, 328] width 79 height 11
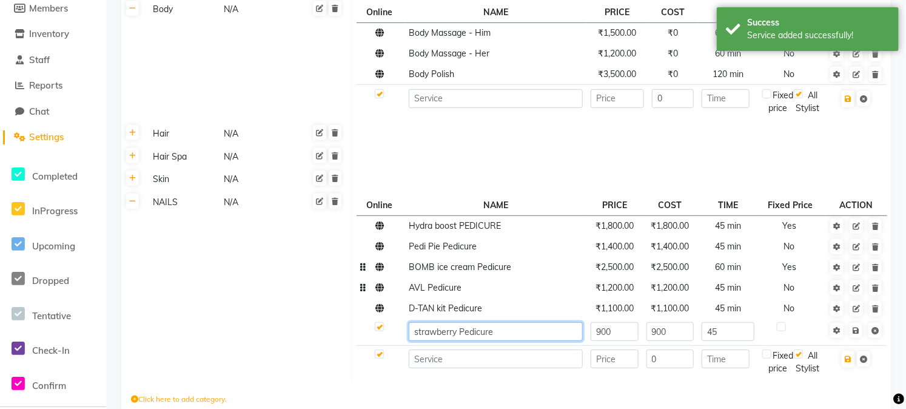
click at [414, 341] on input "strawberry Pedicure" at bounding box center [496, 331] width 174 height 19
click at [420, 341] on input "strawberry Pedicure" at bounding box center [496, 331] width 174 height 19
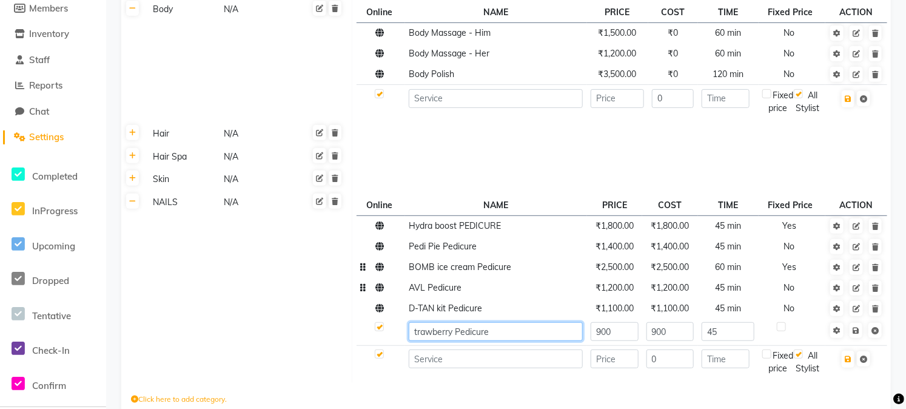
type input "Strawberry Pedicure"
click at [537, 340] on input "Strawberry Pedicure" at bounding box center [496, 331] width 174 height 19
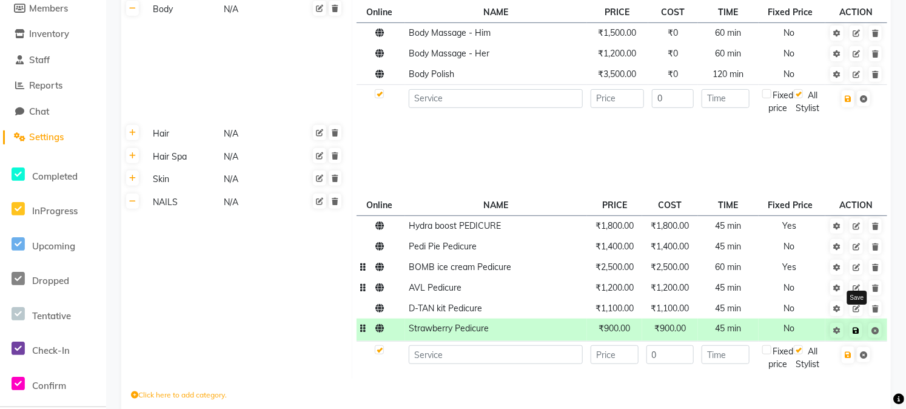
click at [854, 334] on icon at bounding box center [856, 330] width 7 height 7
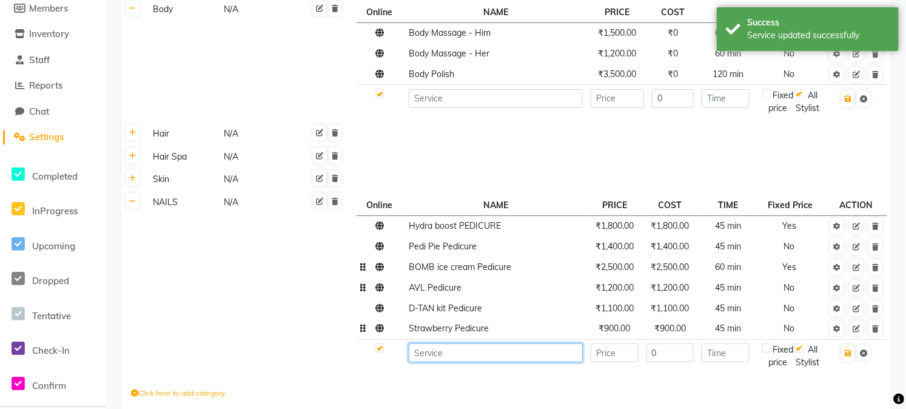
click at [477, 362] on input at bounding box center [496, 352] width 174 height 19
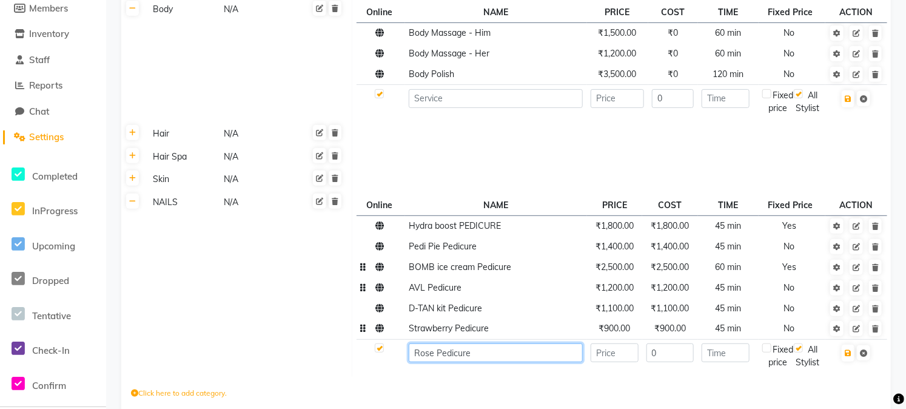
type input "Rose Pedicure"
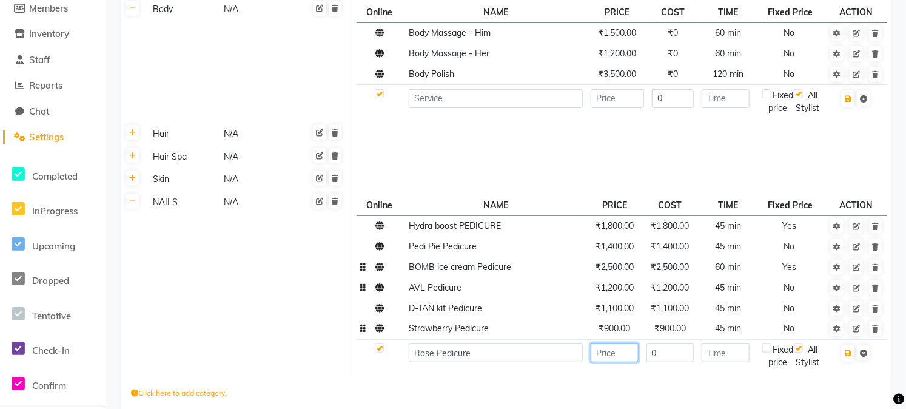
click at [626, 362] on input "number" at bounding box center [615, 352] width 48 height 19
type input "900"
click at [677, 362] on input "0" at bounding box center [670, 352] width 48 height 19
type input "900"
click at [734, 362] on input "number" at bounding box center [726, 352] width 48 height 19
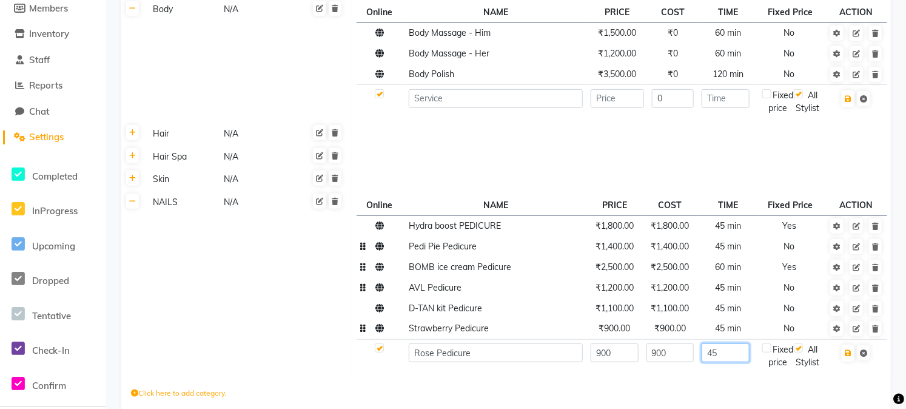
type input "45"
click at [799, 257] on td "No" at bounding box center [792, 247] width 67 height 21
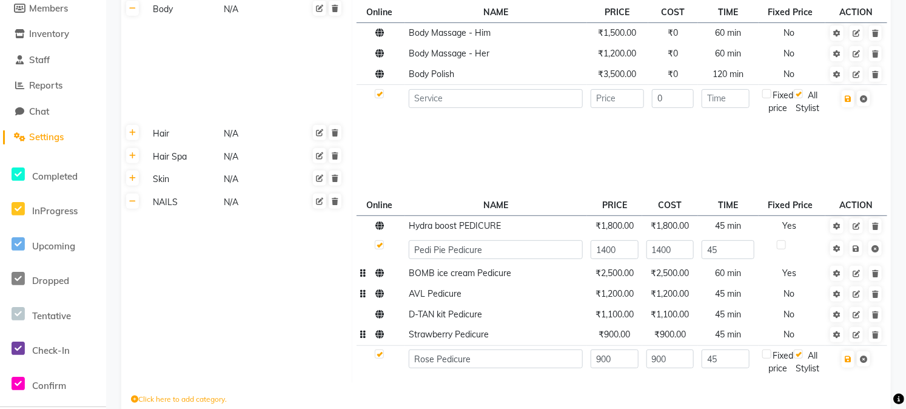
click at [783, 249] on label at bounding box center [781, 244] width 9 height 9
click at [783, 249] on input "checkbox" at bounding box center [781, 245] width 8 height 8
checkbox input "true"
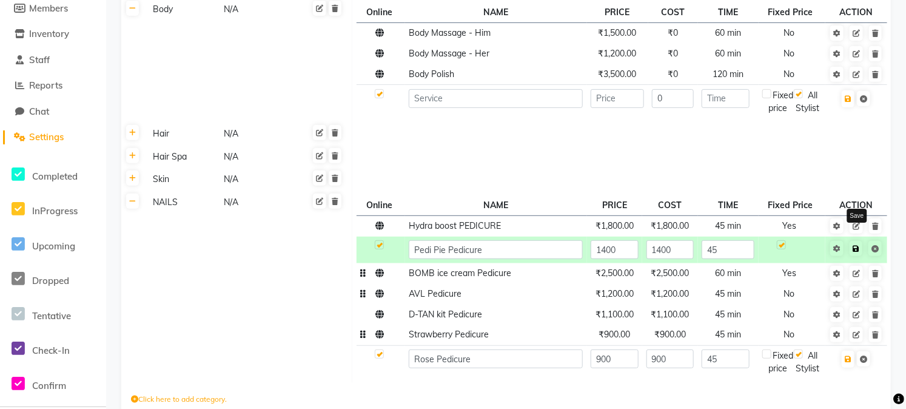
click at [855, 252] on icon at bounding box center [856, 248] width 7 height 7
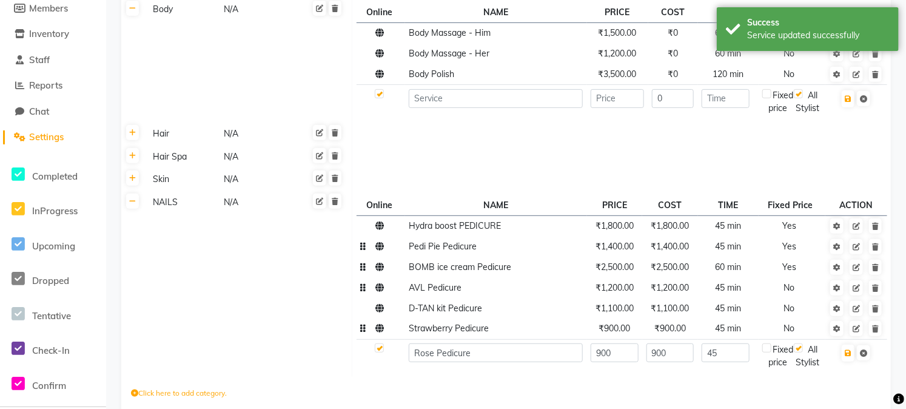
click at [791, 298] on td "No" at bounding box center [792, 287] width 67 height 21
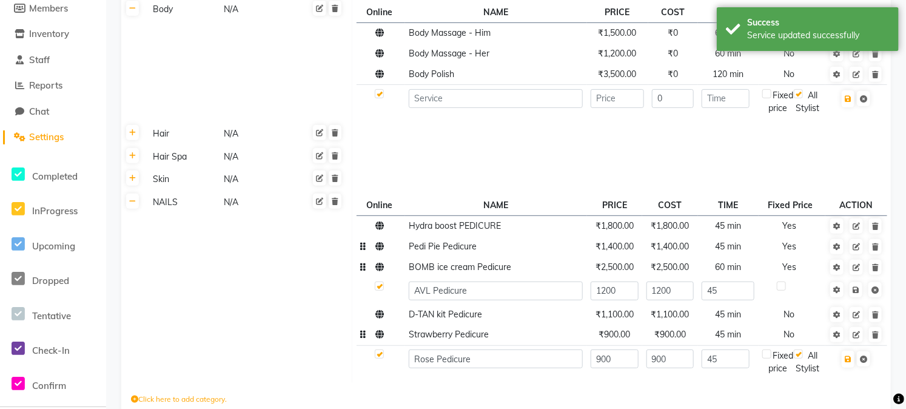
click at [783, 294] on div at bounding box center [781, 287] width 8 height 13
click at [779, 290] on label at bounding box center [781, 285] width 9 height 9
click at [779, 290] on input "checkbox" at bounding box center [781, 287] width 8 height 8
checkbox input "true"
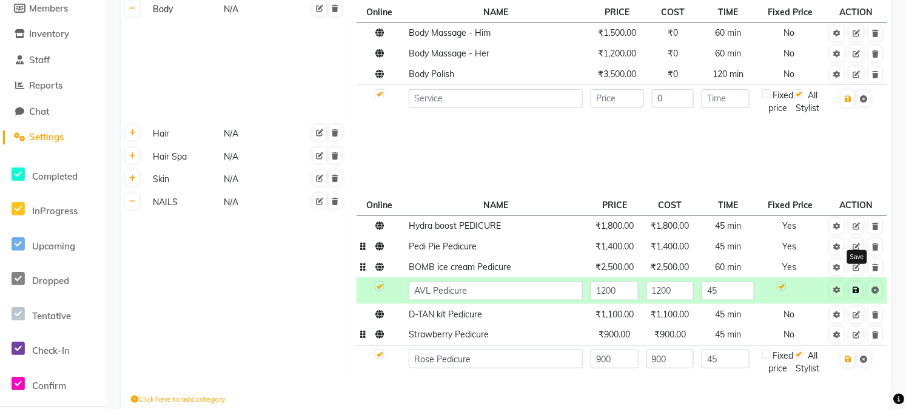
click at [860, 297] on link at bounding box center [856, 289] width 13 height 15
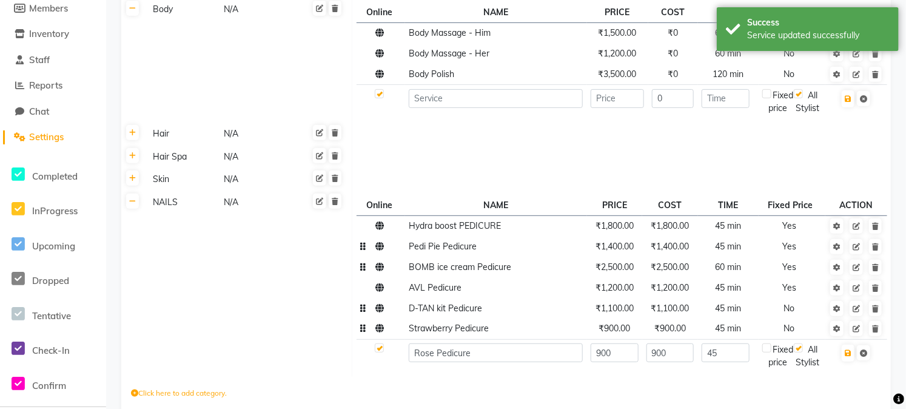
click at [787, 314] on span "No" at bounding box center [789, 308] width 11 height 11
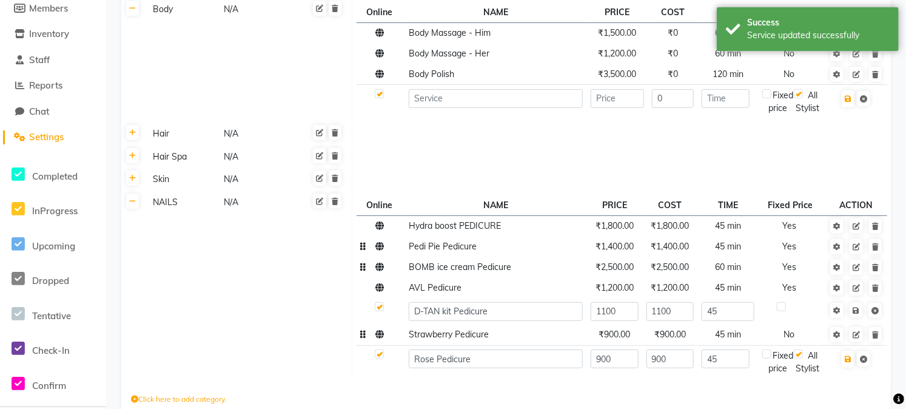
click at [779, 311] on label at bounding box center [781, 306] width 9 height 9
click at [779, 311] on input "checkbox" at bounding box center [781, 307] width 8 height 8
checkbox input "true"
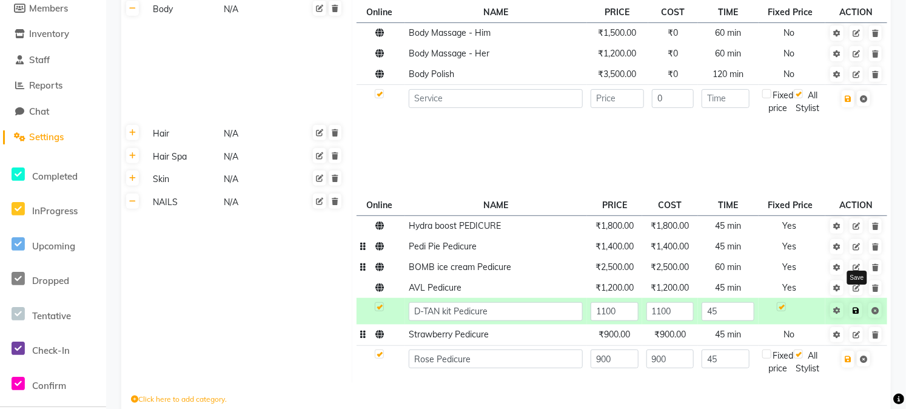
click at [858, 318] on link at bounding box center [856, 310] width 13 height 15
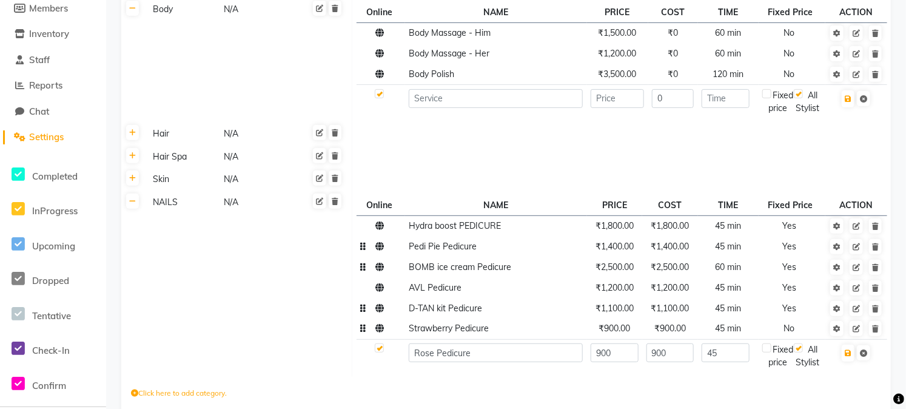
click at [791, 334] on span "No" at bounding box center [789, 328] width 11 height 11
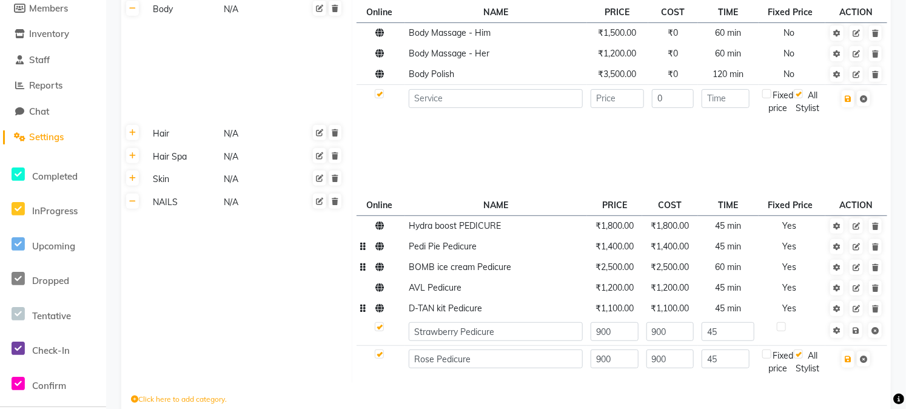
click at [784, 331] on label at bounding box center [781, 326] width 9 height 9
click at [784, 331] on input "checkbox" at bounding box center [781, 327] width 8 height 8
checkbox input "true"
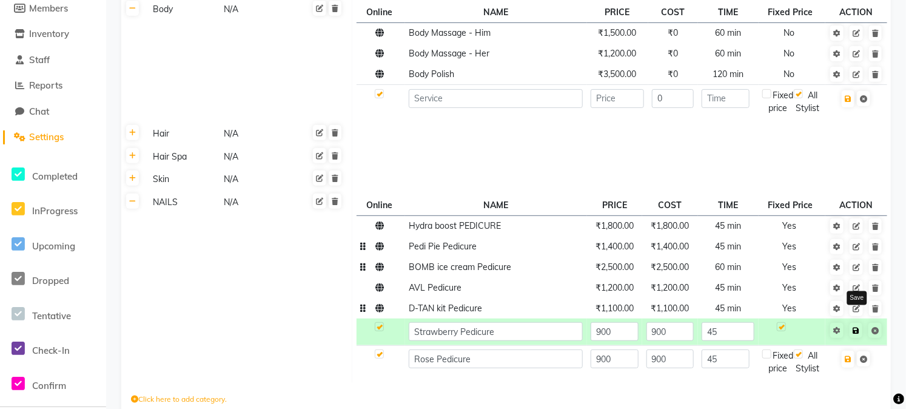
click at [851, 338] on link at bounding box center [856, 330] width 13 height 15
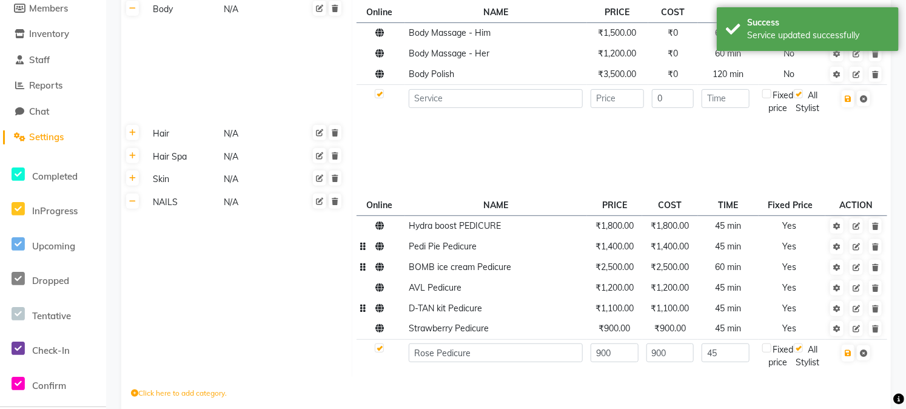
click at [768, 352] on label at bounding box center [766, 347] width 9 height 9
click at [768, 98] on input "checkbox" at bounding box center [767, 94] width 8 height 8
click at [767, 352] on label at bounding box center [766, 347] width 9 height 9
click at [767, 98] on input "checkbox" at bounding box center [767, 94] width 8 height 8
click at [767, 352] on label at bounding box center [766, 347] width 9 height 9
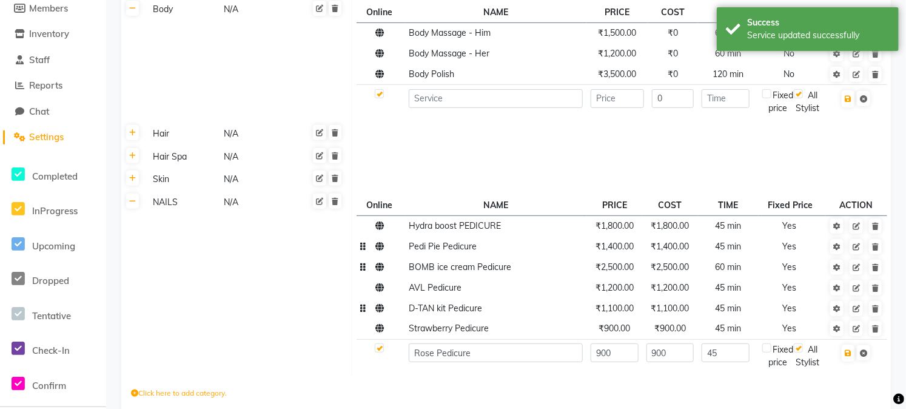
click at [767, 98] on input "checkbox" at bounding box center [767, 94] width 8 height 8
click at [767, 352] on label at bounding box center [766, 347] width 9 height 9
click at [767, 98] on input "checkbox" at bounding box center [767, 94] width 8 height 8
click at [767, 352] on label at bounding box center [766, 347] width 9 height 9
click at [767, 98] on input "checkbox" at bounding box center [767, 94] width 8 height 8
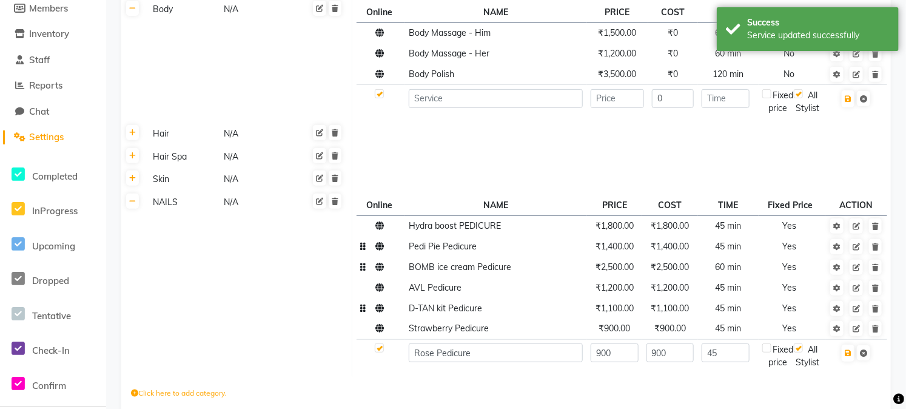
checkbox input "true"
drag, startPoint x: 767, startPoint y: 360, endPoint x: 770, endPoint y: 366, distance: 7.1
click at [770, 366] on div "Fixed price" at bounding box center [778, 355] width 32 height 25
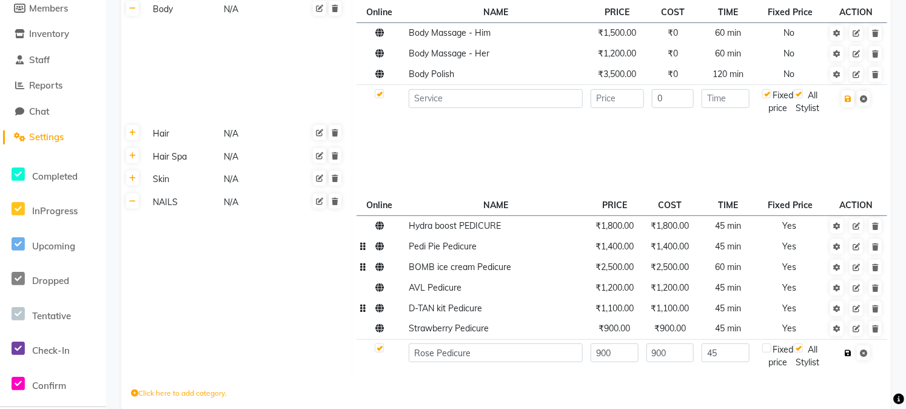
click at [847, 360] on button "button" at bounding box center [848, 352] width 13 height 17
checkbox input "true"
type input "0"
checkbox input "false"
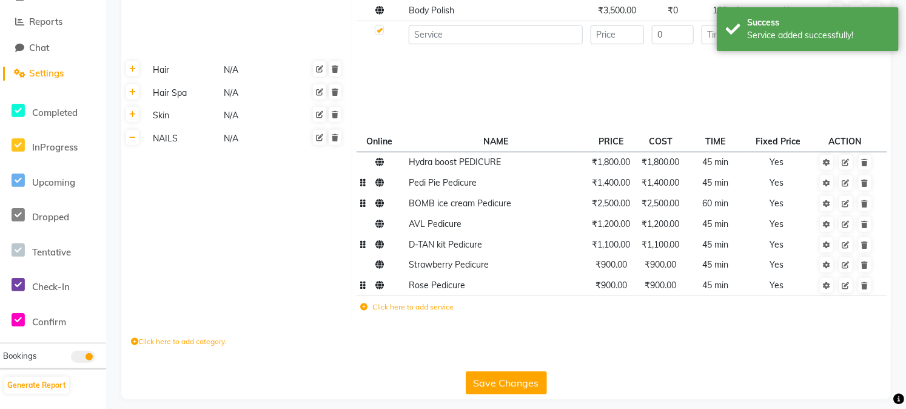
scroll to position [267, 0]
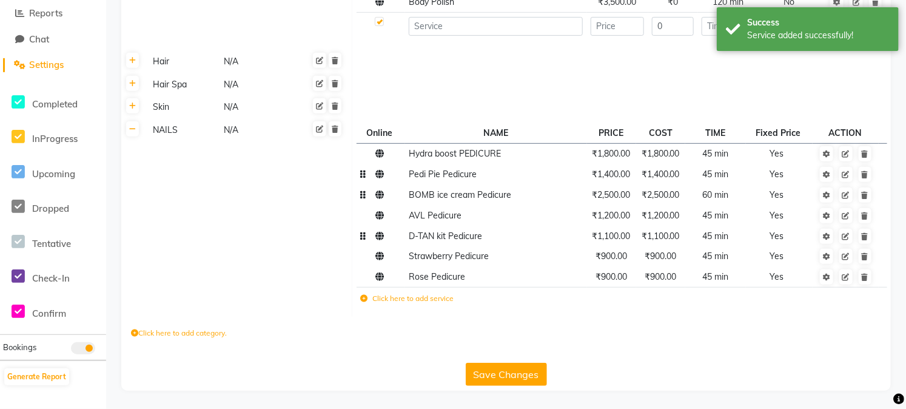
click at [366, 298] on icon at bounding box center [363, 298] width 7 height 7
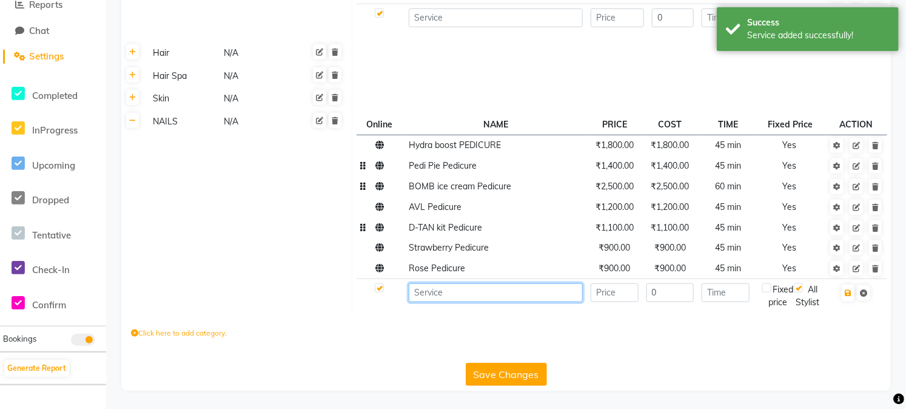
click at [438, 302] on input at bounding box center [496, 292] width 174 height 19
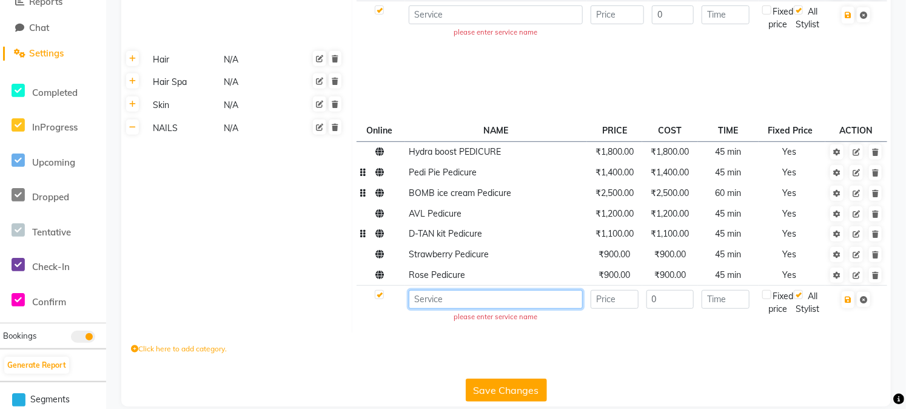
click at [439, 301] on input at bounding box center [496, 299] width 174 height 19
paste input "classic"
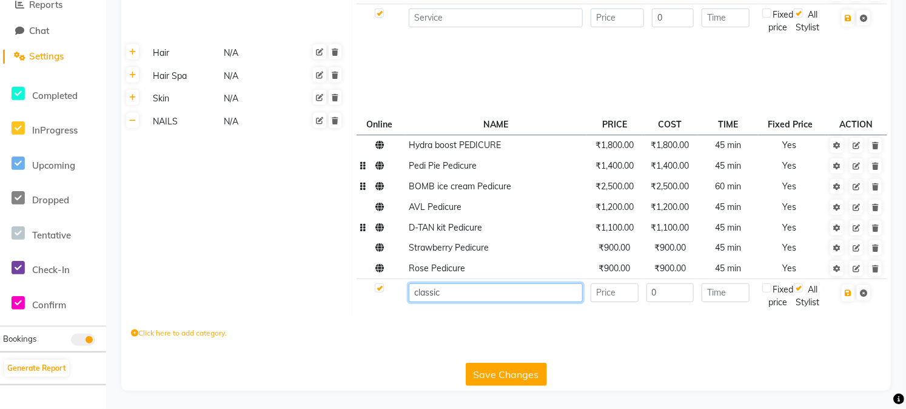
click at [415, 301] on input "classic" at bounding box center [496, 292] width 174 height 19
click at [419, 301] on input "classic" at bounding box center [496, 292] width 174 height 19
click at [531, 302] on input "Classic" at bounding box center [496, 292] width 174 height 19
type input "Classic Pedicure"
click at [615, 302] on input "number" at bounding box center [615, 292] width 48 height 19
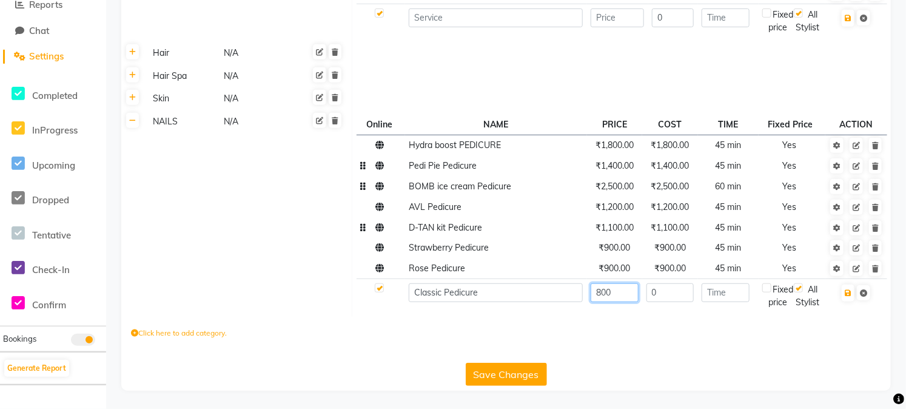
type input "800"
click at [659, 294] on input "0" at bounding box center [670, 292] width 48 height 19
type input "800"
click at [726, 301] on input "number" at bounding box center [726, 292] width 48 height 19
type input "45"
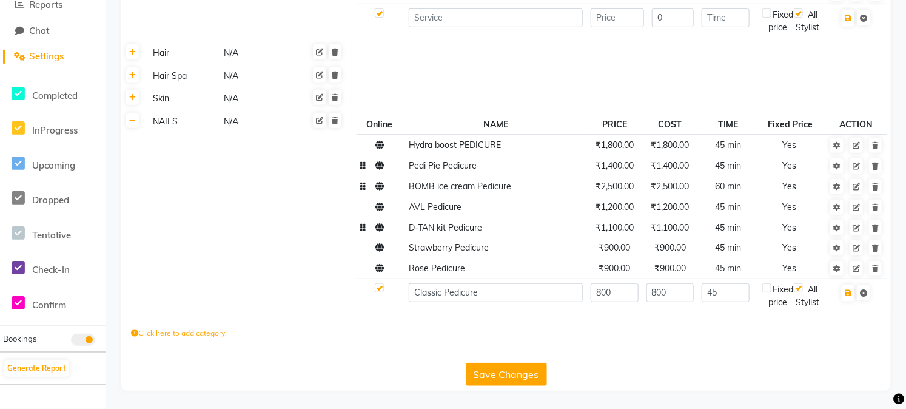
click at [768, 292] on label at bounding box center [766, 287] width 9 height 9
click at [768, 18] on input "checkbox" at bounding box center [767, 14] width 8 height 8
checkbox input "true"
click at [844, 301] on button "button" at bounding box center [848, 292] width 13 height 17
checkbox input "true"
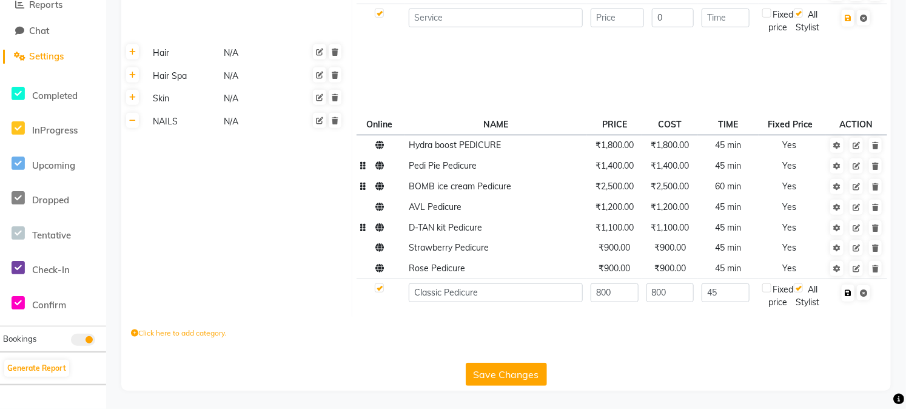
type input "0"
checkbox input "false"
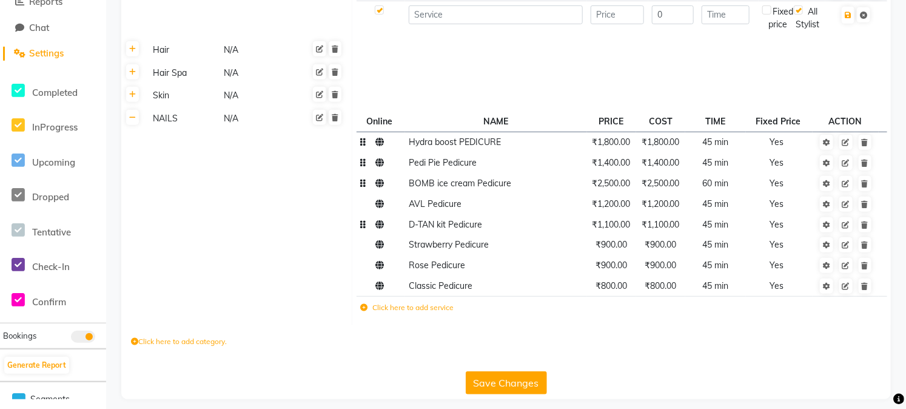
click at [428, 147] on span "Hydra boost PEDICURE" at bounding box center [455, 141] width 92 height 11
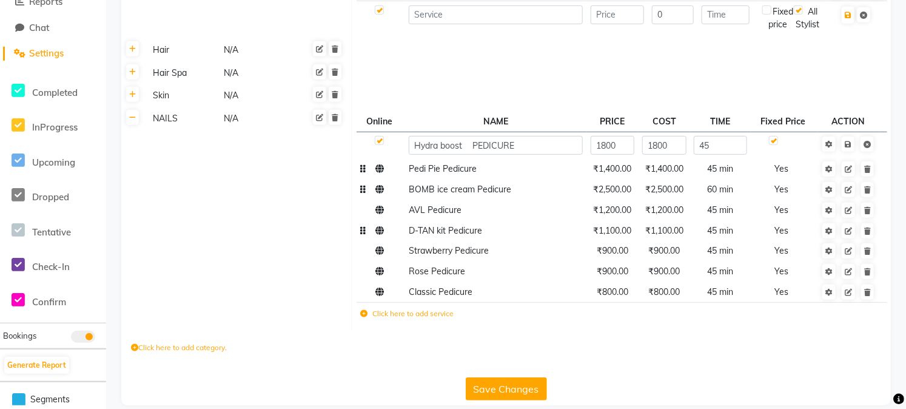
click at [364, 317] on icon at bounding box center [363, 313] width 7 height 7
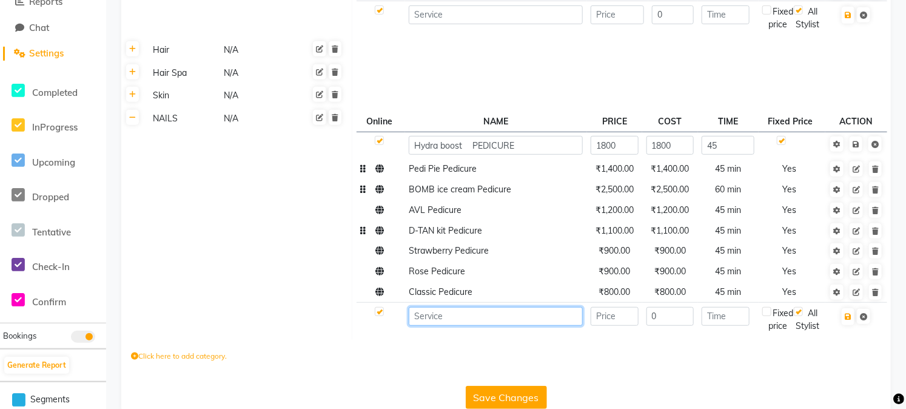
click at [462, 326] on input at bounding box center [496, 316] width 174 height 19
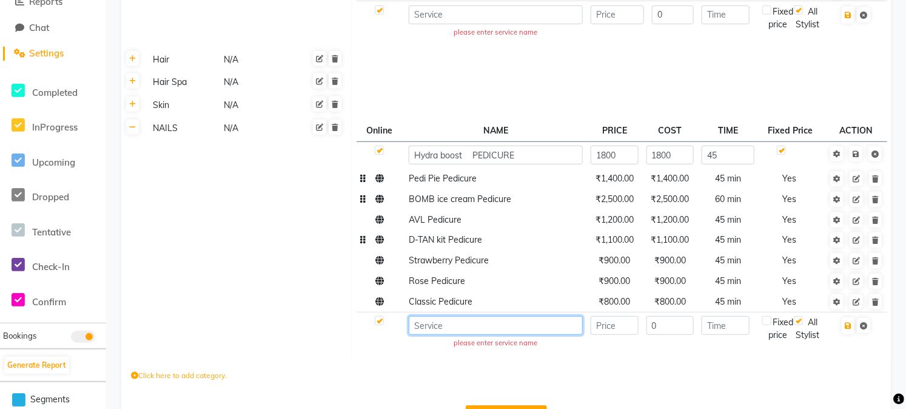
click at [494, 332] on input at bounding box center [496, 325] width 174 height 19
click at [469, 327] on input at bounding box center [496, 325] width 174 height 19
click at [446, 335] on input at bounding box center [496, 325] width 174 height 19
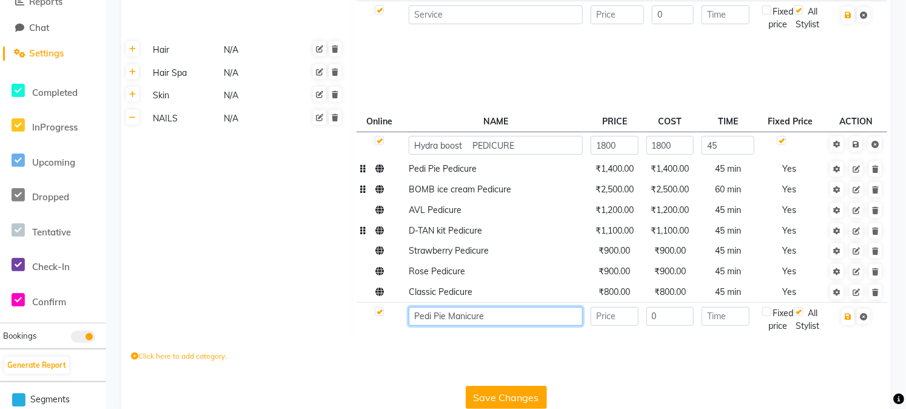
type input "Pedi Pie Manicure"
click at [613, 326] on input "number" at bounding box center [615, 316] width 48 height 19
click at [611, 326] on input "number" at bounding box center [615, 316] width 48 height 19
paste input "1200"
type input "1200"
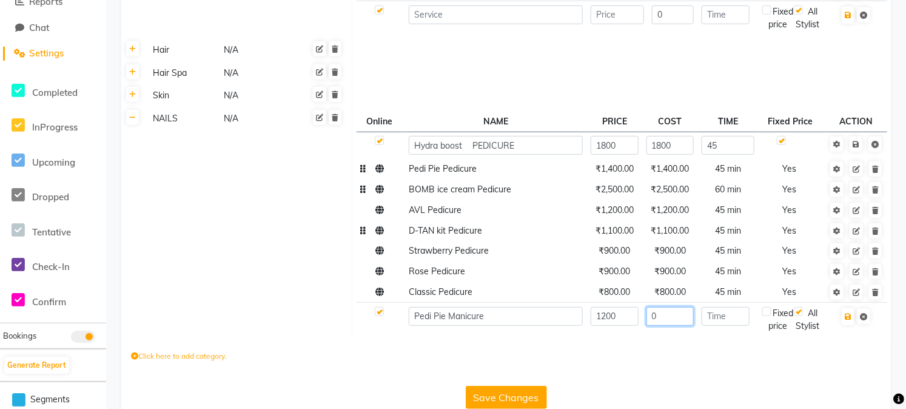
click at [663, 326] on input "0" at bounding box center [670, 316] width 48 height 19
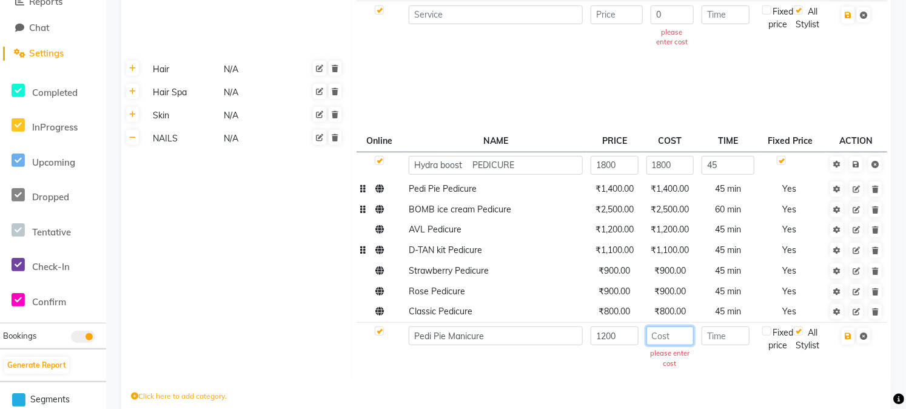
paste input "1200"
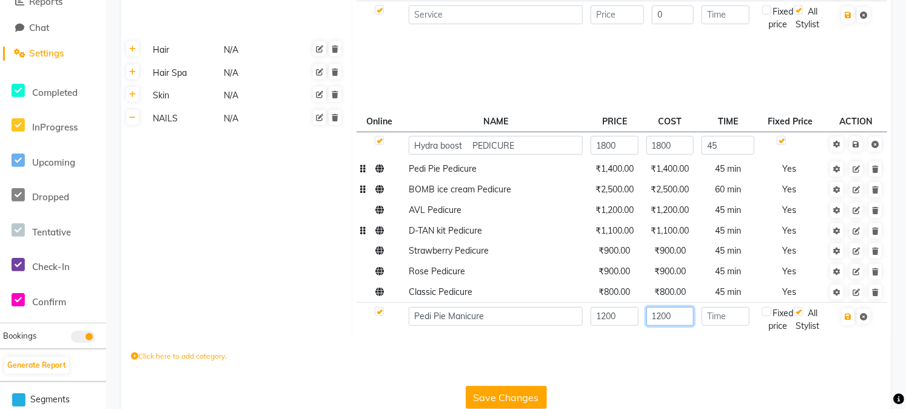
type input "1200"
click at [728, 326] on input "number" at bounding box center [726, 316] width 48 height 19
type input "45"
click at [769, 316] on label at bounding box center [766, 311] width 9 height 9
click at [769, 15] on input "checkbox" at bounding box center [767, 11] width 8 height 8
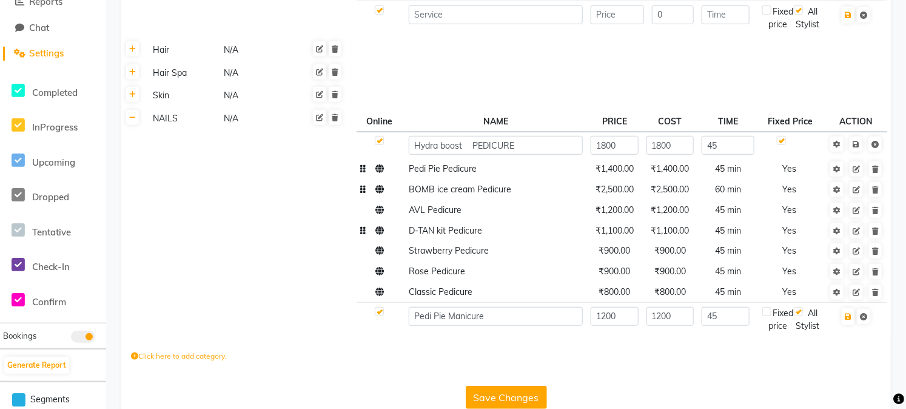
checkbox input "true"
click at [850, 320] on icon "button" at bounding box center [848, 316] width 7 height 7
checkbox input "true"
type input "0"
checkbox input "false"
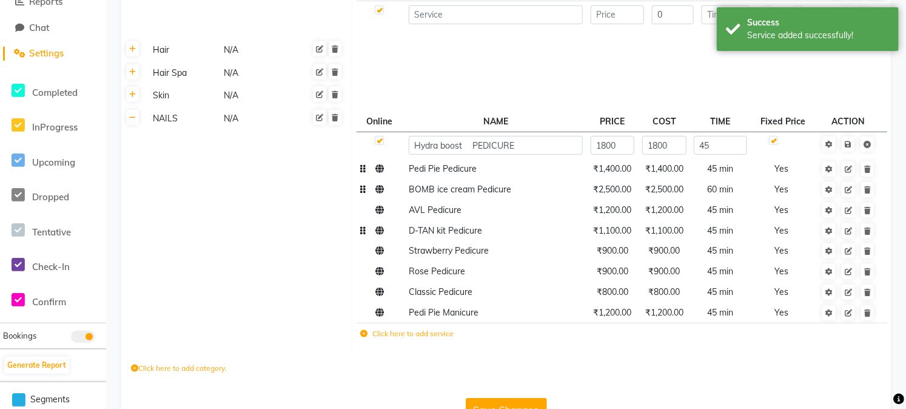
click at [365, 337] on icon at bounding box center [363, 333] width 7 height 7
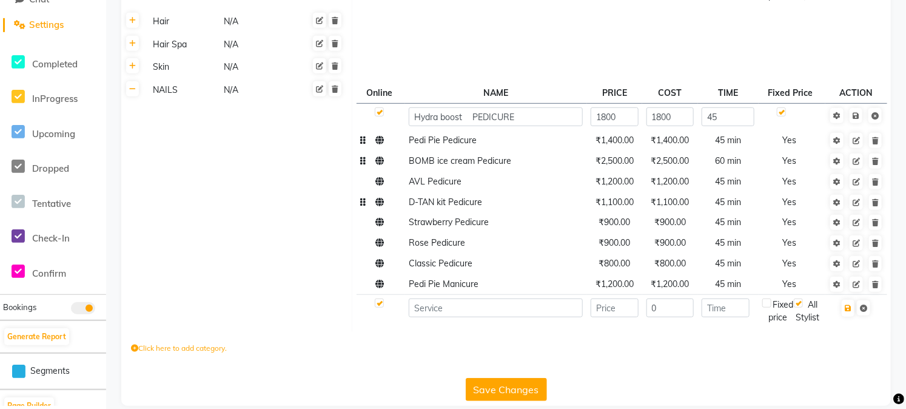
scroll to position [296, 0]
click at [476, 311] on input at bounding box center [496, 307] width 174 height 19
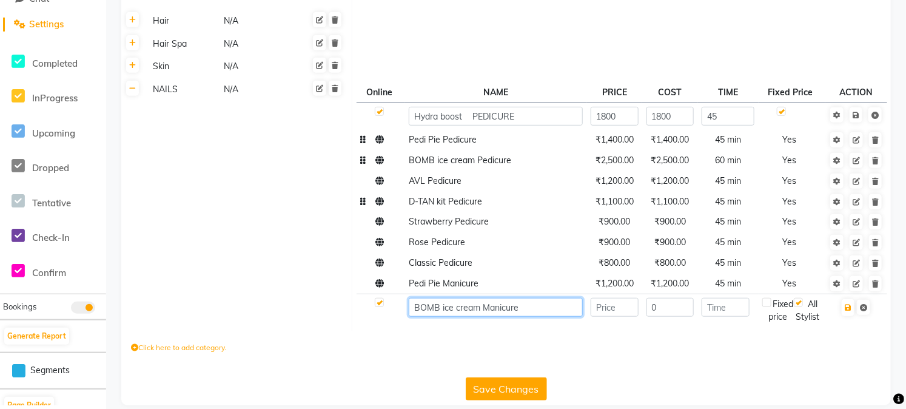
type input "BOMB ice cream Manicure"
click at [609, 317] on input "number" at bounding box center [615, 307] width 48 height 19
paste input "2000"
type input "2000"
click at [677, 317] on input "0" at bounding box center [670, 307] width 48 height 19
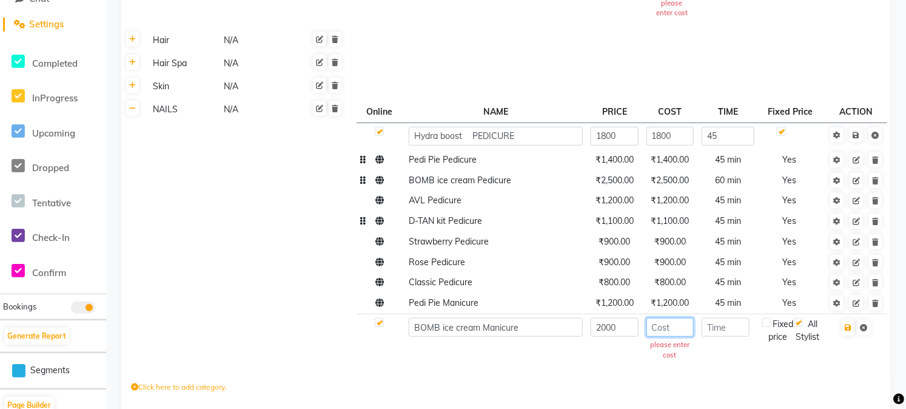
paste input "2000"
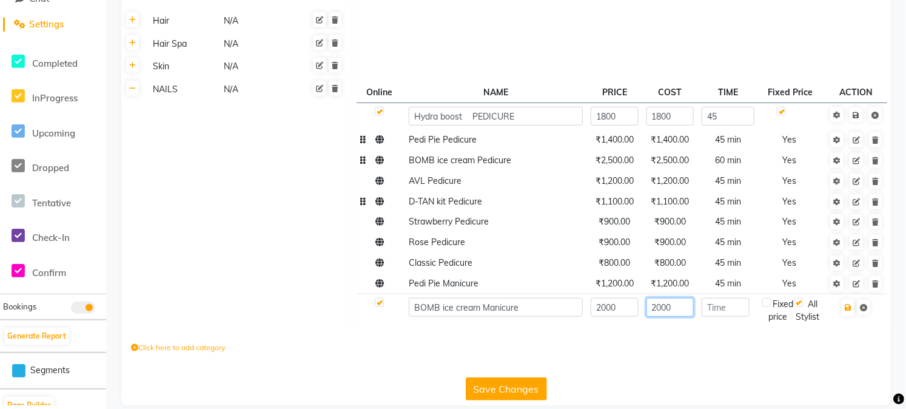
type input "2000"
click at [731, 317] on input "number" at bounding box center [726, 307] width 48 height 19
type input "60"
click at [767, 307] on label at bounding box center [766, 302] width 9 height 9
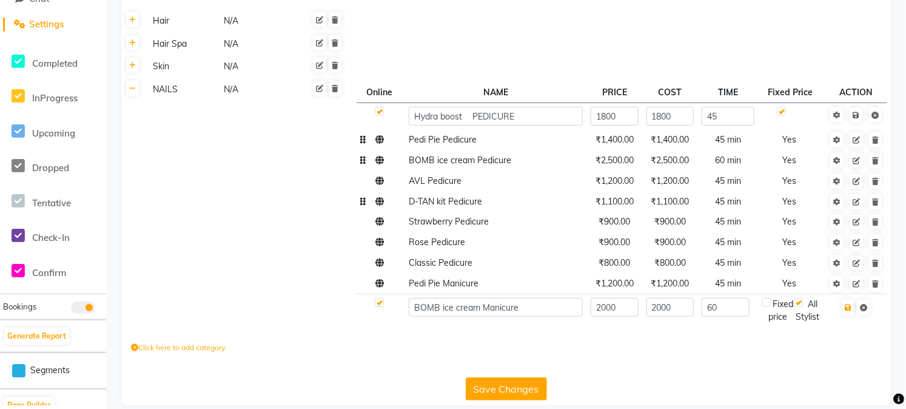
checkbox input "true"
click at [847, 311] on icon "button" at bounding box center [848, 307] width 7 height 7
checkbox input "true"
type input "0"
checkbox input "false"
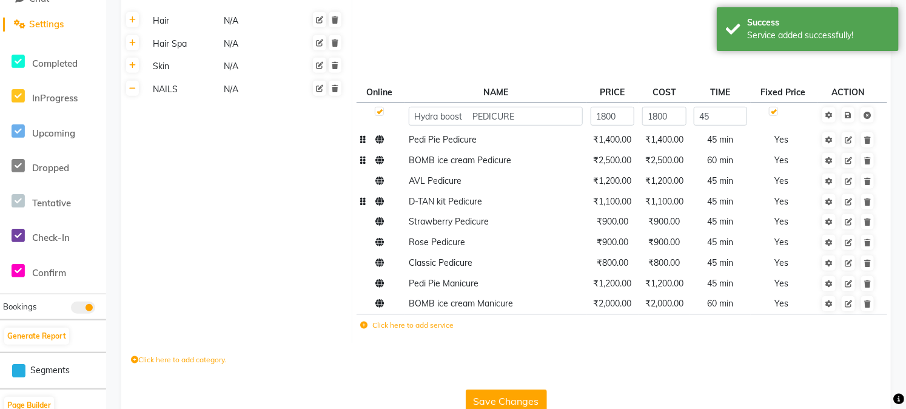
click at [362, 329] on icon at bounding box center [363, 324] width 7 height 7
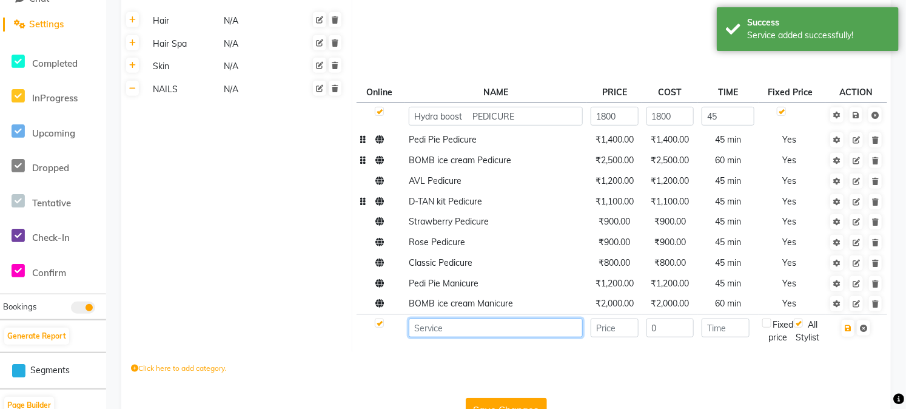
click at [448, 337] on input at bounding box center [496, 327] width 174 height 19
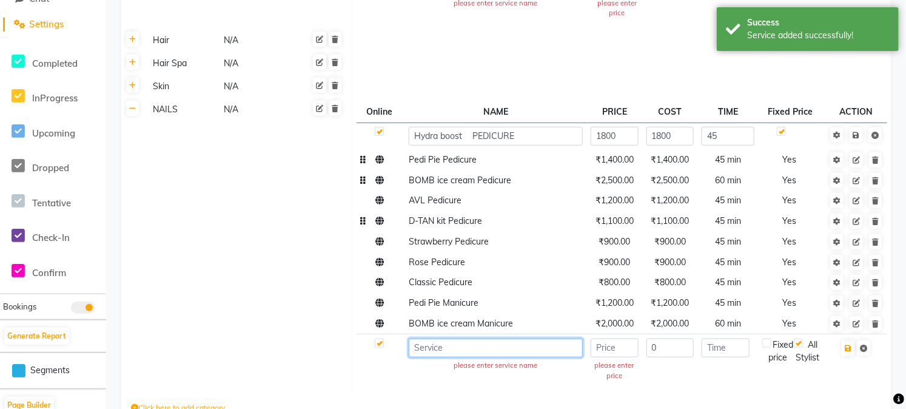
click at [449, 346] on input at bounding box center [496, 347] width 174 height 19
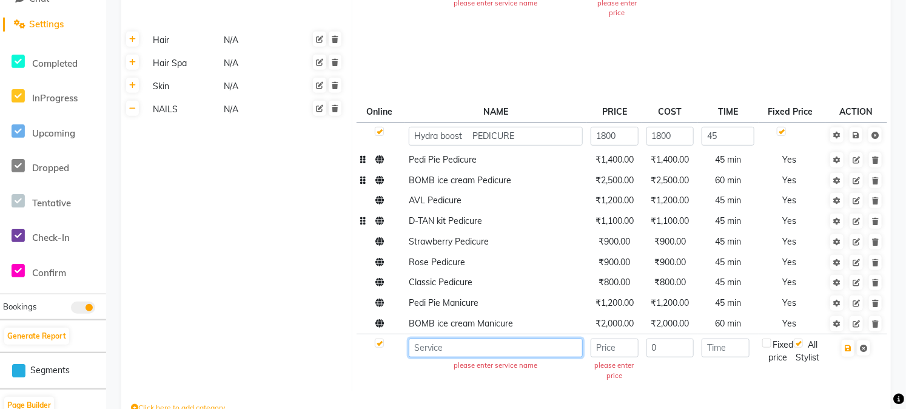
click at [475, 346] on input at bounding box center [496, 347] width 174 height 19
type input "AVL Manicure"
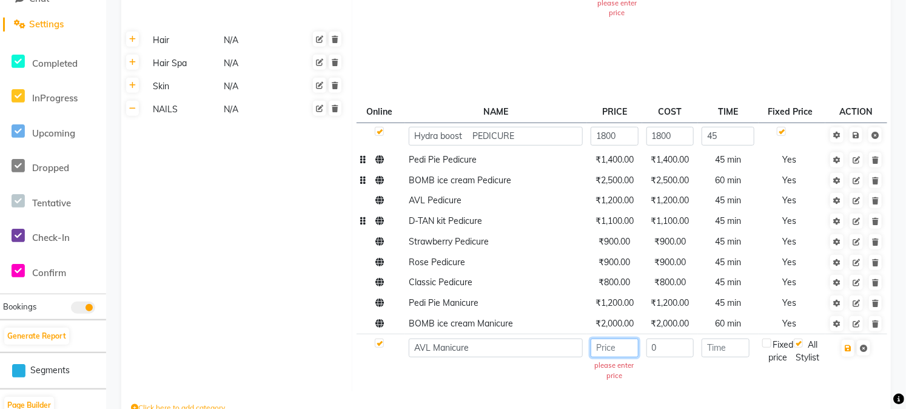
click at [610, 349] on input "number" at bounding box center [615, 347] width 48 height 19
paste input "1000"
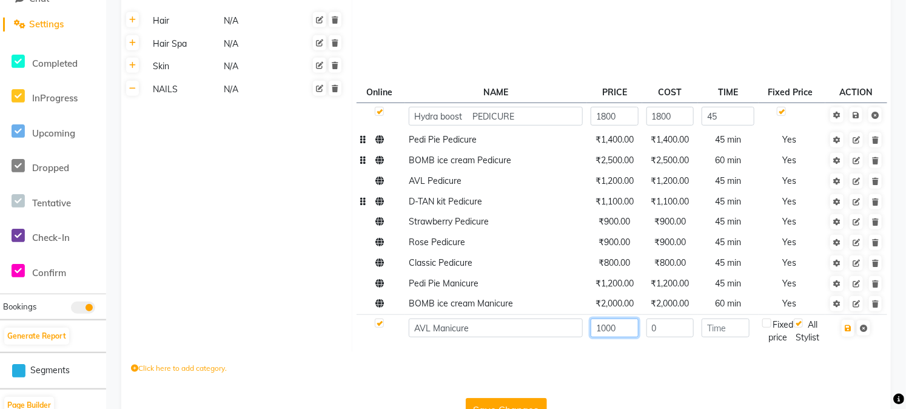
type input "1000"
click at [671, 337] on input "0" at bounding box center [670, 327] width 48 height 19
paste input "1000"
type input "0"
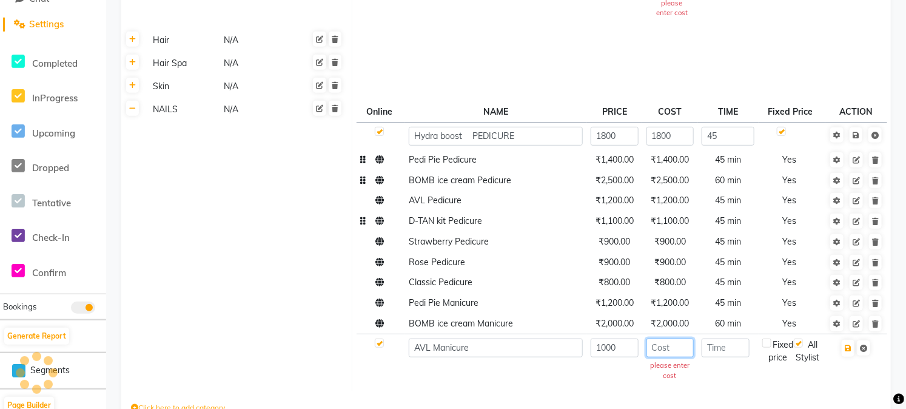
paste input "1000"
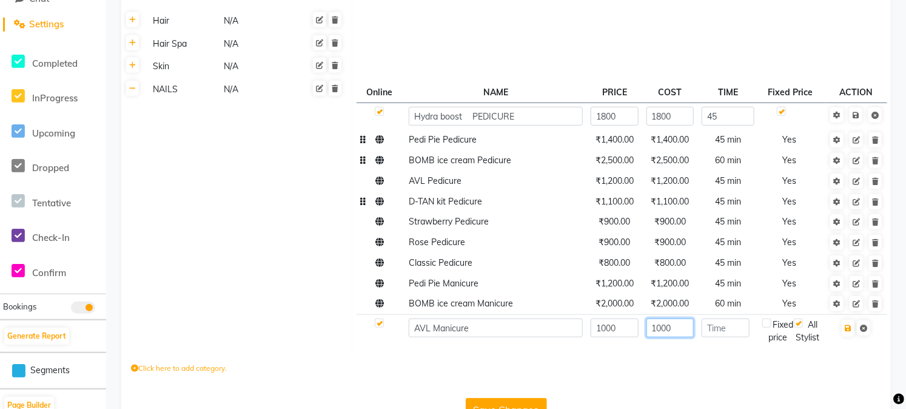
type input "1000"
click at [737, 337] on input "number" at bounding box center [726, 327] width 48 height 19
type input "5"
type input "45"
click at [765, 327] on label at bounding box center [766, 322] width 9 height 9
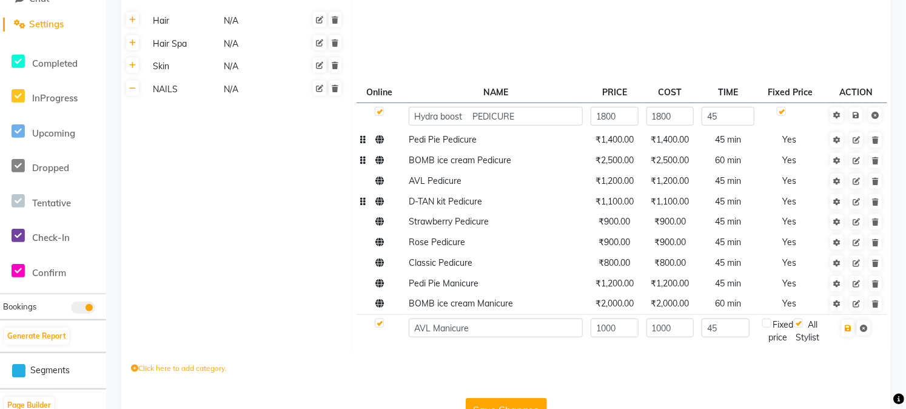
checkbox input "true"
click at [847, 332] on icon "button" at bounding box center [848, 327] width 7 height 7
checkbox input "true"
type input "0"
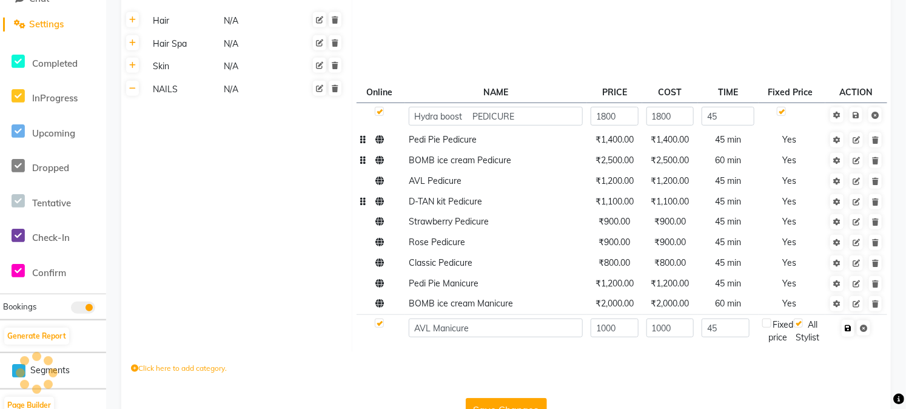
checkbox input "false"
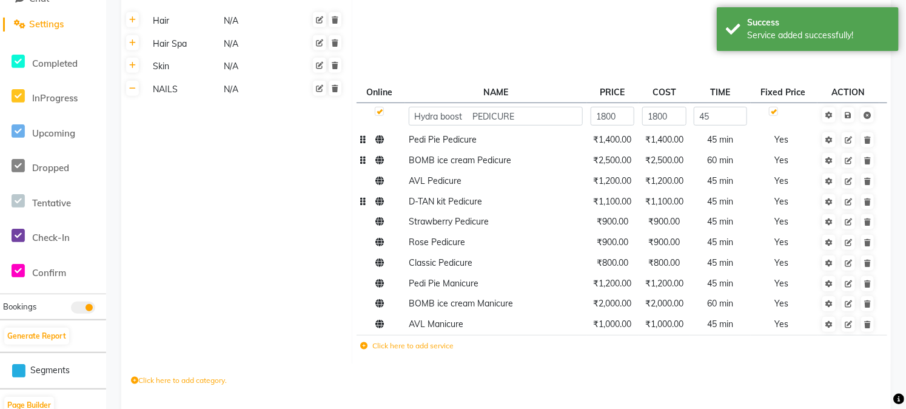
click at [366, 349] on icon at bounding box center [363, 345] width 7 height 7
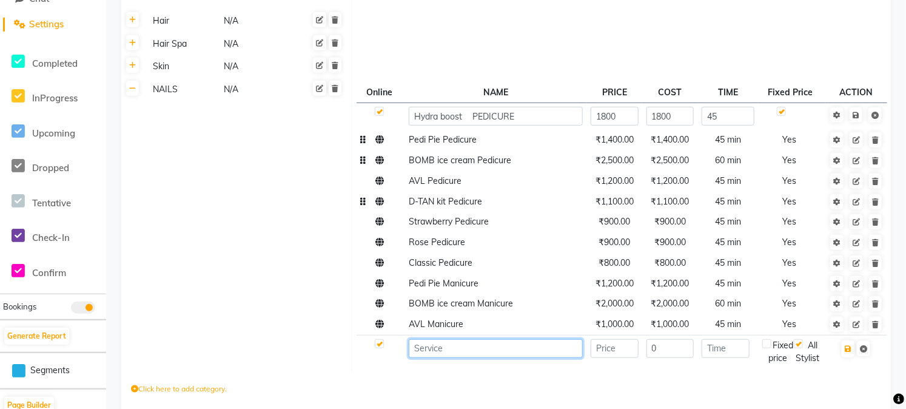
click at [435, 358] on input at bounding box center [496, 348] width 174 height 19
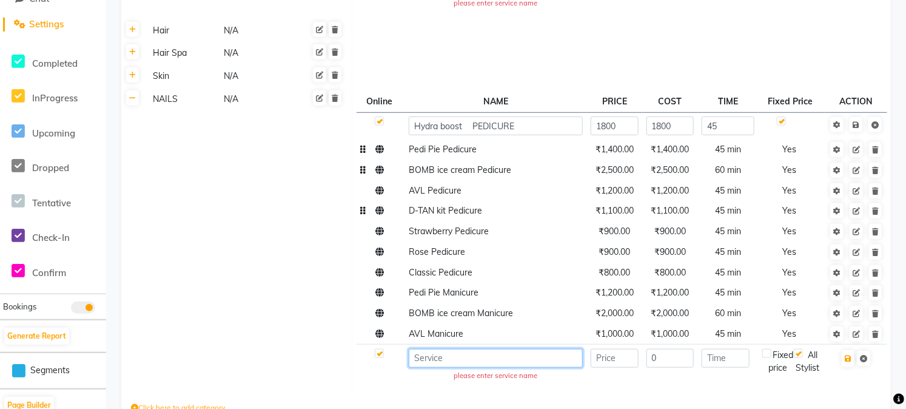
click at [448, 361] on input at bounding box center [496, 358] width 174 height 19
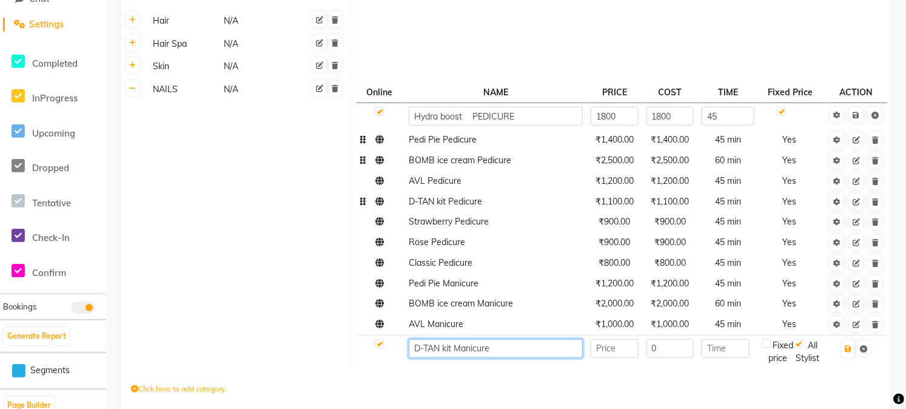
type input "D-TAN kit Manicure"
click at [607, 358] on input "number" at bounding box center [615, 348] width 48 height 19
paste input "900"
type input "900"
click at [670, 356] on input "0" at bounding box center [670, 348] width 48 height 19
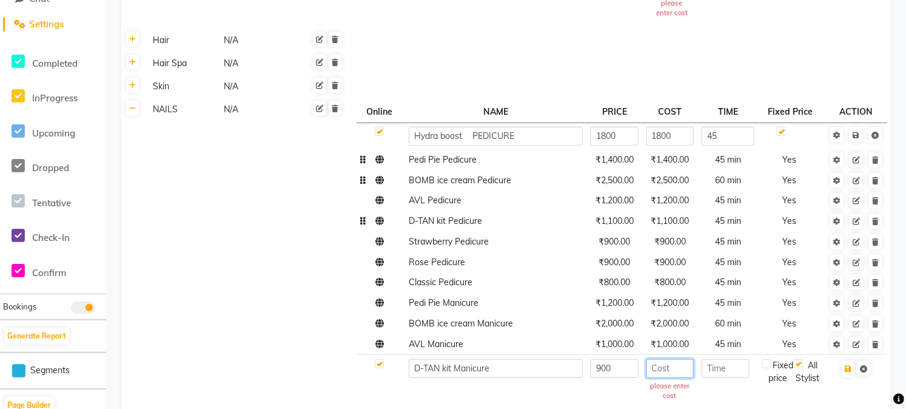
paste input "900"
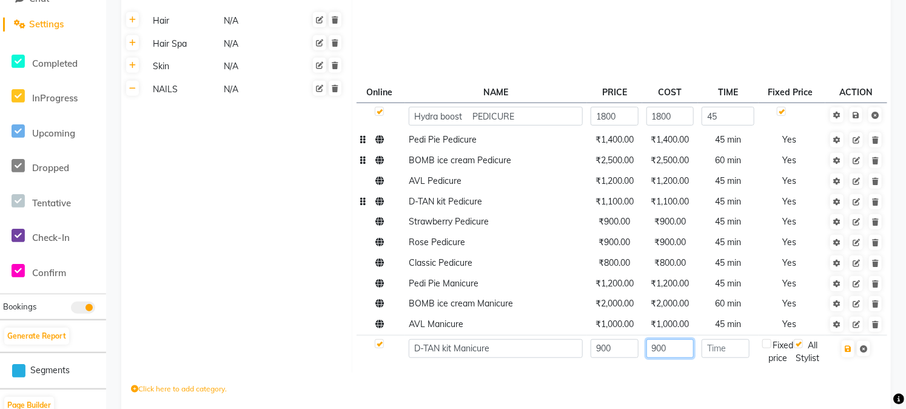
type input "900"
click at [744, 355] on input "number" at bounding box center [726, 348] width 48 height 19
type input "45"
click at [770, 348] on label at bounding box center [766, 343] width 9 height 9
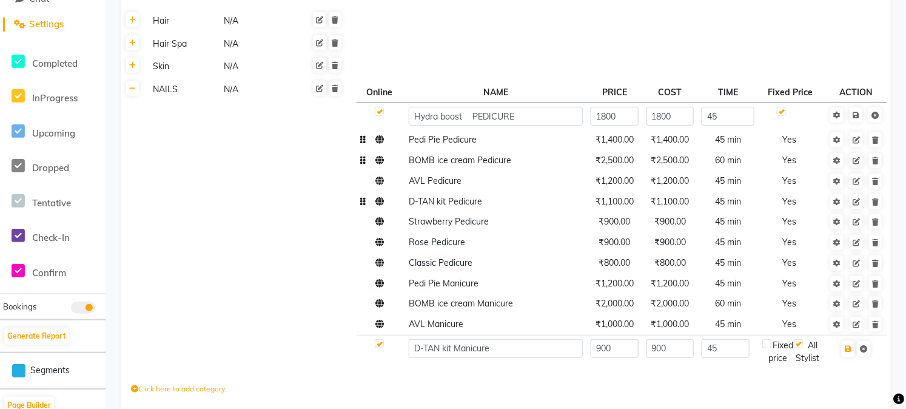
checkbox input "true"
click at [849, 352] on icon "button" at bounding box center [848, 348] width 7 height 7
checkbox input "true"
type input "0"
checkbox input "false"
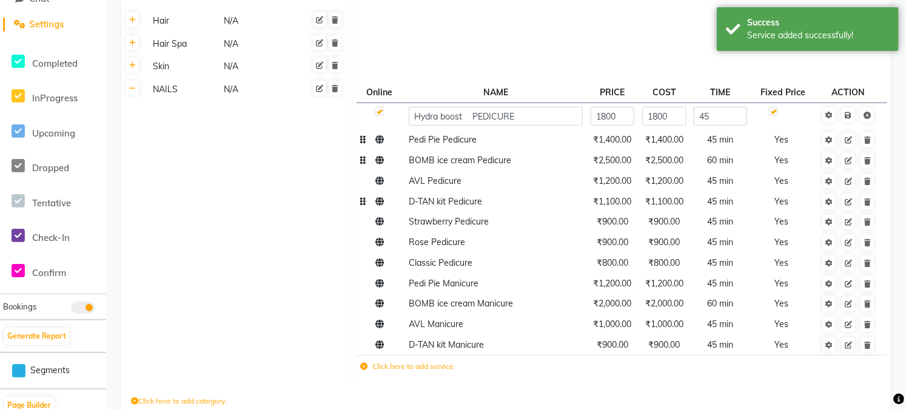
click at [363, 370] on icon at bounding box center [363, 366] width 7 height 7
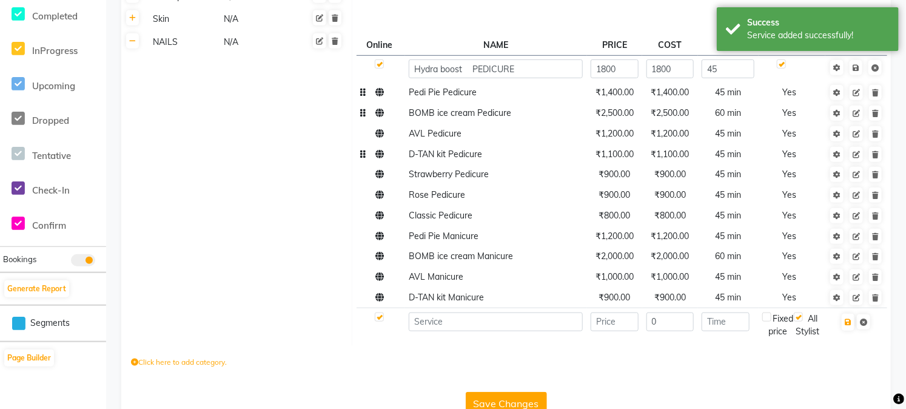
scroll to position [344, 0]
click at [451, 331] on input at bounding box center [496, 321] width 174 height 19
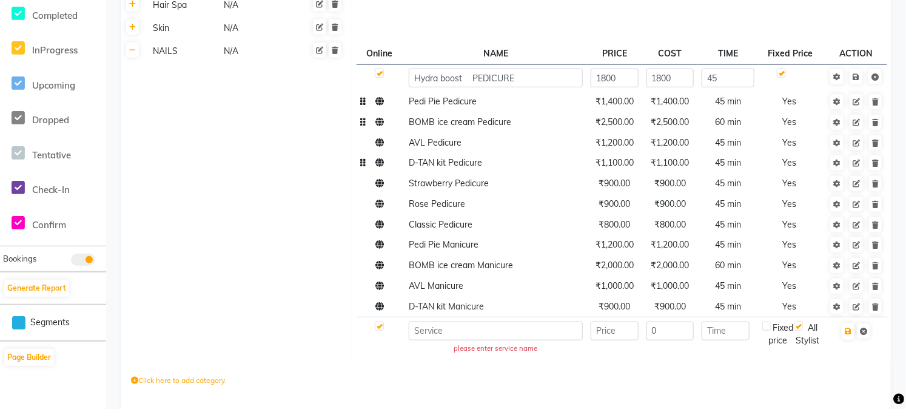
click at [448, 346] on div "please enter service name" at bounding box center [495, 348] width 169 height 10
click at [444, 335] on input at bounding box center [496, 330] width 174 height 19
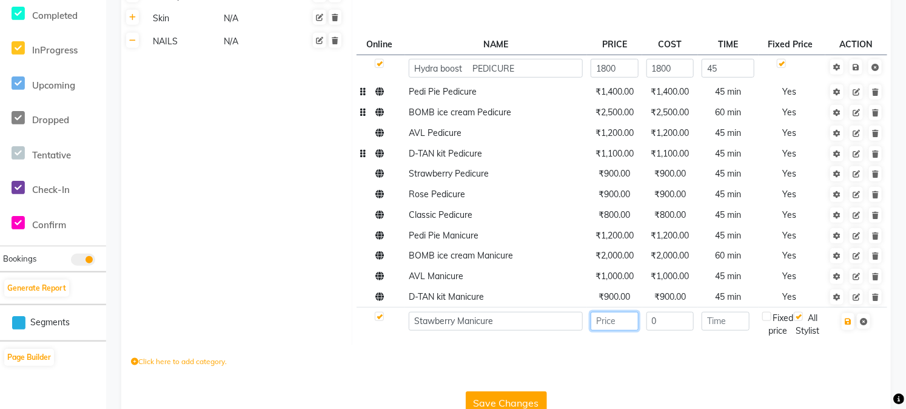
click at [625, 331] on input "number" at bounding box center [615, 321] width 48 height 19
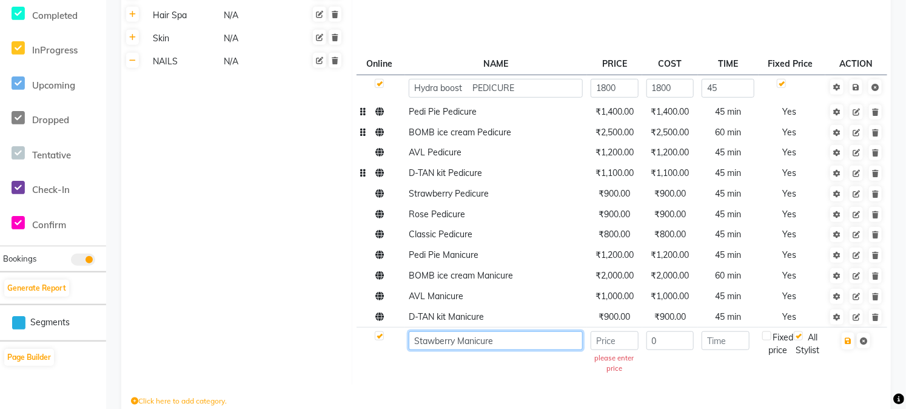
click at [421, 341] on input "Stawberry Manicure" at bounding box center [496, 340] width 174 height 19
type input "Strawberry Manicure"
click at [606, 338] on input "number" at bounding box center [615, 340] width 48 height 19
paste input "800"
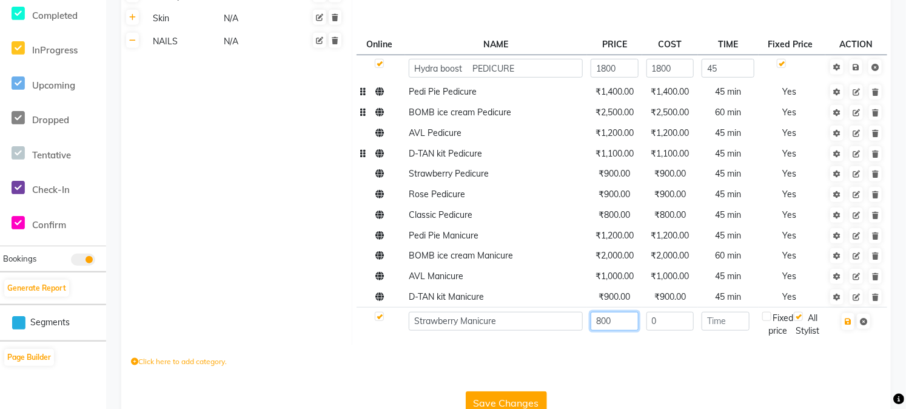
type input "800"
click at [676, 331] on input "0" at bounding box center [670, 321] width 48 height 19
paste input "800"
type input "0"
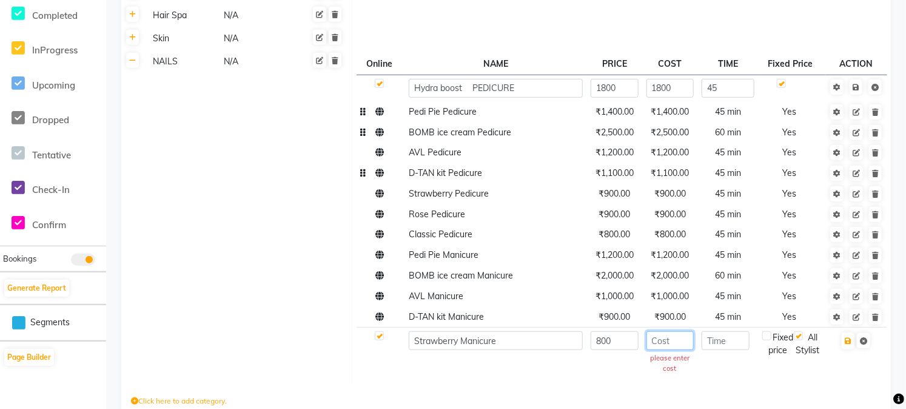
paste input "800"
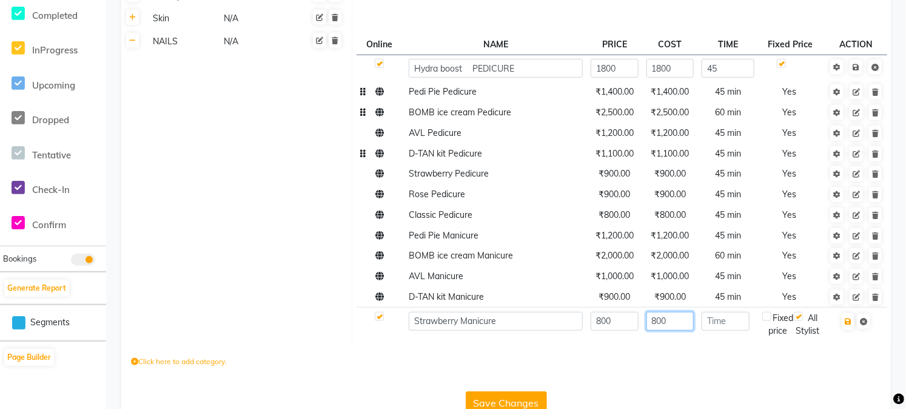
type input "800"
click at [730, 331] on input "number" at bounding box center [726, 321] width 48 height 19
type input "45"
click at [771, 321] on label at bounding box center [766, 316] width 9 height 9
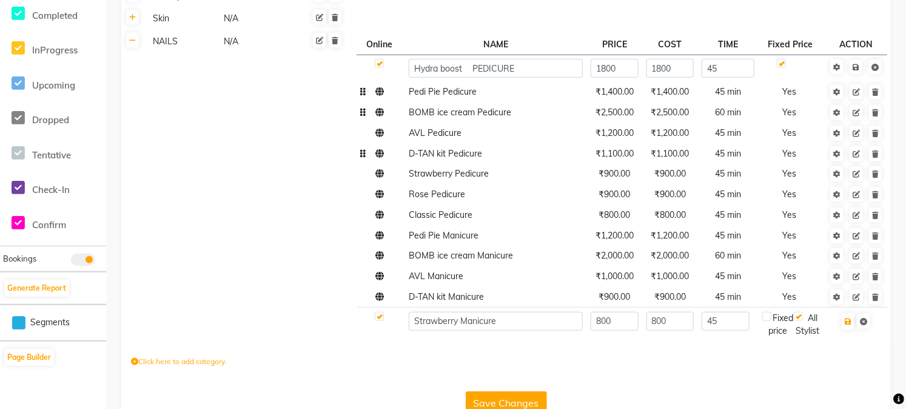
checkbox input "true"
click at [851, 325] on icon "button" at bounding box center [848, 321] width 7 height 7
checkbox input "true"
type input "0"
checkbox input "false"
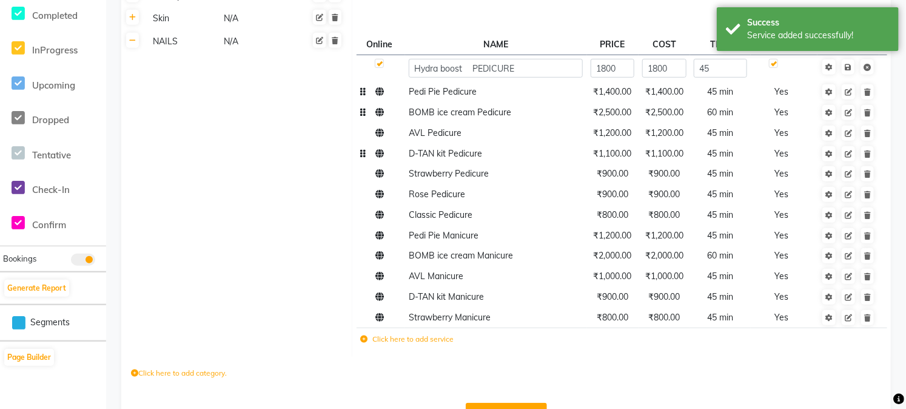
click at [364, 343] on icon at bounding box center [363, 338] width 7 height 7
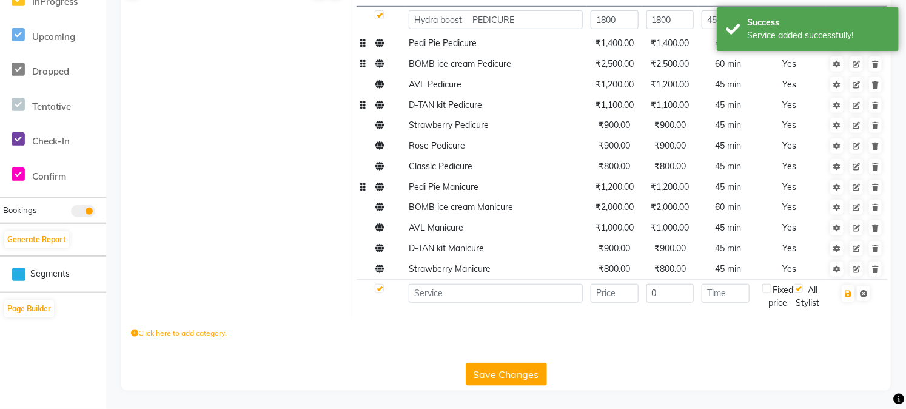
scroll to position [412, 0]
click at [437, 286] on input at bounding box center [496, 293] width 174 height 19
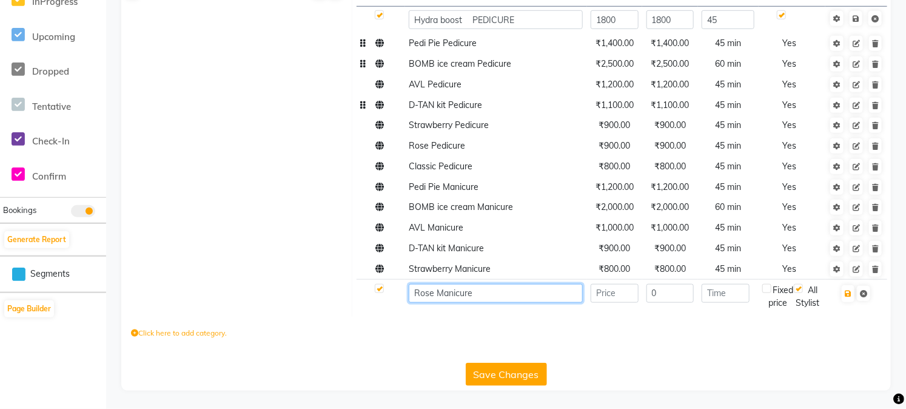
type input "Rose Manicure"
click at [608, 291] on input "number" at bounding box center [615, 293] width 48 height 19
paste input "800"
type input "800"
click at [682, 288] on input "0" at bounding box center [670, 293] width 48 height 19
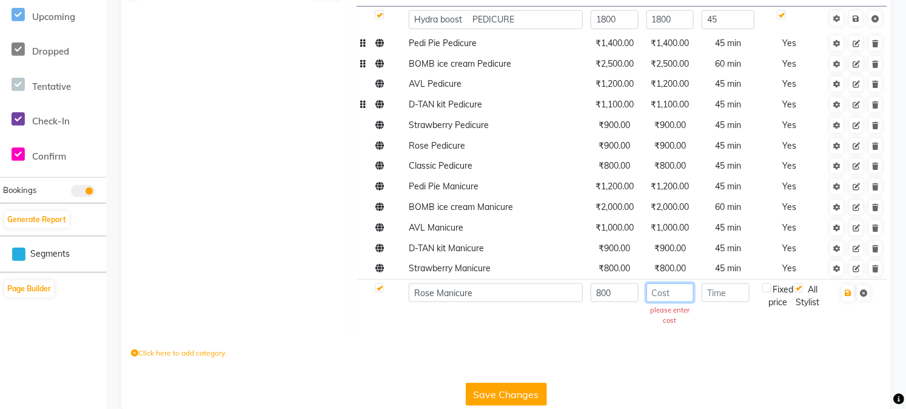
paste input "800"
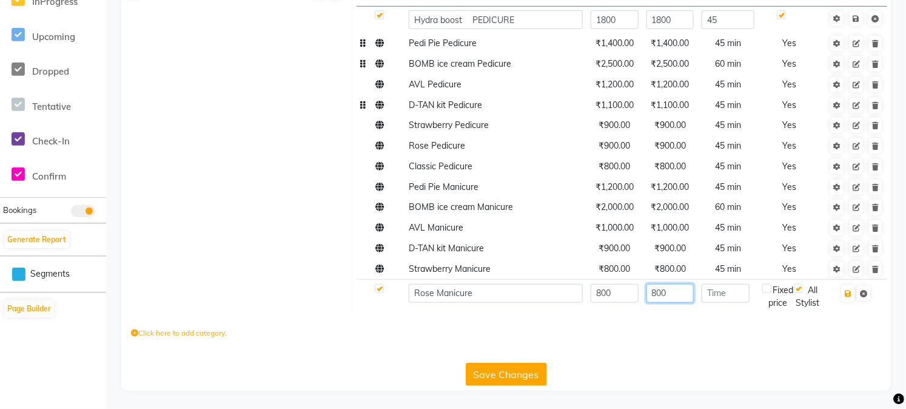
type input "800"
click at [729, 284] on input "number" at bounding box center [726, 293] width 48 height 19
type input "4"
type input "45"
click at [769, 284] on label at bounding box center [766, 288] width 9 height 9
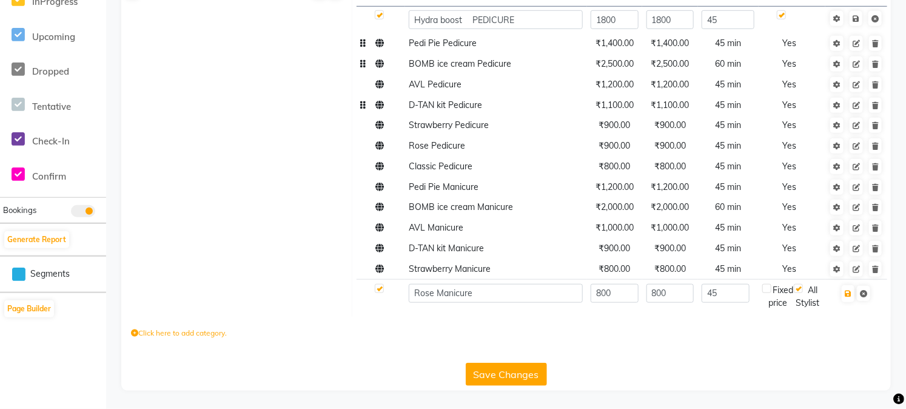
checkbox input "true"
click at [850, 290] on icon "button" at bounding box center [848, 293] width 7 height 7
checkbox input "true"
type input "0"
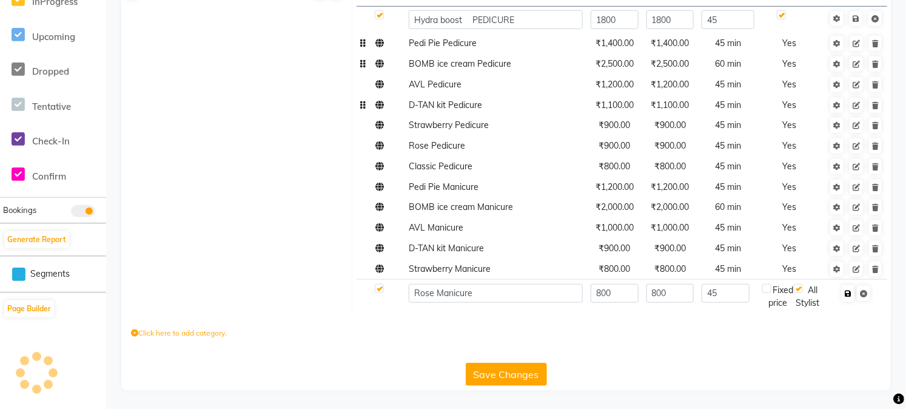
checkbox input "false"
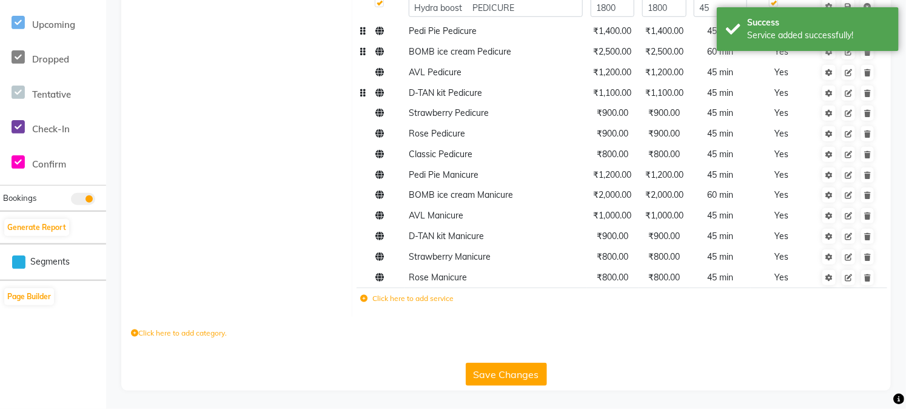
click at [366, 302] on icon at bounding box center [363, 298] width 7 height 7
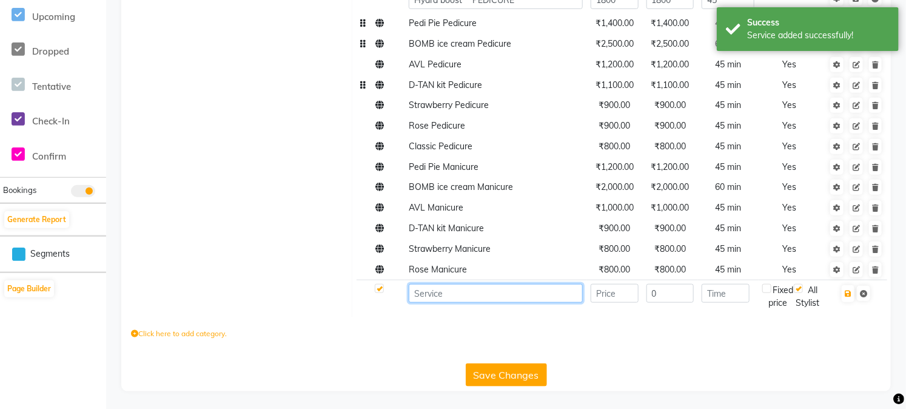
click at [432, 303] on input at bounding box center [496, 293] width 174 height 19
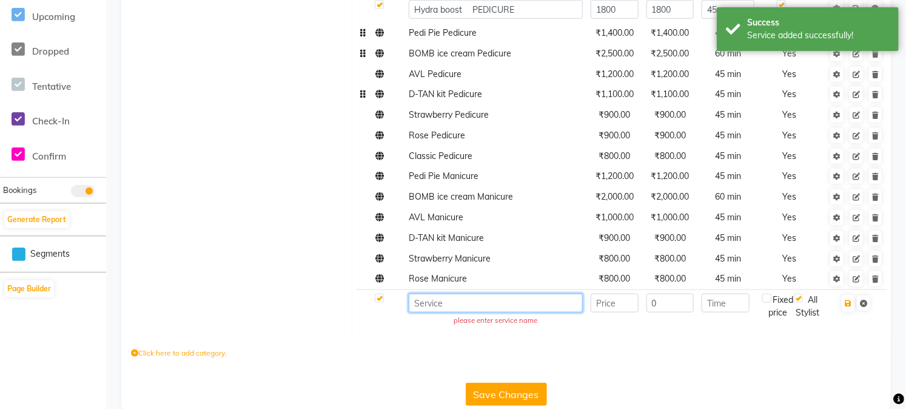
click at [452, 302] on input at bounding box center [496, 303] width 174 height 19
click at [600, 304] on input "number" at bounding box center [615, 303] width 48 height 19
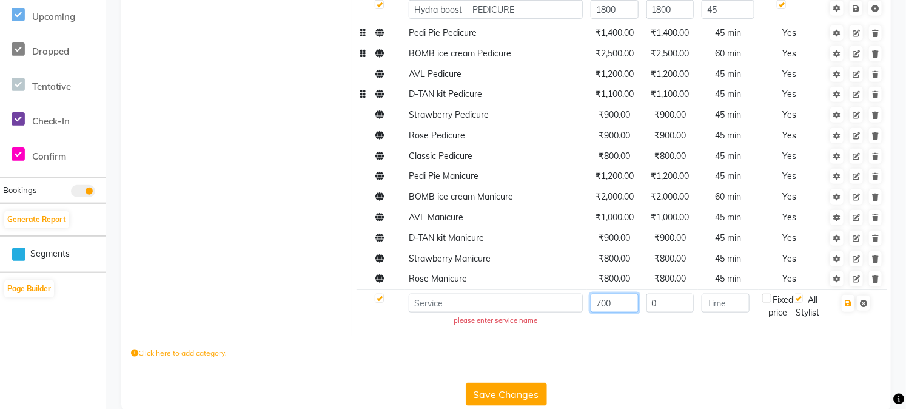
type input "700"
click at [665, 301] on input "0" at bounding box center [670, 303] width 48 height 19
type input "700"
click at [717, 306] on input "number" at bounding box center [726, 303] width 48 height 19
type input "45"
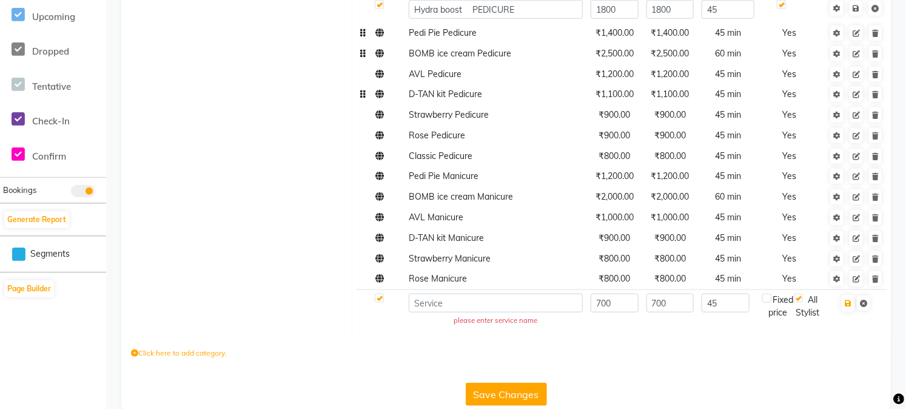
click at [771, 300] on label at bounding box center [766, 298] width 9 height 9
checkbox input "true"
click at [536, 312] on input at bounding box center [496, 303] width 174 height 19
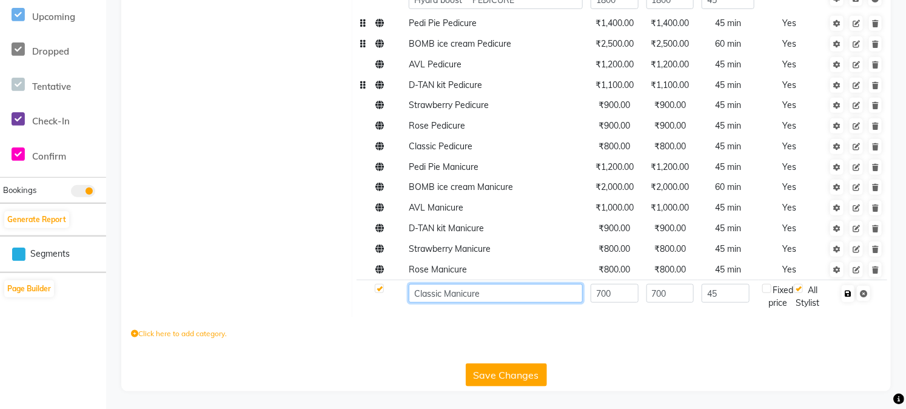
type input "Classic Manicure"
click at [849, 297] on icon "button" at bounding box center [848, 293] width 7 height 7
checkbox input "true"
type input "0"
checkbox input "false"
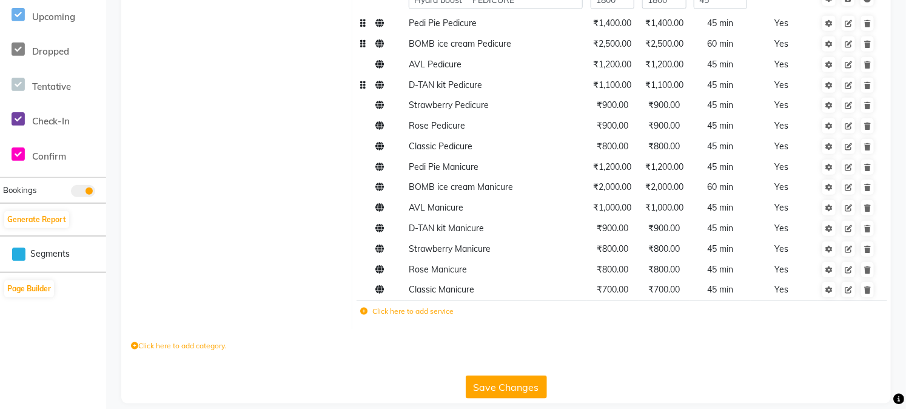
click at [365, 317] on label "Click here to add service" at bounding box center [406, 311] width 93 height 11
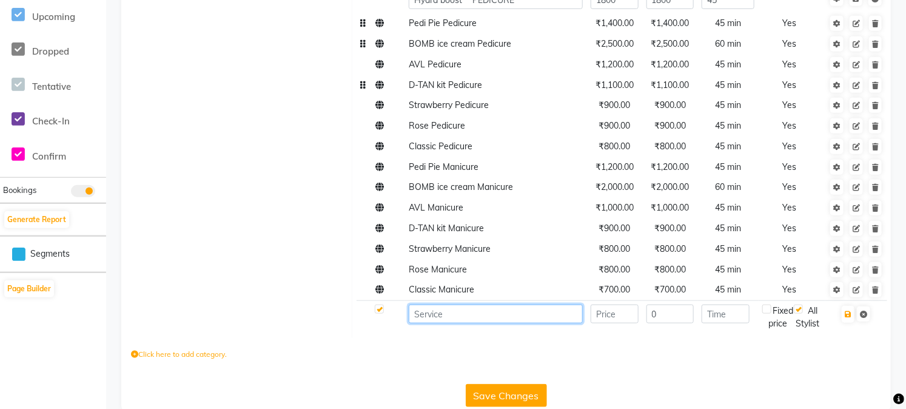
click at [440, 323] on input at bounding box center [496, 313] width 174 height 19
paste input "gel polish leg"
type input "gel polish leg"
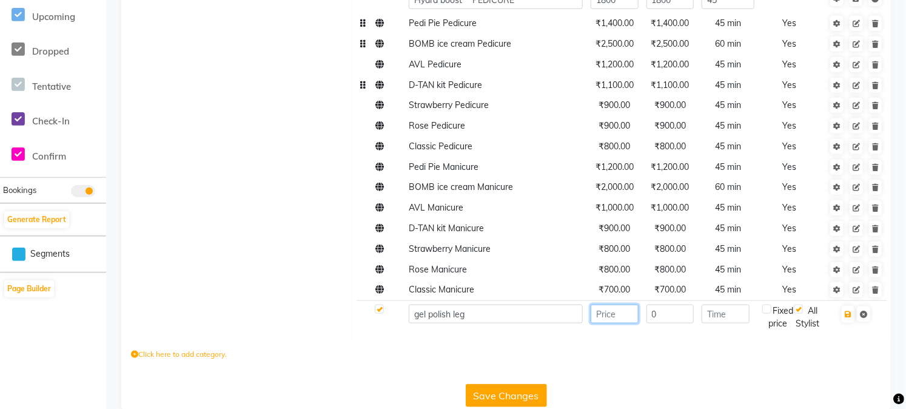
click at [617, 323] on input "number" at bounding box center [615, 313] width 48 height 19
type input "700"
click at [667, 323] on input "0" at bounding box center [670, 313] width 48 height 19
type input "700"
click at [720, 323] on input "number" at bounding box center [726, 313] width 48 height 19
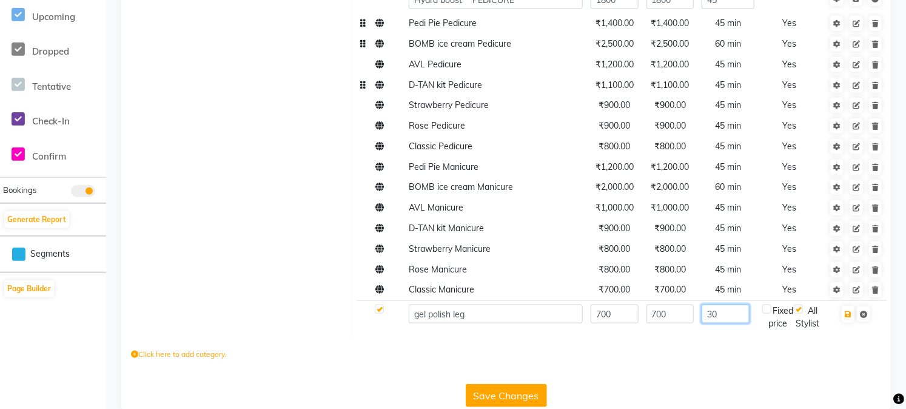
type input "30"
click at [769, 314] on label at bounding box center [766, 308] width 9 height 9
checkbox input "true"
click at [848, 318] on icon "button" at bounding box center [848, 314] width 7 height 7
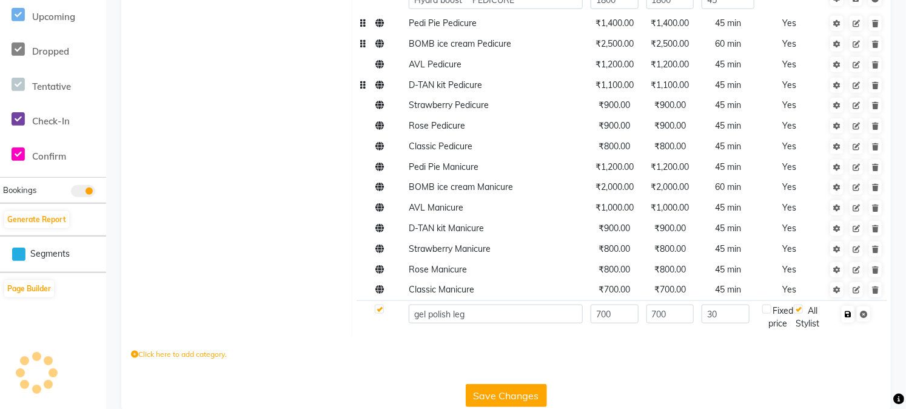
checkbox input "true"
type input "0"
checkbox input "false"
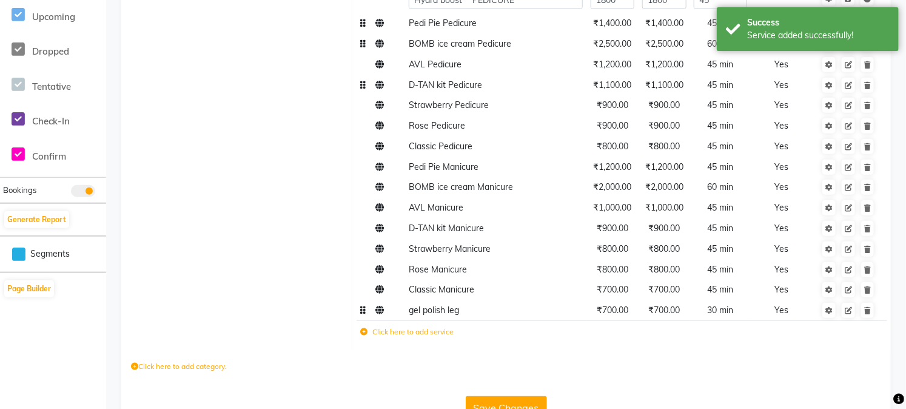
click at [427, 315] on span "gel polish leg" at bounding box center [434, 309] width 50 height 11
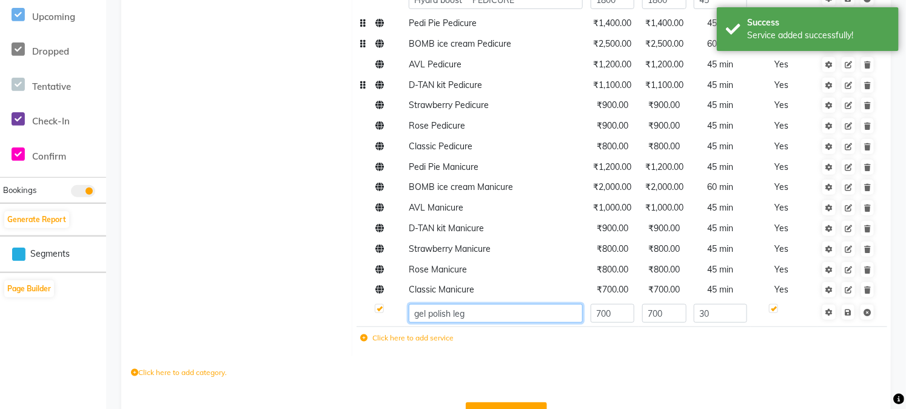
click at [417, 323] on input "gel polish leg" at bounding box center [496, 313] width 174 height 19
click at [488, 320] on input "Gel polish leg" at bounding box center [496, 313] width 174 height 19
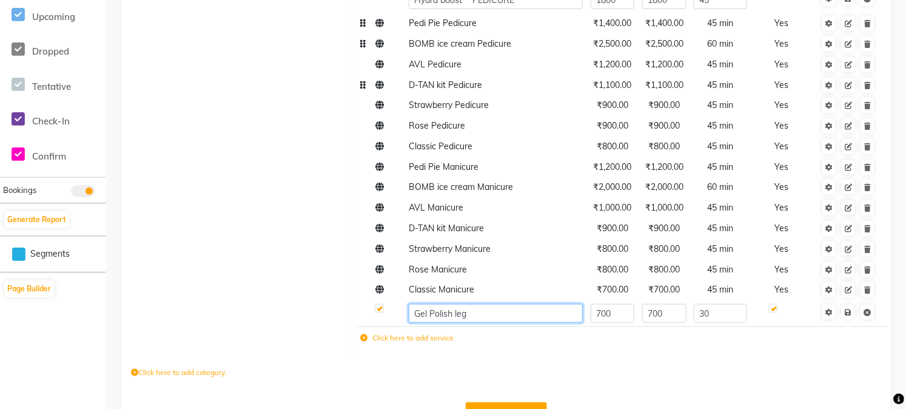
click at [484, 323] on input "Gel Polish leg" at bounding box center [496, 313] width 174 height 19
click at [457, 323] on input "Gel Polish leg" at bounding box center [496, 313] width 174 height 19
type input "Gel Polish Leg"
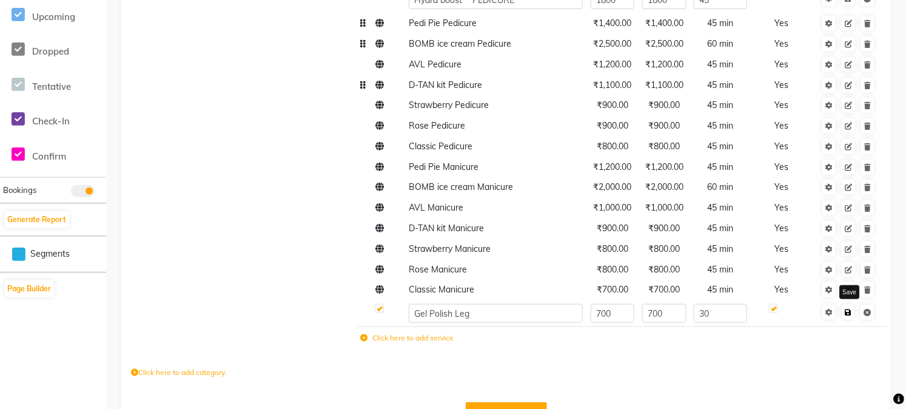
click at [847, 316] on icon at bounding box center [848, 312] width 7 height 7
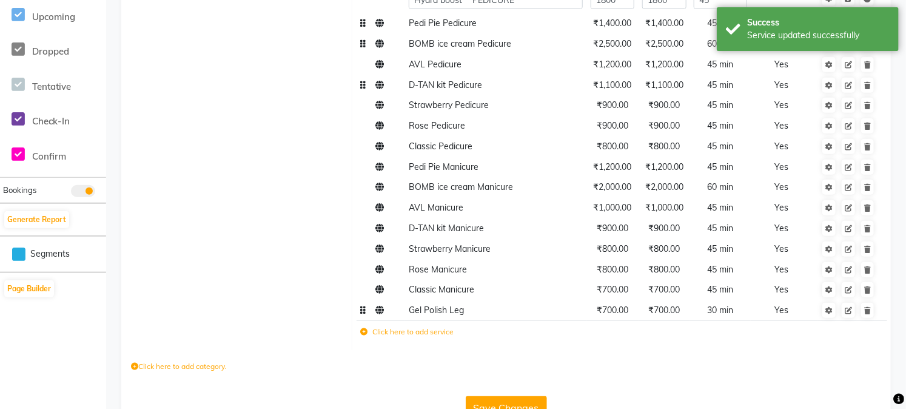
click at [364, 335] on icon at bounding box center [363, 331] width 7 height 7
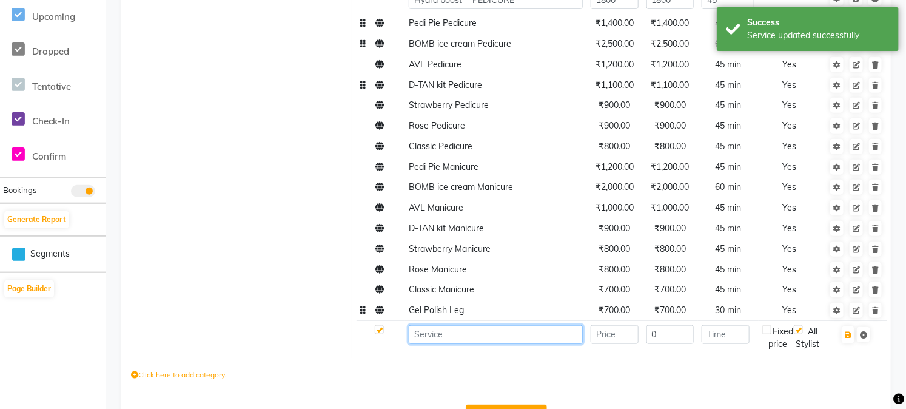
click at [452, 344] on input at bounding box center [496, 334] width 174 height 19
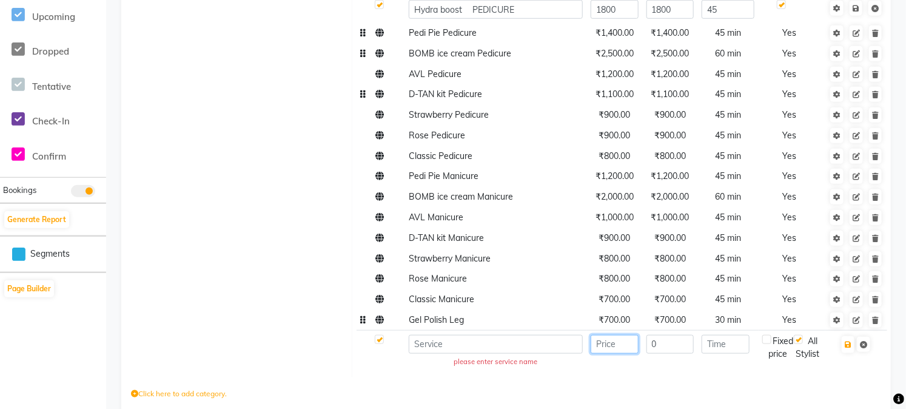
click at [604, 348] on input "number" at bounding box center [615, 344] width 48 height 19
type input "350"
click at [656, 349] on input "0" at bounding box center [670, 344] width 48 height 19
type input "350"
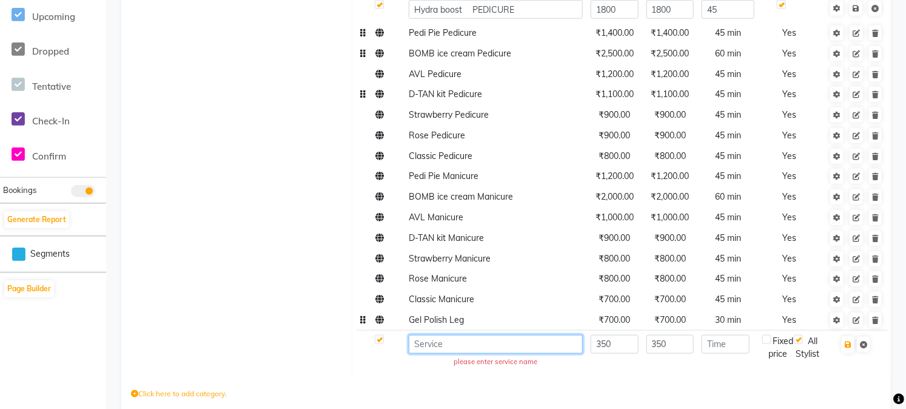
click at [516, 347] on input at bounding box center [496, 344] width 174 height 19
paste input "gel polish removal leg"
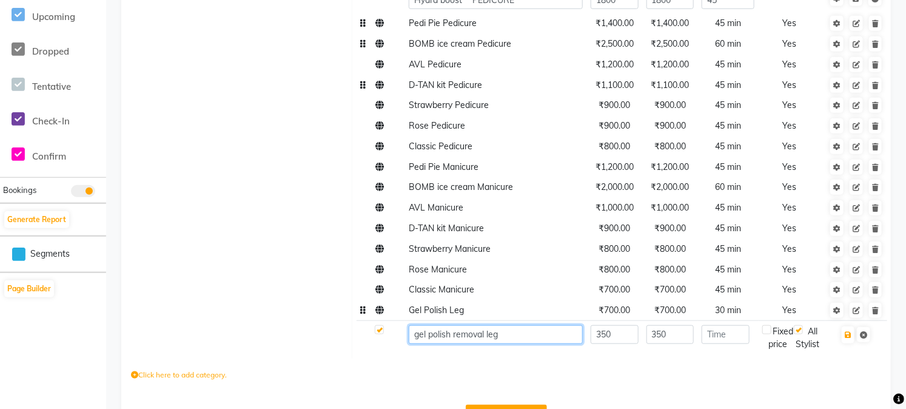
click at [418, 344] on input "gel polish removal leg" at bounding box center [496, 334] width 174 height 19
click at [432, 344] on input "Gel polish removal leg" at bounding box center [496, 334] width 174 height 19
click at [434, 344] on input "Gel polish removal leg" at bounding box center [496, 334] width 174 height 19
click at [457, 344] on input "Gel Polish removal leg" at bounding box center [496, 334] width 174 height 19
click at [494, 344] on input "Gel Polish Removal leg" at bounding box center [496, 334] width 174 height 19
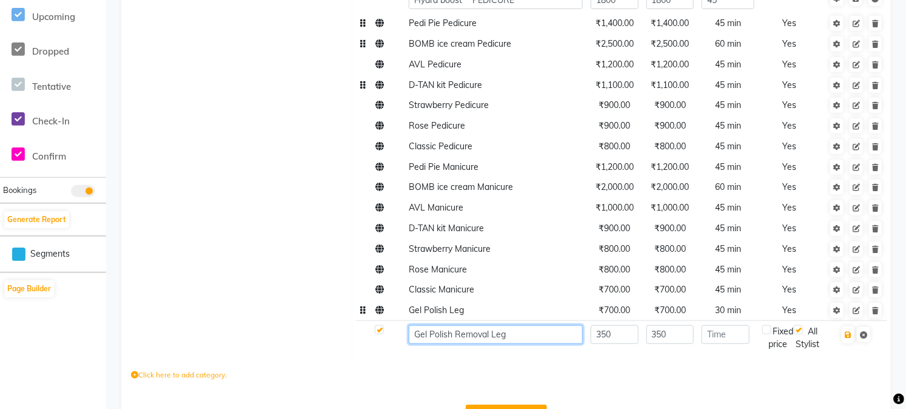
type input "Gel Polish Removal Leg"
click at [717, 344] on input "number" at bounding box center [726, 334] width 48 height 19
type input "30"
click at [771, 334] on label at bounding box center [766, 329] width 9 height 9
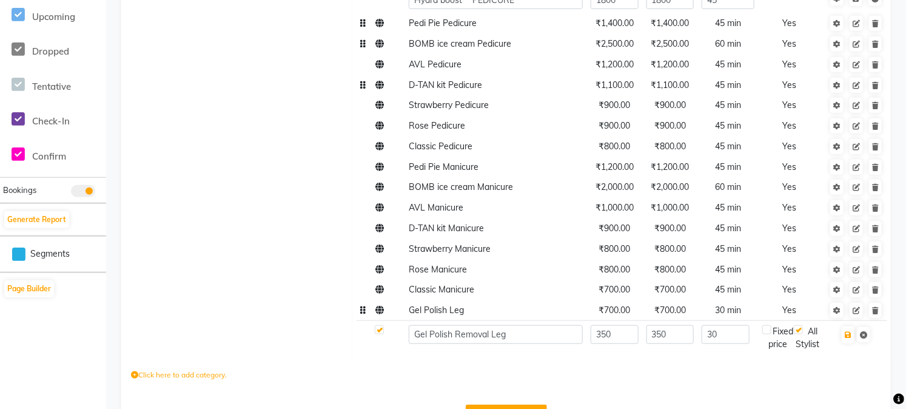
checkbox input "true"
click at [850, 338] on icon "button" at bounding box center [848, 334] width 7 height 7
checkbox input "true"
type input "0"
checkbox input "false"
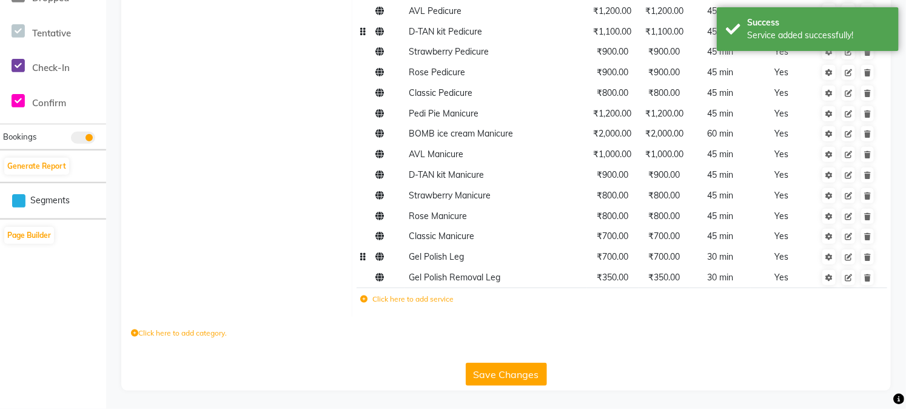
scroll to position [478, 0]
click at [364, 298] on icon at bounding box center [363, 298] width 7 height 7
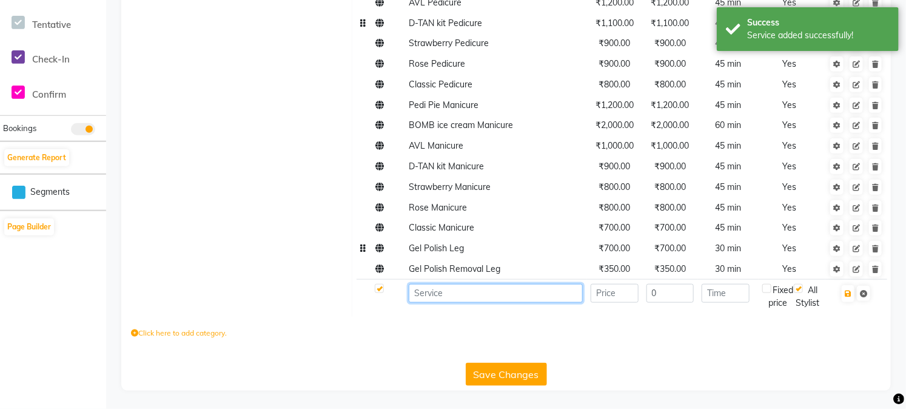
click at [445, 301] on input at bounding box center [496, 293] width 174 height 19
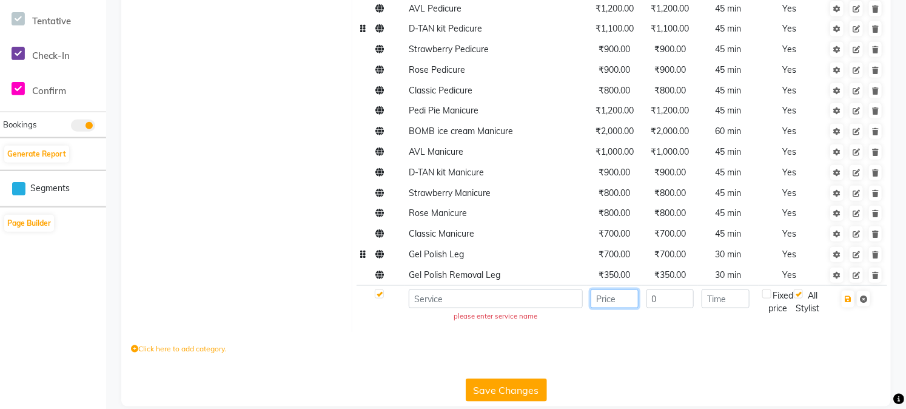
click at [616, 301] on input "number" at bounding box center [615, 298] width 48 height 19
type input "800"
click at [663, 303] on input "0" at bounding box center [670, 298] width 48 height 19
type input "800"
click at [557, 300] on input at bounding box center [496, 298] width 174 height 19
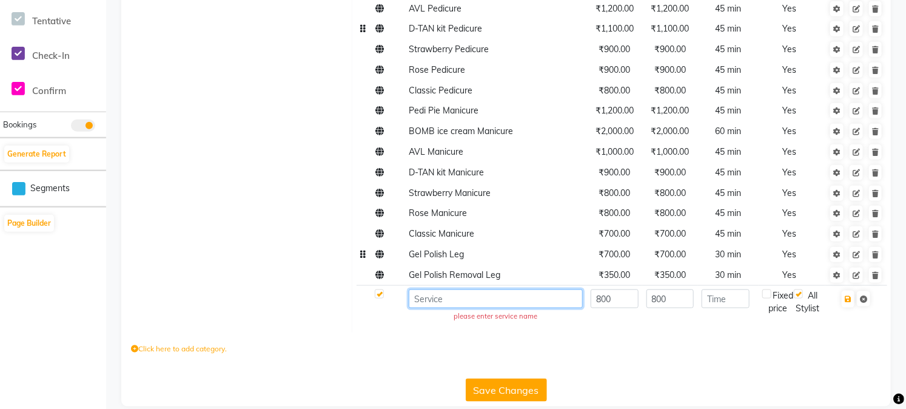
paste input "gel polish hand"
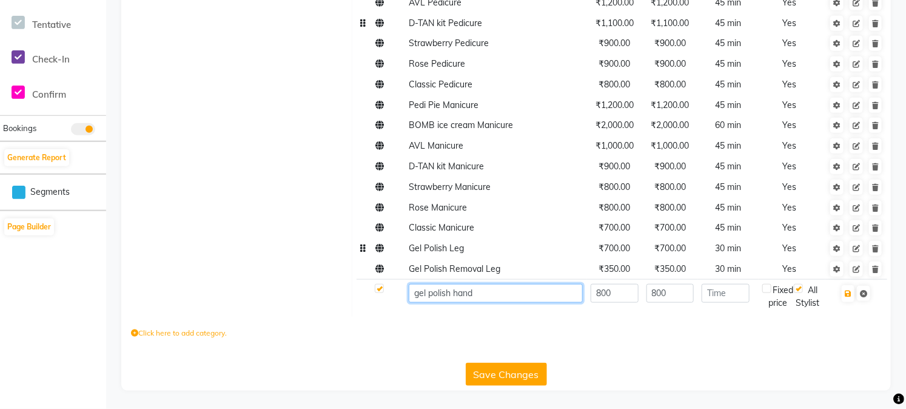
click at [420, 301] on input "gel polish hand" at bounding box center [496, 293] width 174 height 19
click at [434, 301] on input "Gel polish hand" at bounding box center [496, 293] width 174 height 19
click at [457, 301] on input "Gel Polish hand" at bounding box center [496, 293] width 174 height 19
type input "Gel Polish Hand"
click at [765, 293] on label at bounding box center [766, 288] width 9 height 9
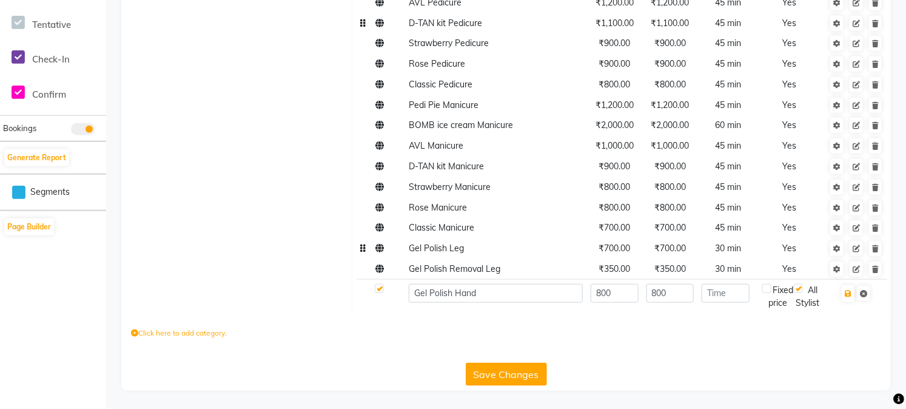
checkbox input "true"
click at [850, 297] on icon "button" at bounding box center [848, 293] width 7 height 7
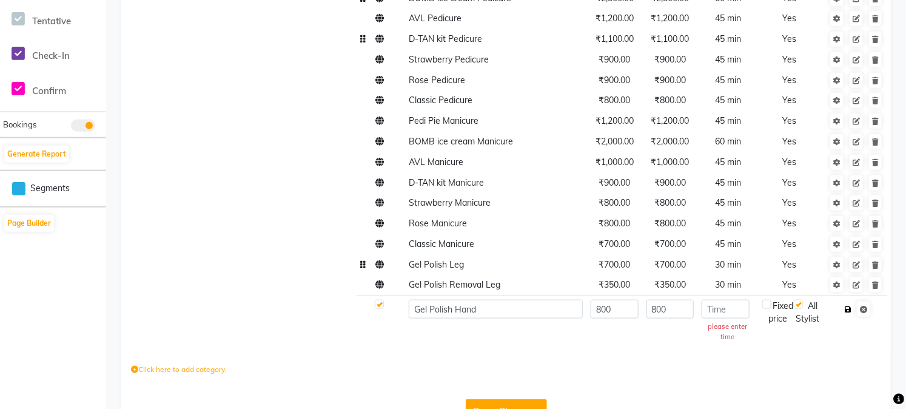
click at [847, 311] on icon "button" at bounding box center [848, 309] width 7 height 7
click at [847, 310] on icon "button" at bounding box center [848, 309] width 7 height 7
click at [730, 314] on input "number" at bounding box center [726, 309] width 48 height 19
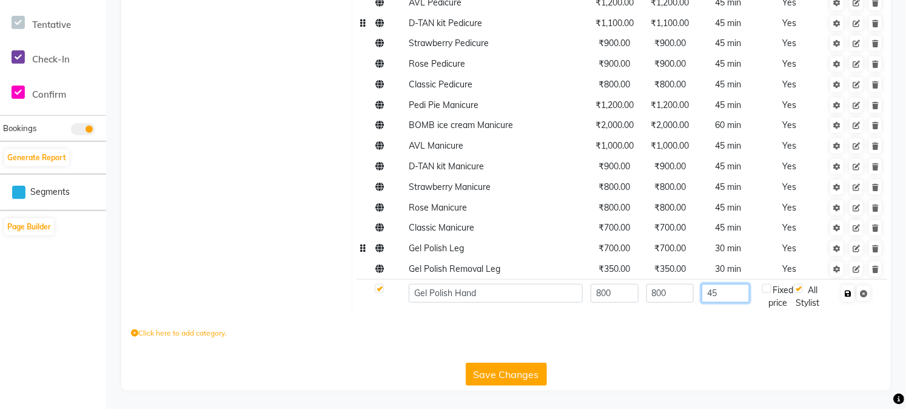
type input "45"
click at [847, 297] on icon "button" at bounding box center [848, 293] width 7 height 7
checkbox input "true"
type input "0"
checkbox input "false"
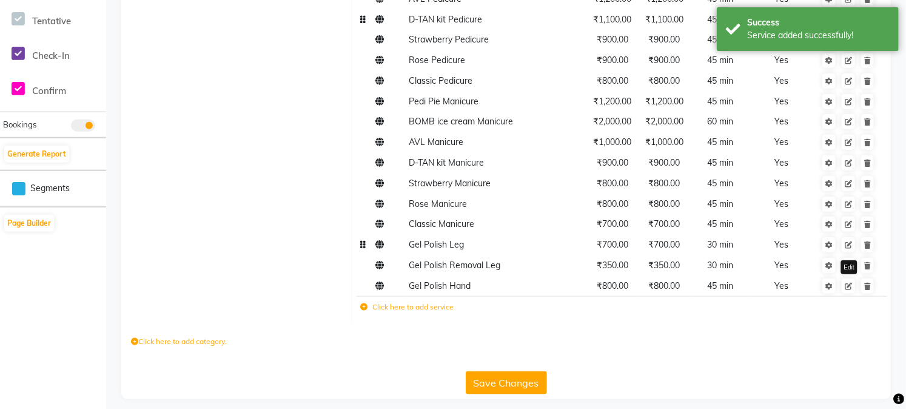
scroll to position [499, 0]
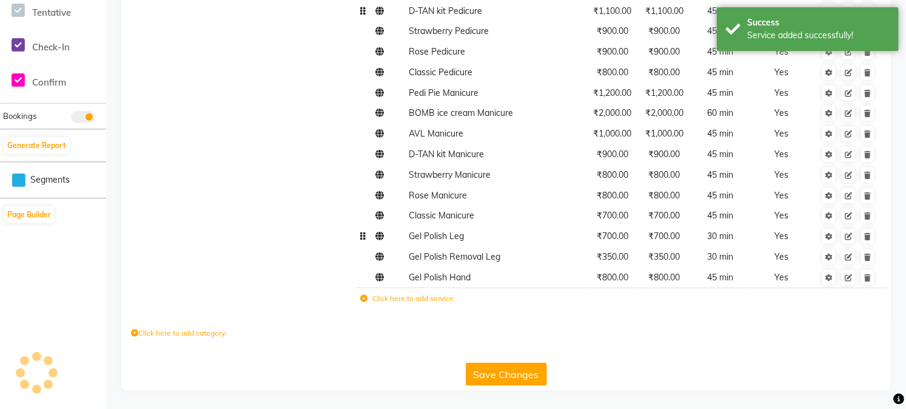
click at [366, 298] on icon at bounding box center [363, 298] width 7 height 7
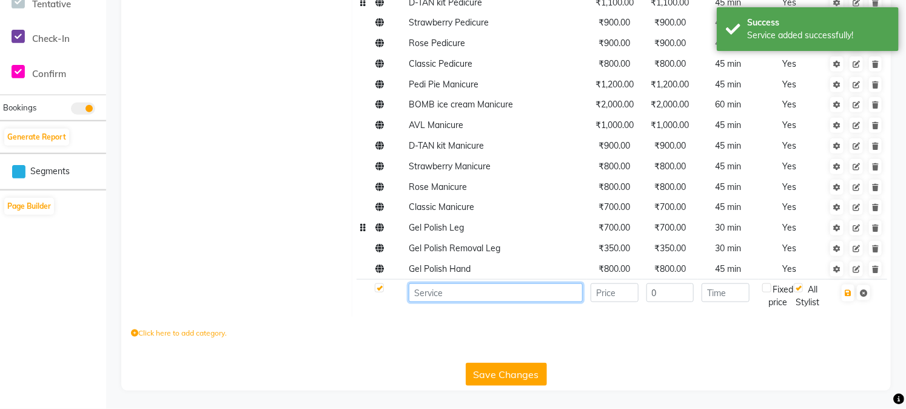
click at [434, 299] on input at bounding box center [496, 292] width 174 height 19
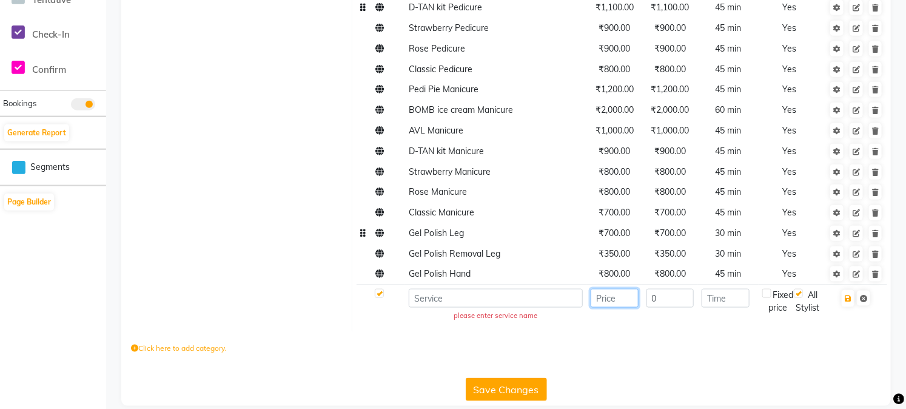
click at [606, 300] on input "number" at bounding box center [615, 298] width 48 height 19
type input "1000"
click at [497, 304] on input at bounding box center [496, 298] width 174 height 19
paste input "gel manicure+basic nail art all fingers"
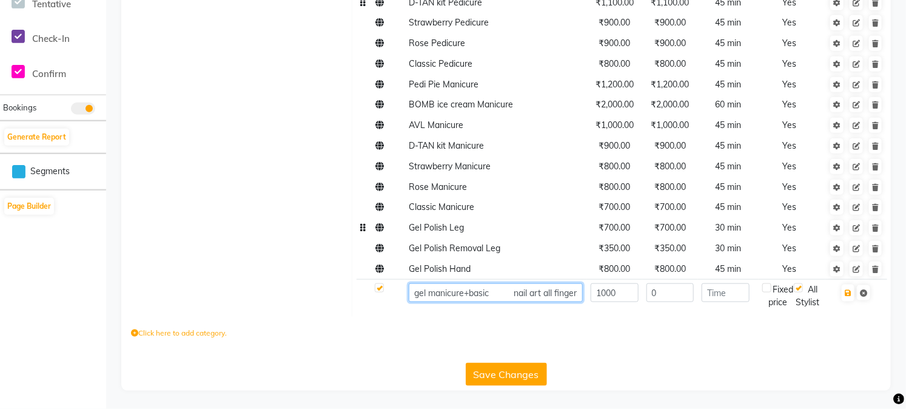
scroll to position [0, 14]
click at [420, 300] on input "gel manicure+basic nail art all fingers" at bounding box center [496, 292] width 174 height 19
click at [461, 301] on input "gel Manicure+basic nail art all fingers" at bounding box center [496, 292] width 174 height 19
click at [497, 300] on input "gel Manicure+Basic nail art all fingers" at bounding box center [496, 292] width 174 height 19
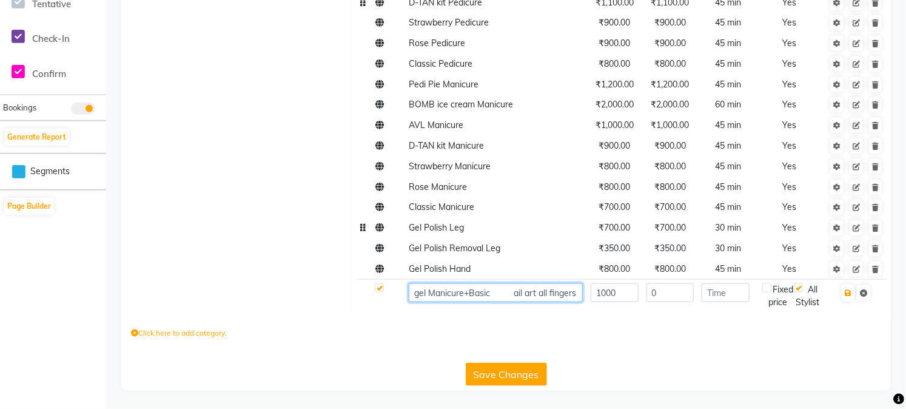
scroll to position [0, 0]
click at [525, 302] on input "gel Manicure+Basic Nail art all fingers" at bounding box center [496, 292] width 174 height 19
click at [542, 301] on input "gel Manicure+Basic Nail Art all fingers" at bounding box center [496, 292] width 174 height 19
click at [554, 301] on input "gel Manicure+Basic Nail Art All fingers" at bounding box center [496, 292] width 174 height 19
click at [543, 302] on input "gel Manicure+Basic Nail Art All ngers" at bounding box center [496, 292] width 174 height 19
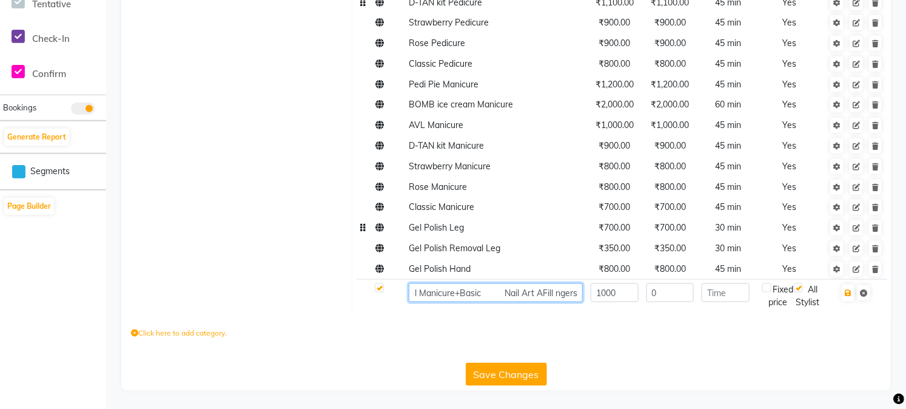
scroll to position [0, 13]
click at [571, 300] on input "gel Manicure+Basic Nail Art AFill ngers" at bounding box center [496, 292] width 174 height 19
click at [542, 300] on input "gel Manicure+Basic Nail Art AFinger" at bounding box center [496, 292] width 174 height 19
type input "gel Manicure+Basic Nail Art All Finger"
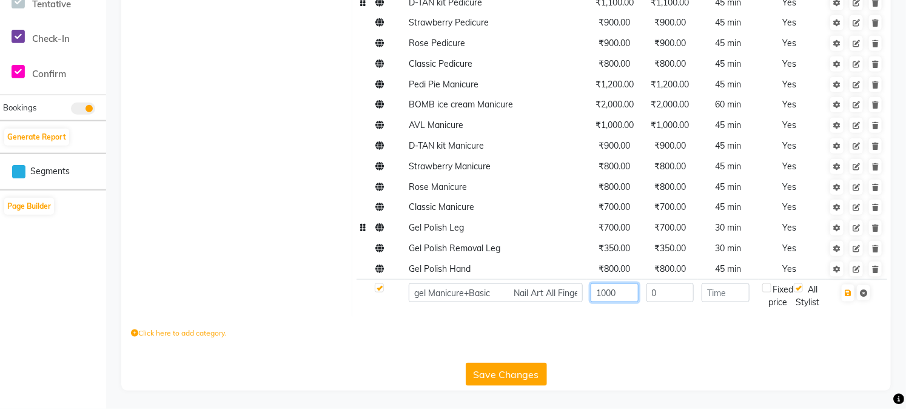
click at [625, 299] on input "1000" at bounding box center [615, 292] width 48 height 19
click at [674, 302] on input "0" at bounding box center [670, 292] width 48 height 19
type input "1000"
click at [730, 301] on input "number" at bounding box center [726, 292] width 48 height 19
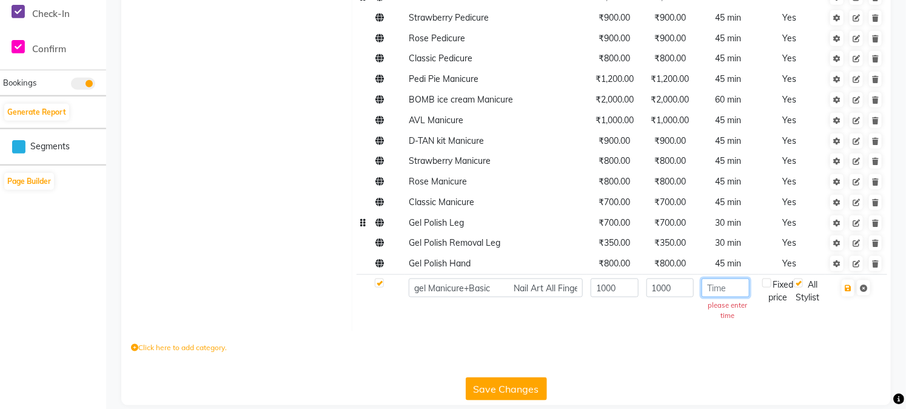
click at [731, 289] on input "number" at bounding box center [726, 287] width 48 height 19
